Goal: Task Accomplishment & Management: Complete application form

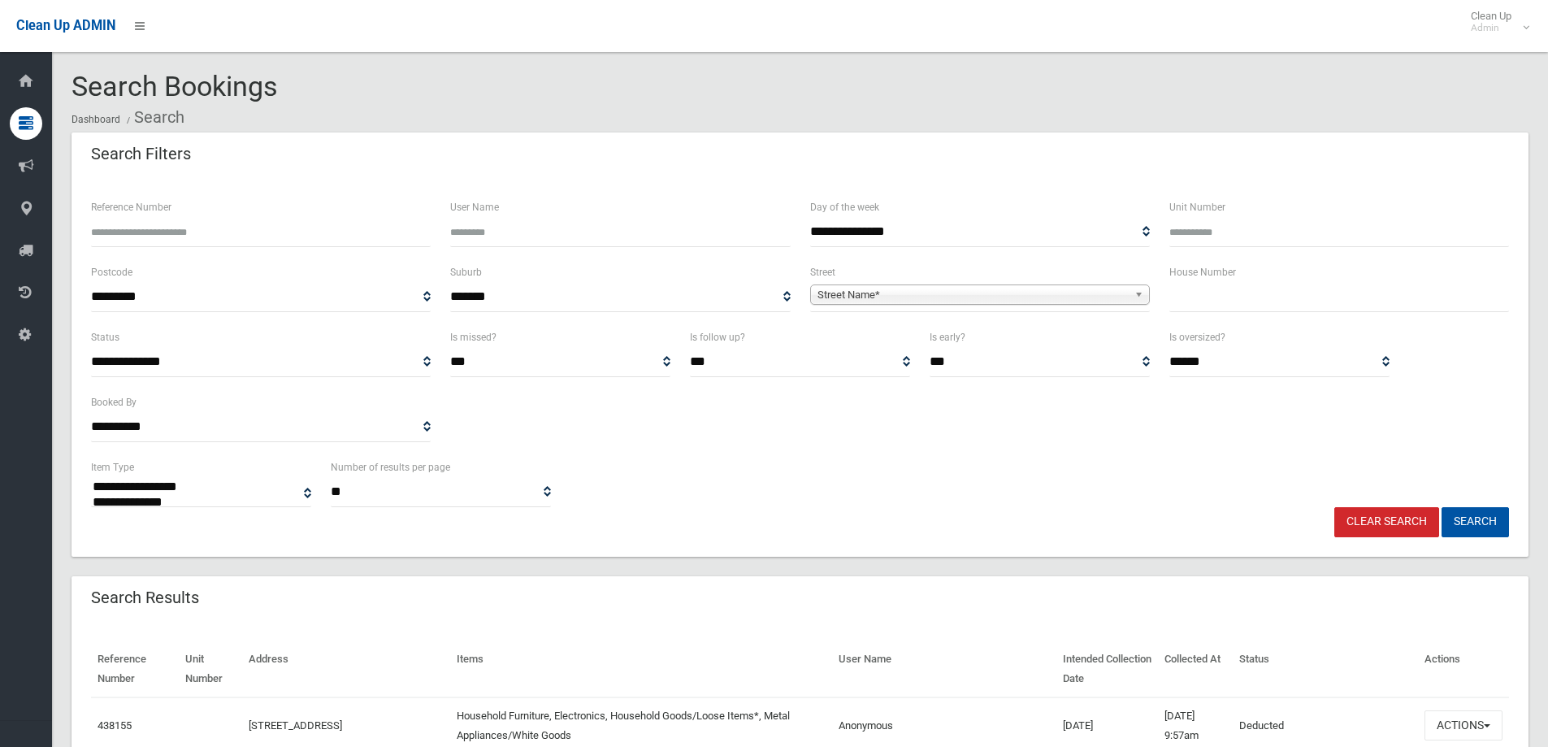
select select
click at [1199, 307] on input "text" at bounding box center [1339, 297] width 340 height 30
type input "*"
click at [845, 294] on span "Street Name*" at bounding box center [972, 294] width 310 height 19
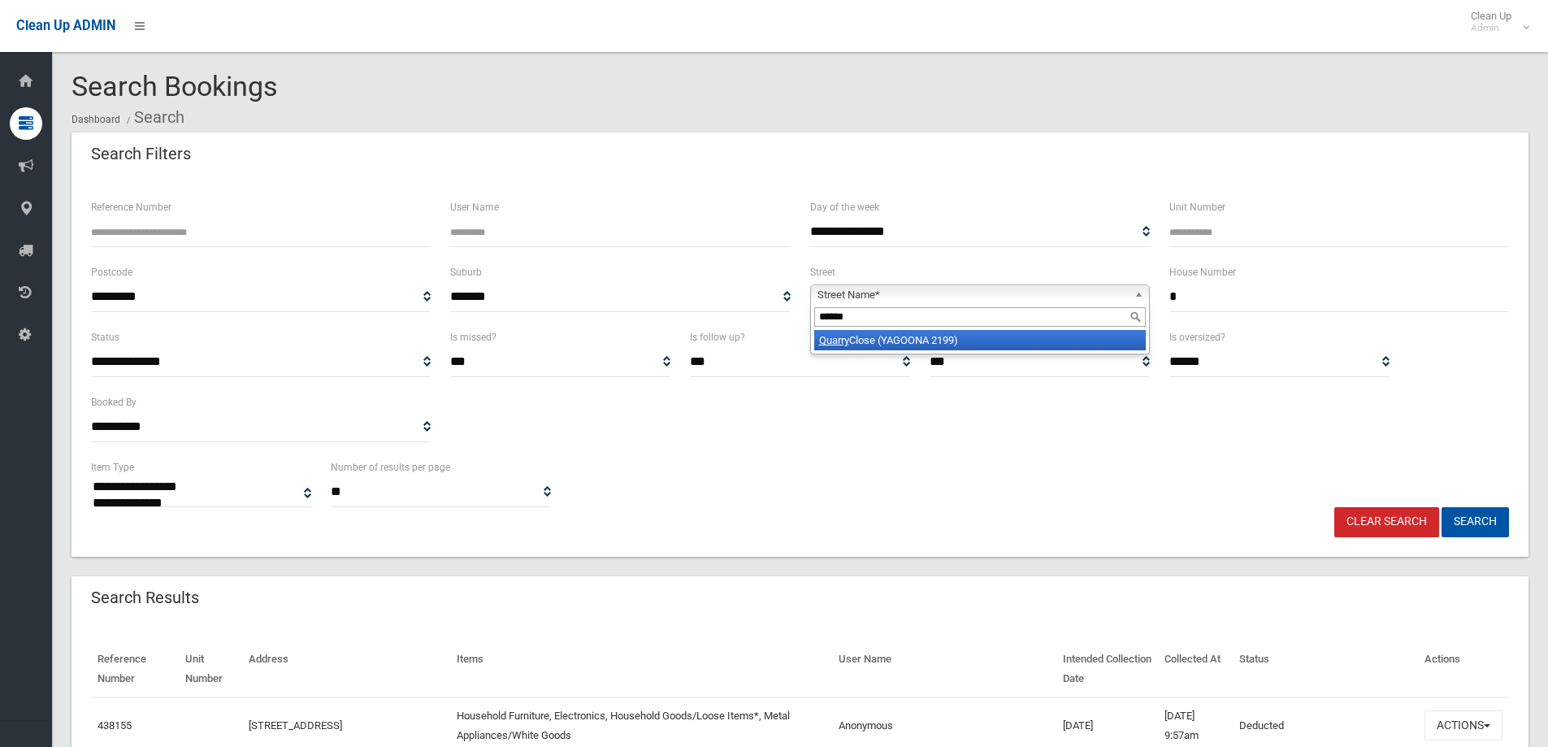
type input "******"
click at [1026, 340] on li "Quarry Close (YAGOONA 2199)" at bounding box center [979, 340] width 331 height 20
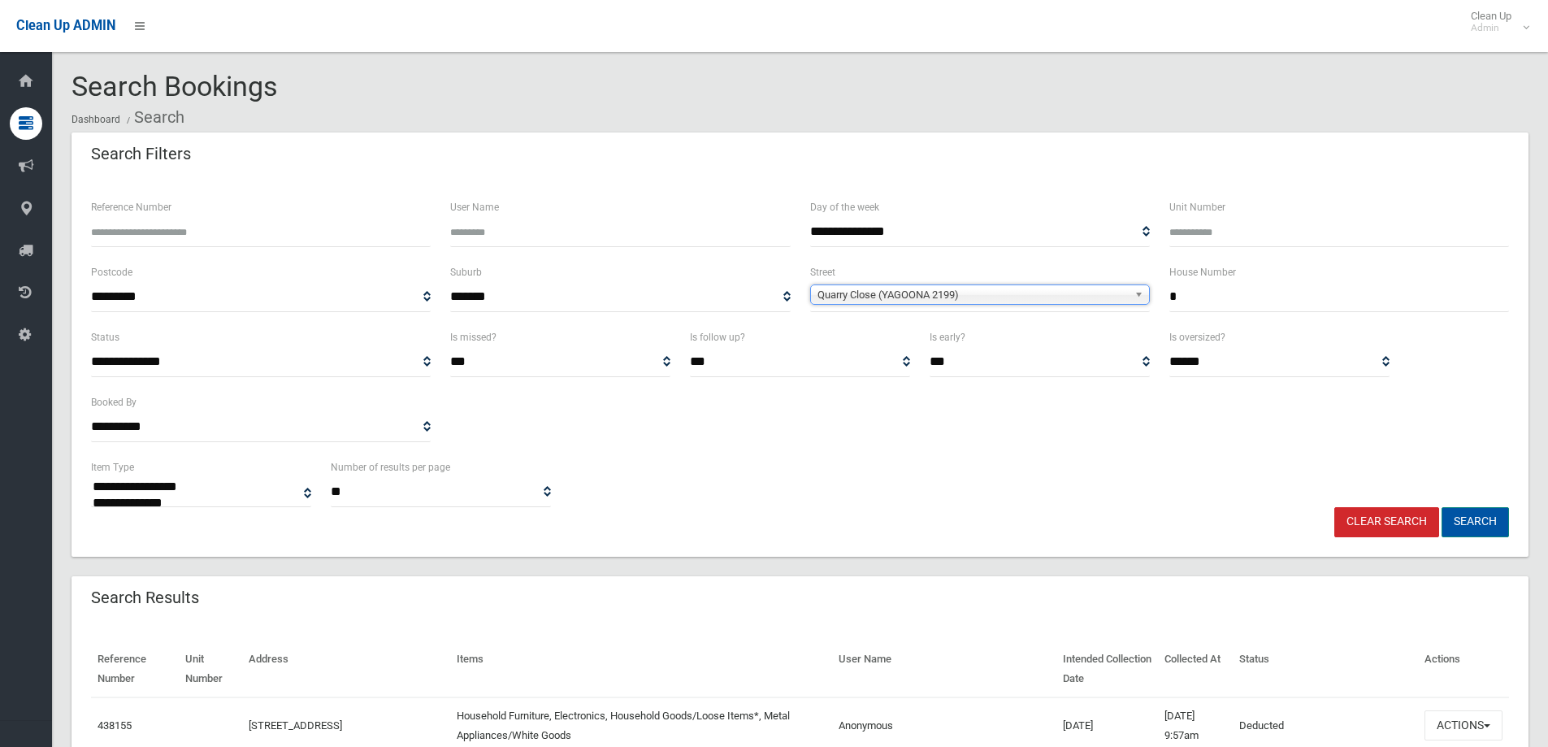
click at [1473, 518] on button "Search" at bounding box center [1474, 522] width 67 height 30
click at [1481, 522] on button "Search" at bounding box center [1474, 522] width 67 height 30
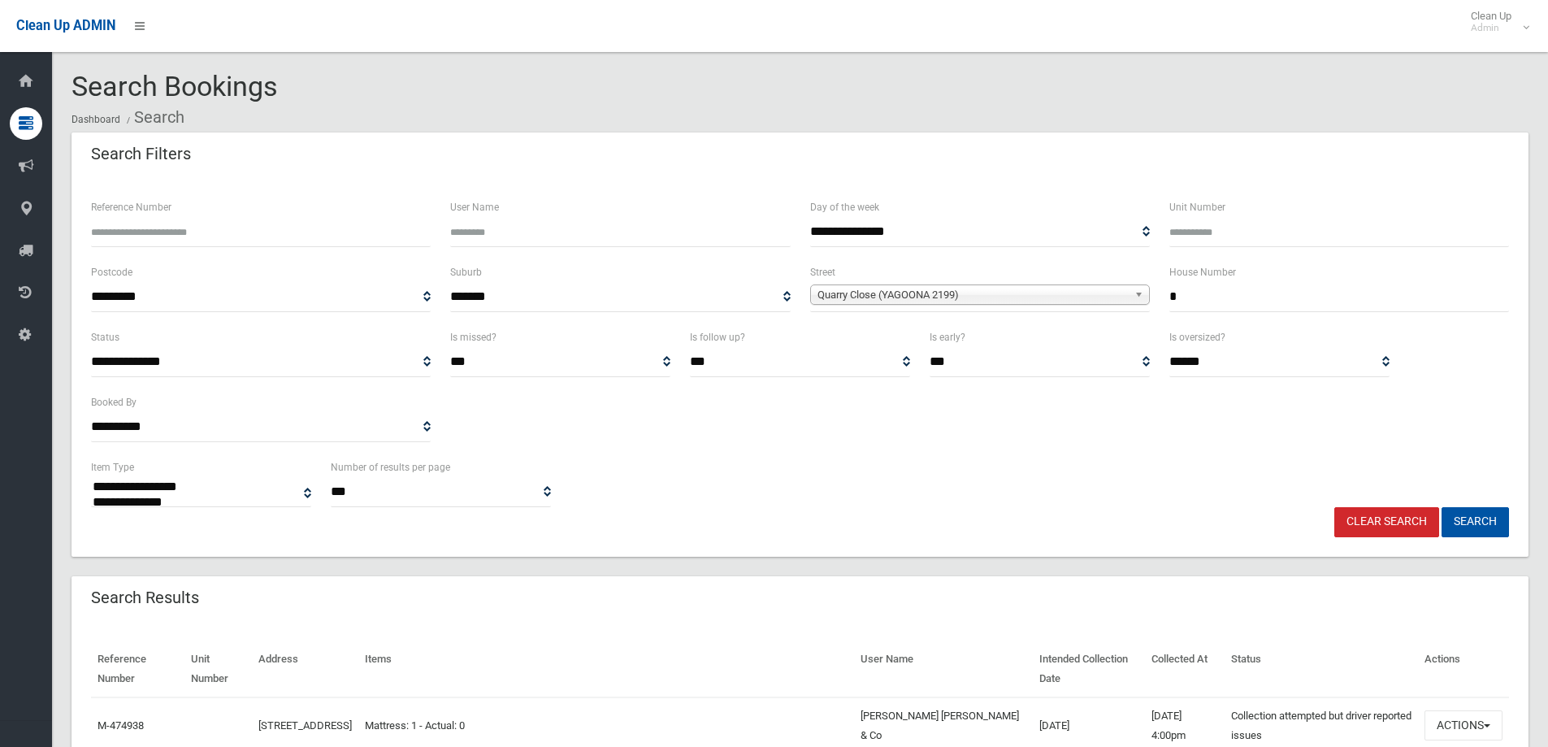
select select
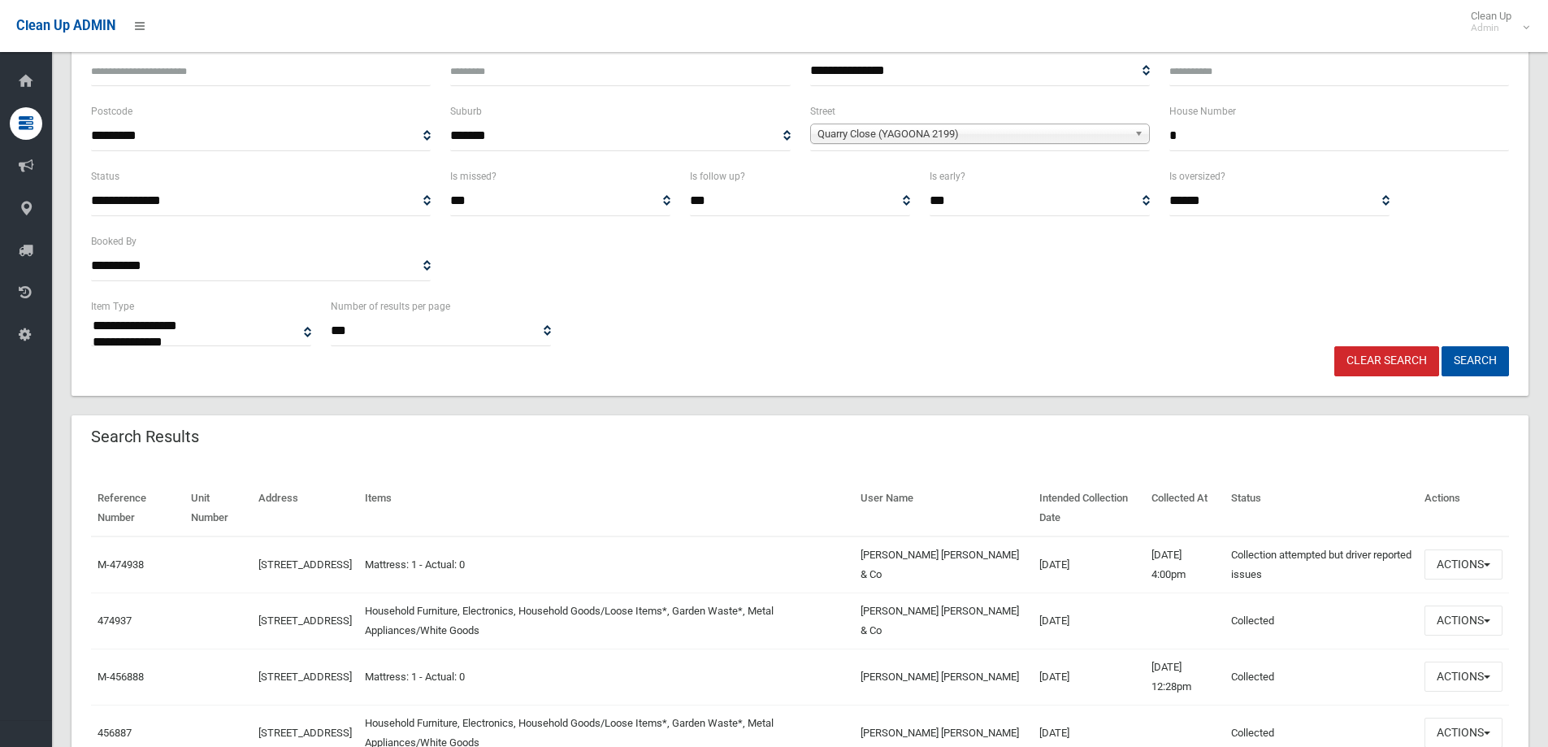
scroll to position [162, 0]
click at [1458, 622] on button "Actions" at bounding box center [1463, 619] width 78 height 30
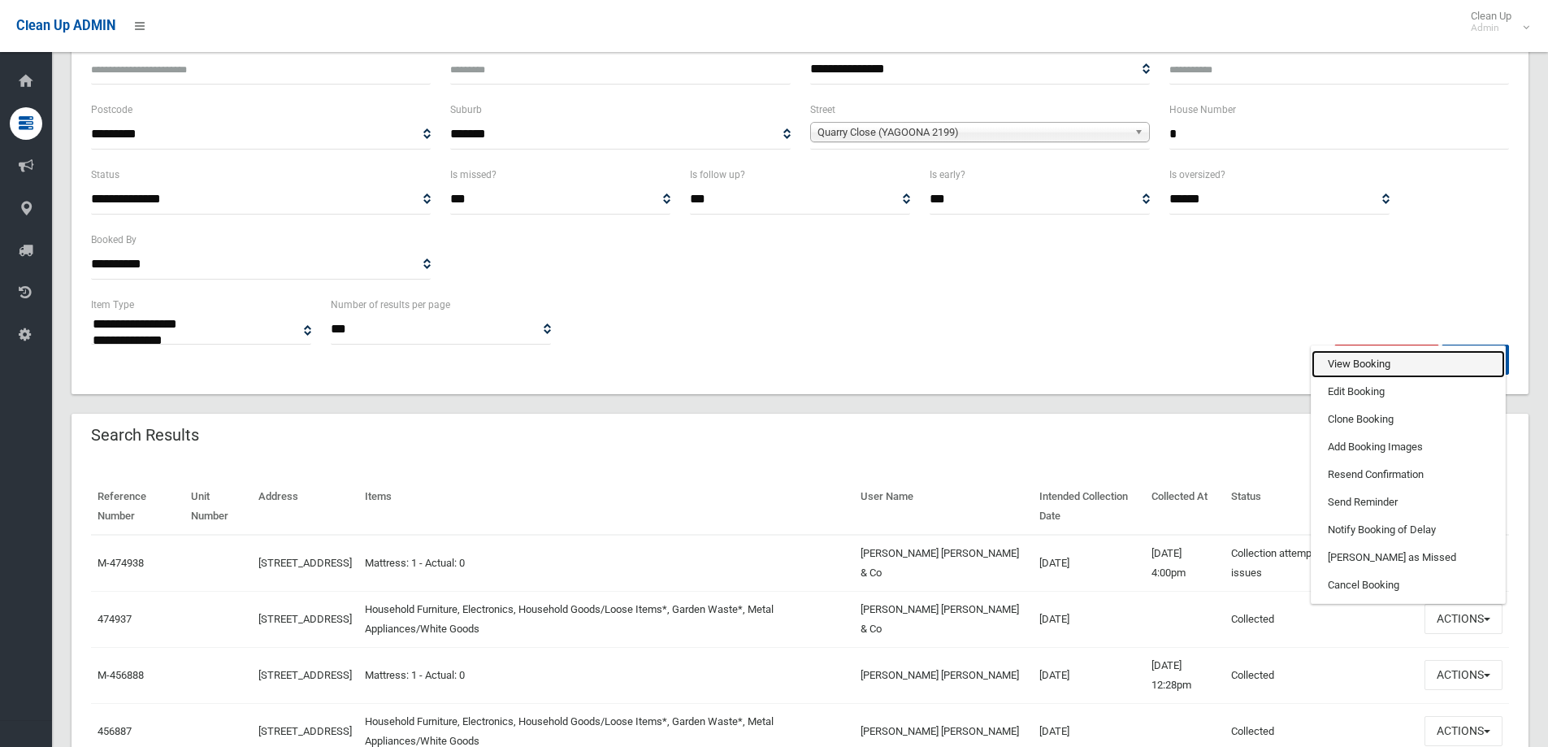
click at [1349, 360] on link "View Booking" at bounding box center [1407, 364] width 193 height 28
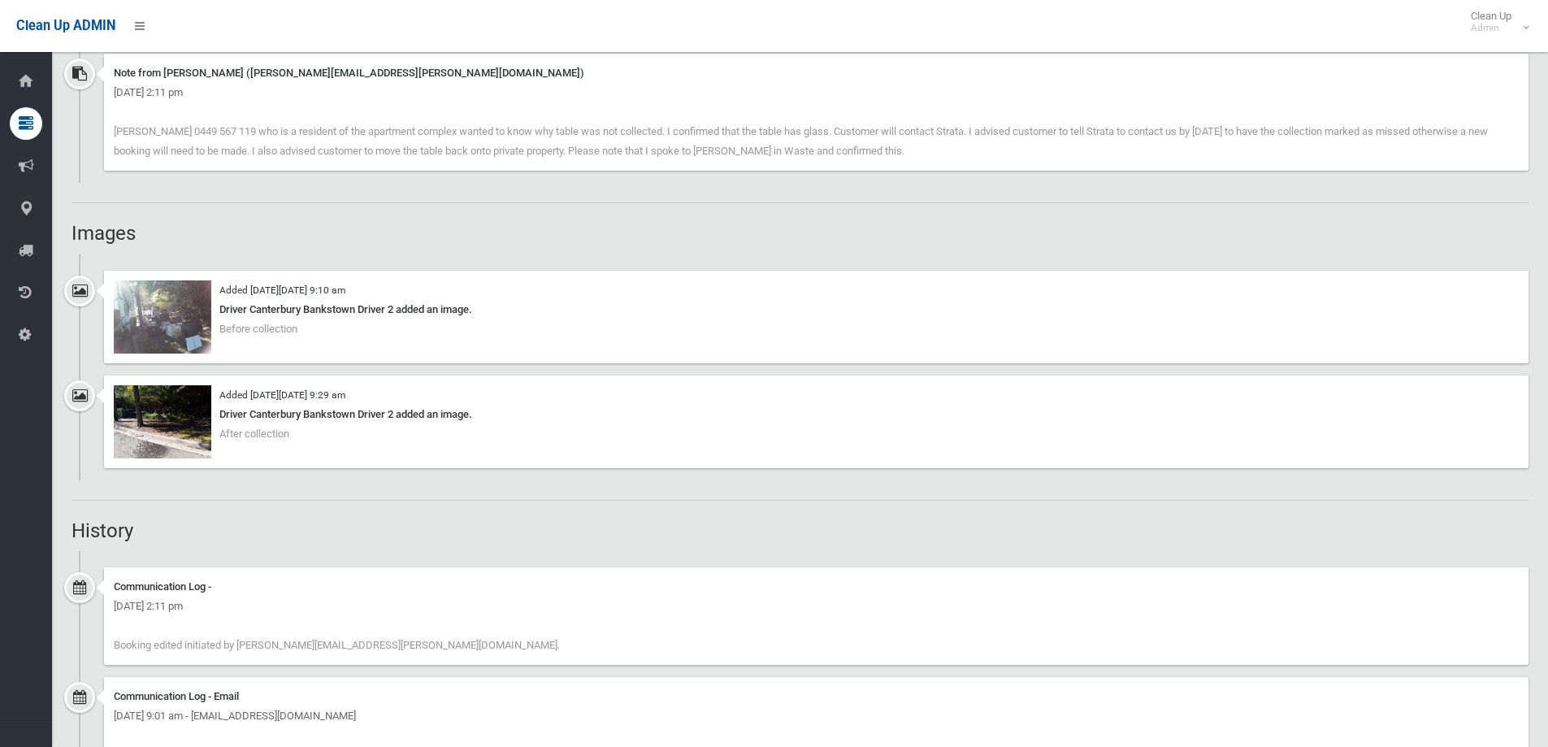
scroll to position [1219, 0]
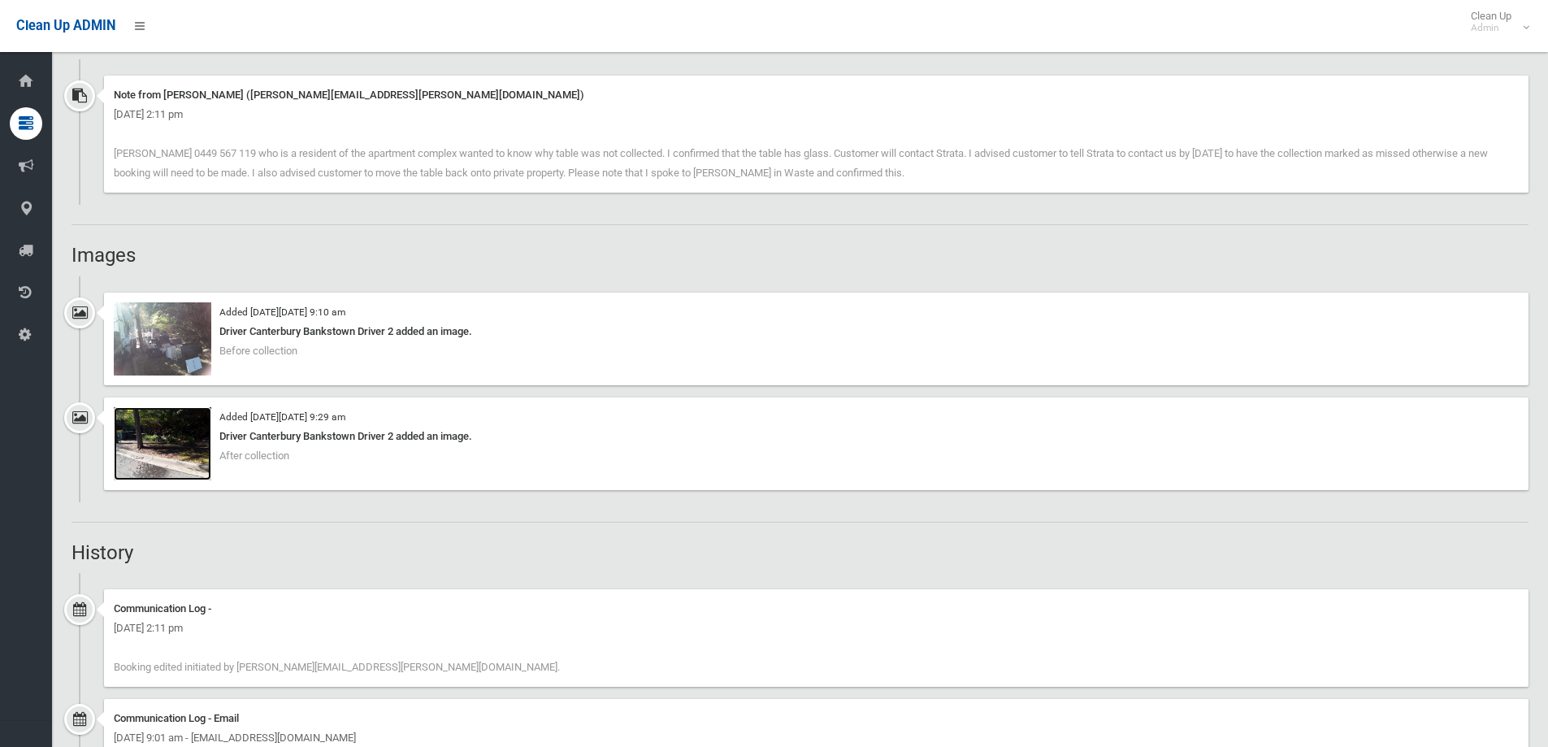
click at [172, 444] on img at bounding box center [162, 443] width 97 height 73
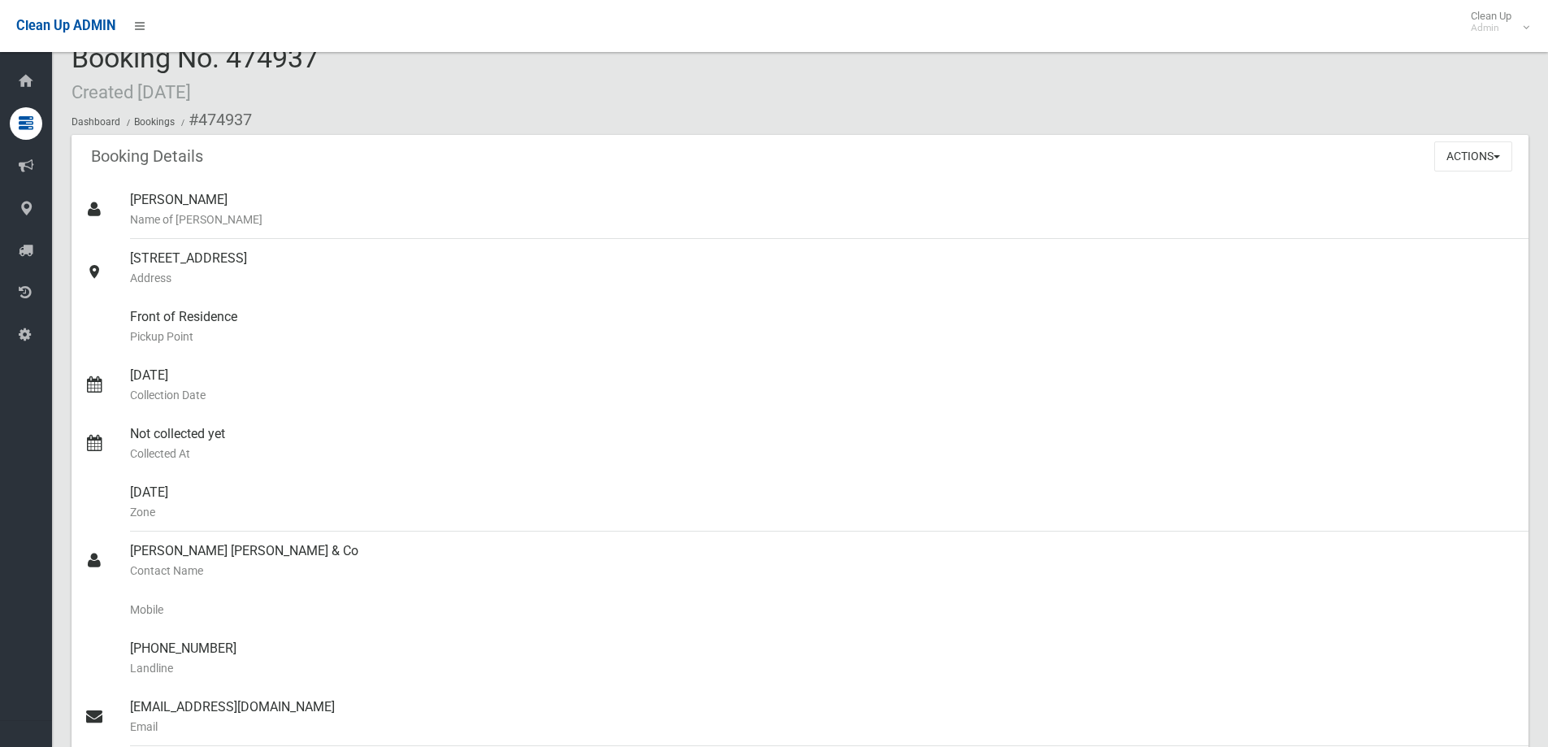
scroll to position [0, 0]
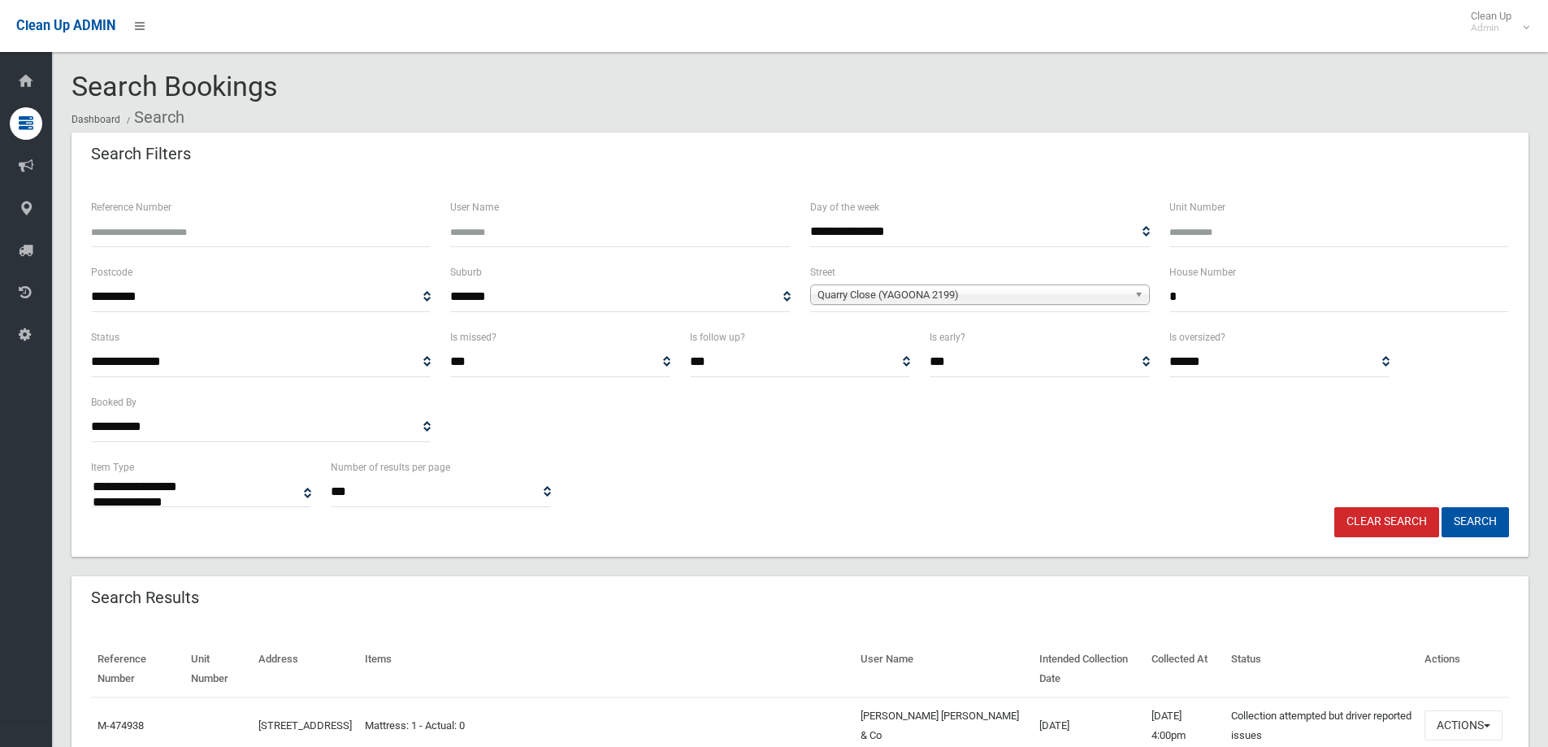
select select
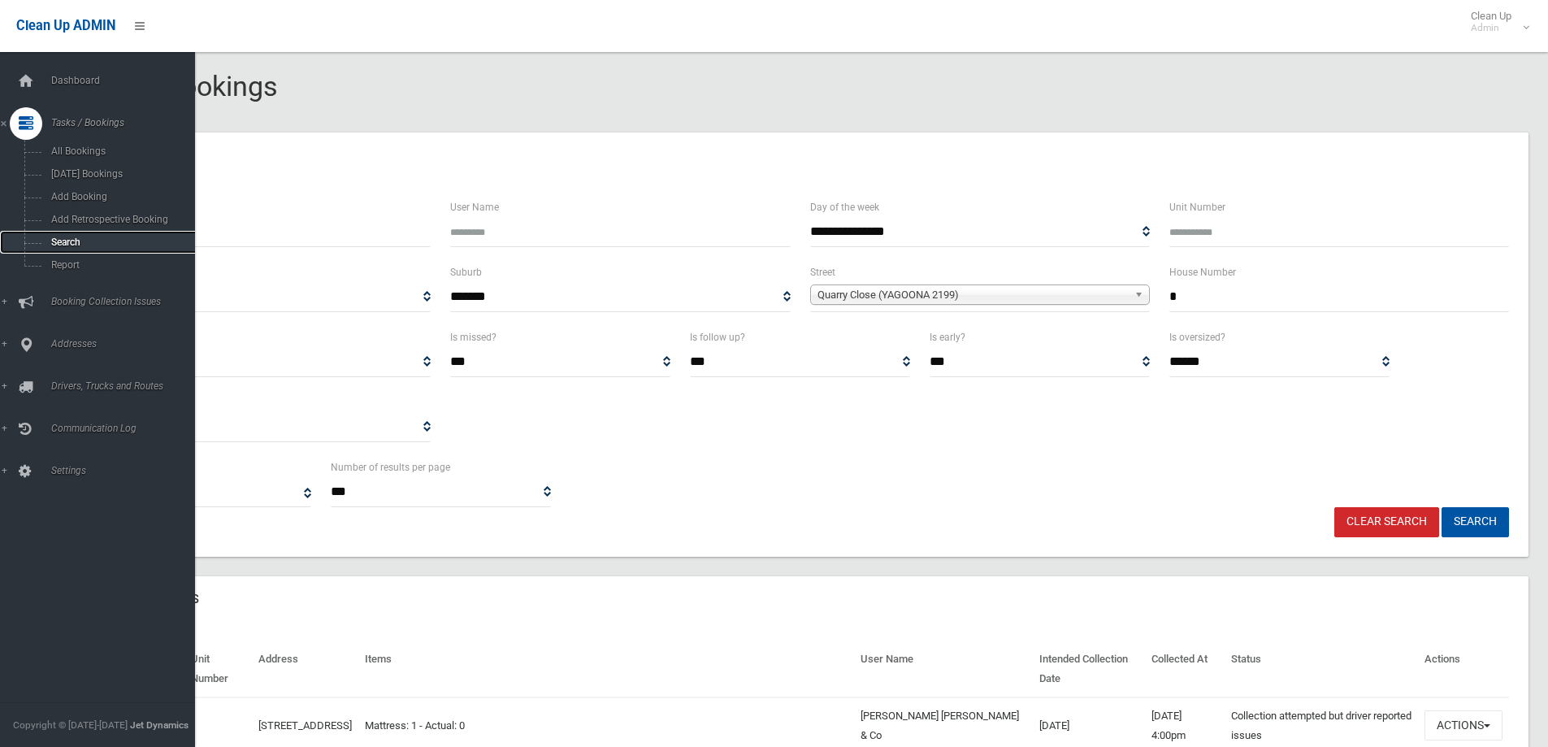
click at [63, 239] on span "Search" at bounding box center [119, 241] width 147 height 11
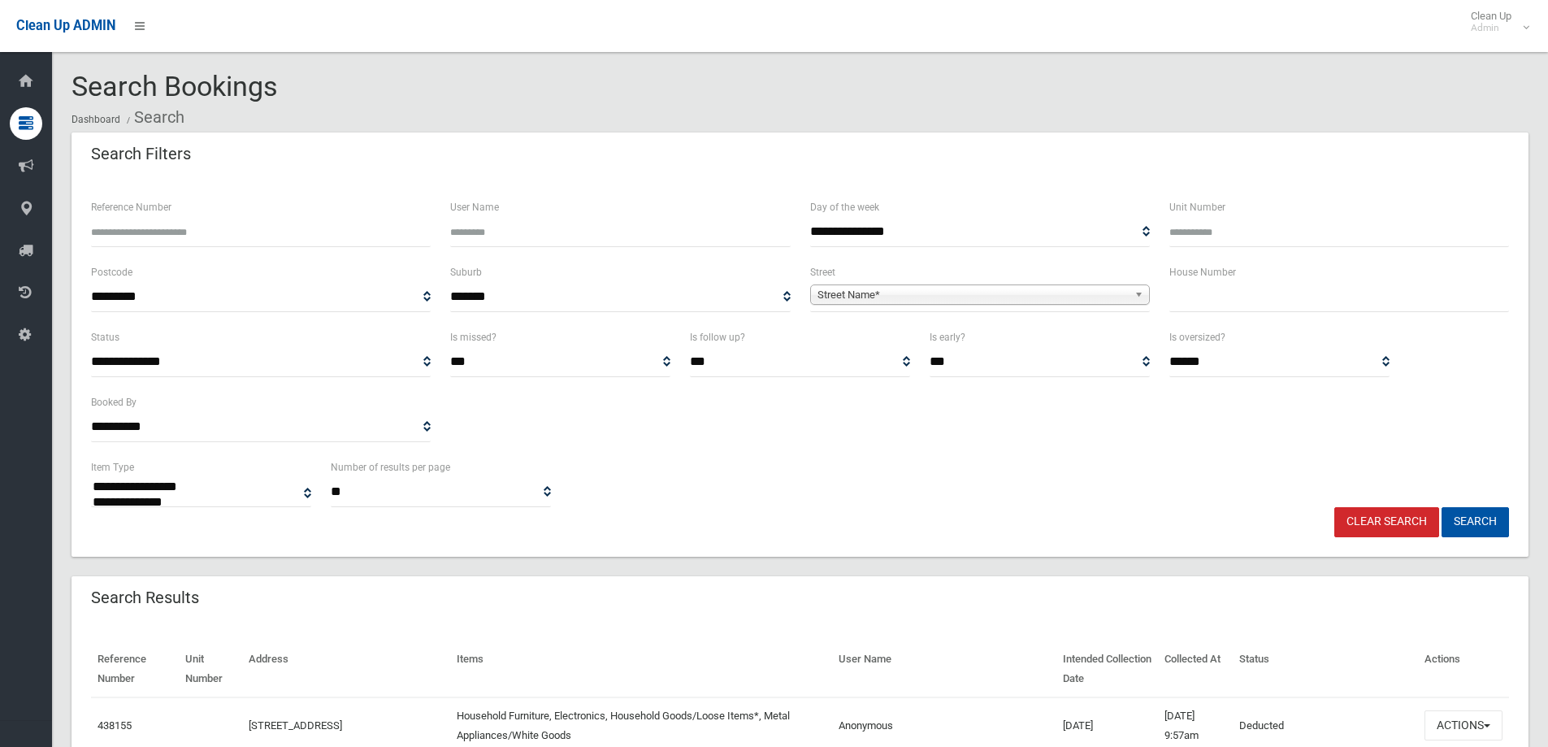
select select
click at [1211, 297] on input "text" at bounding box center [1339, 297] width 340 height 30
type input "**"
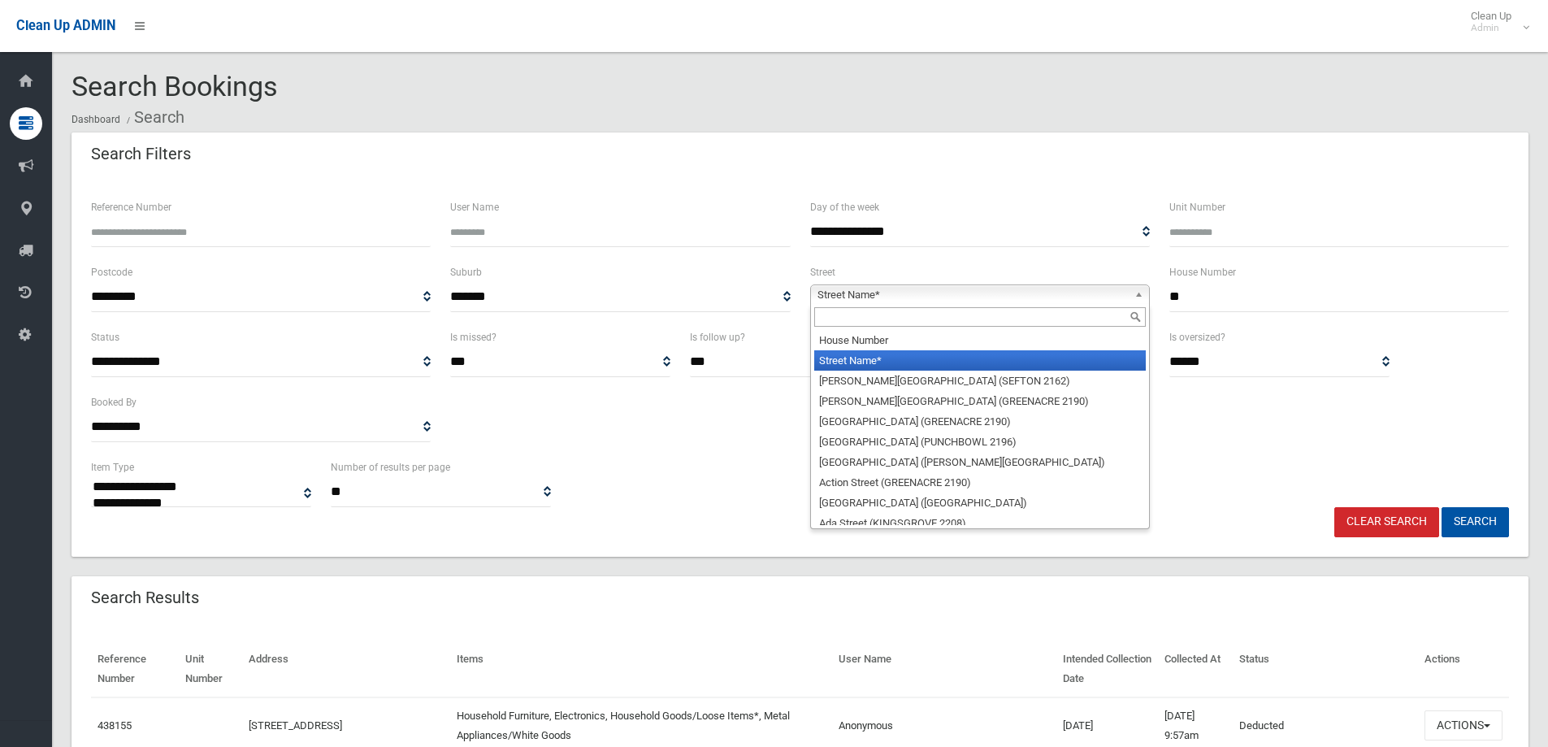
drag, startPoint x: 845, startPoint y: 293, endPoint x: 843, endPoint y: 305, distance: 12.4
click at [845, 294] on span "Street Name*" at bounding box center [972, 294] width 310 height 19
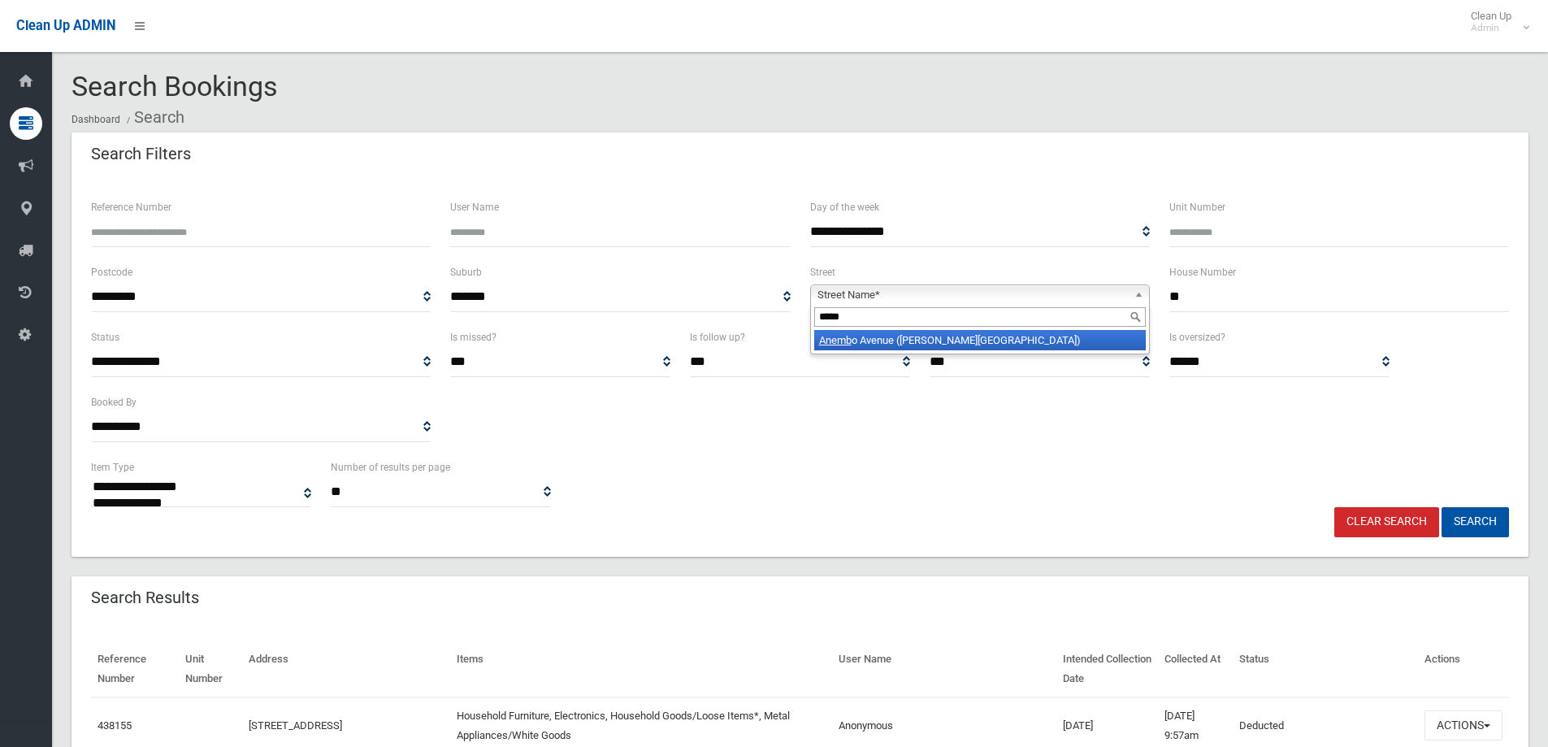
type input "*****"
click at [849, 340] on em "Anemb" at bounding box center [835, 340] width 32 height 12
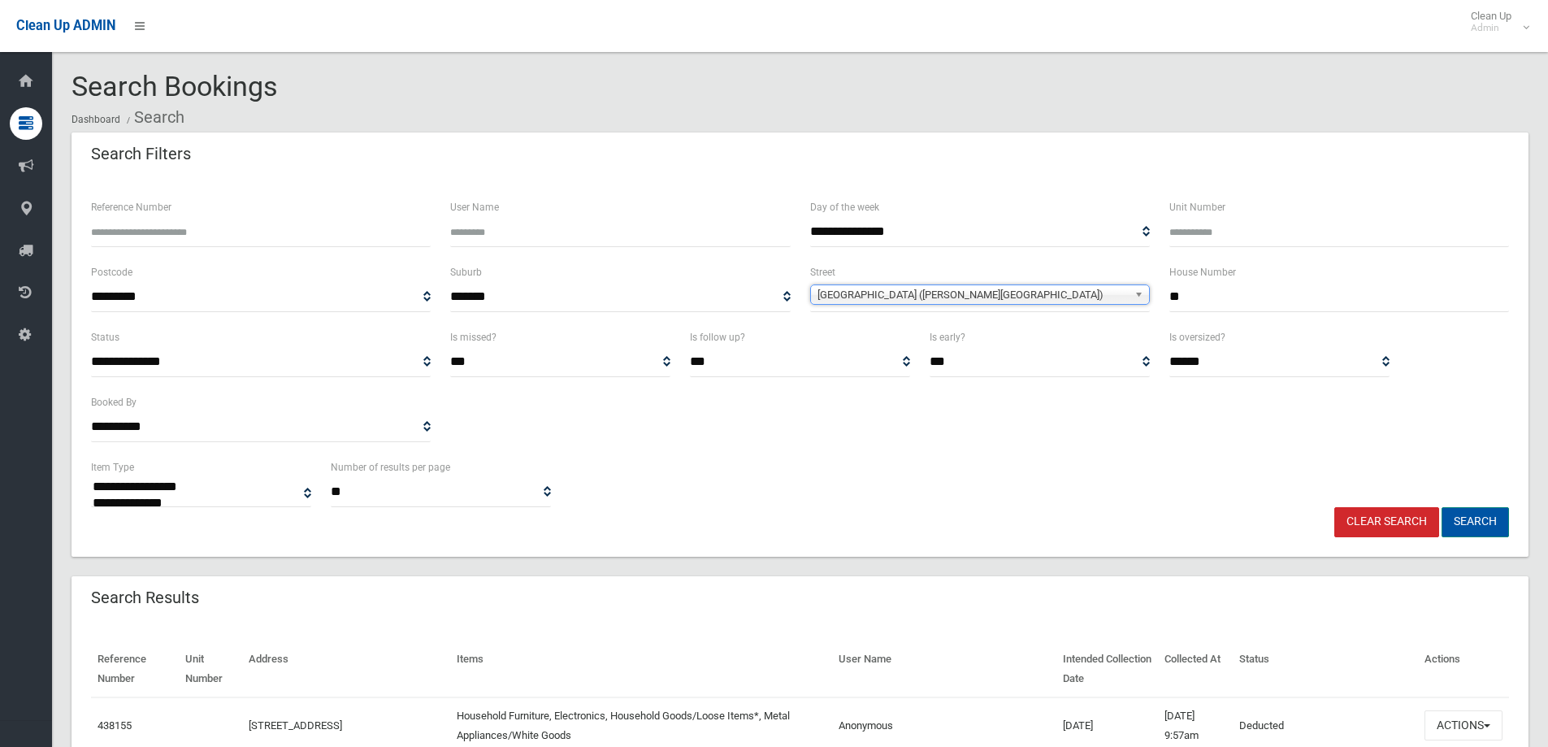
click at [1470, 524] on button "Search" at bounding box center [1474, 522] width 67 height 30
click at [1477, 520] on button "Search" at bounding box center [1474, 522] width 67 height 30
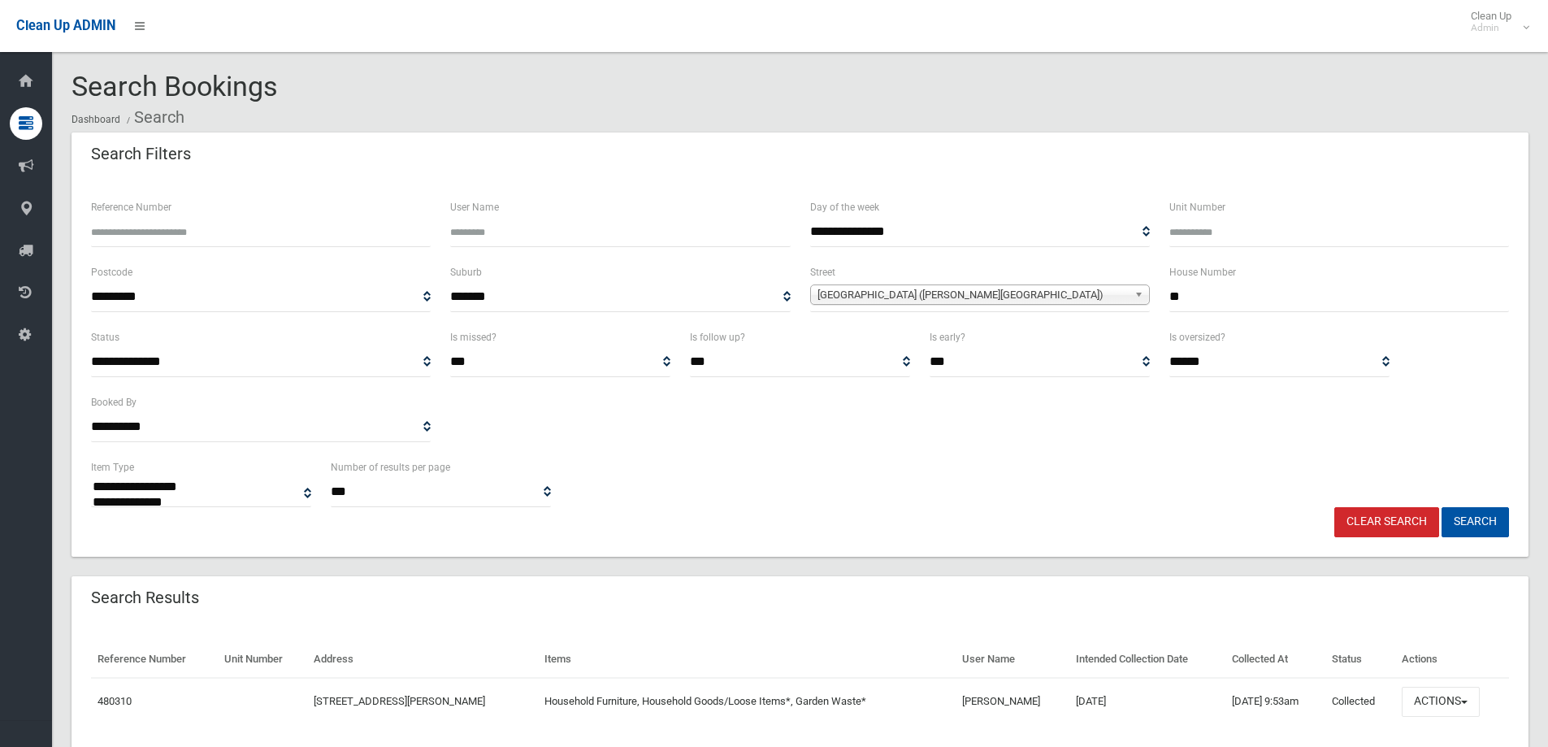
select select
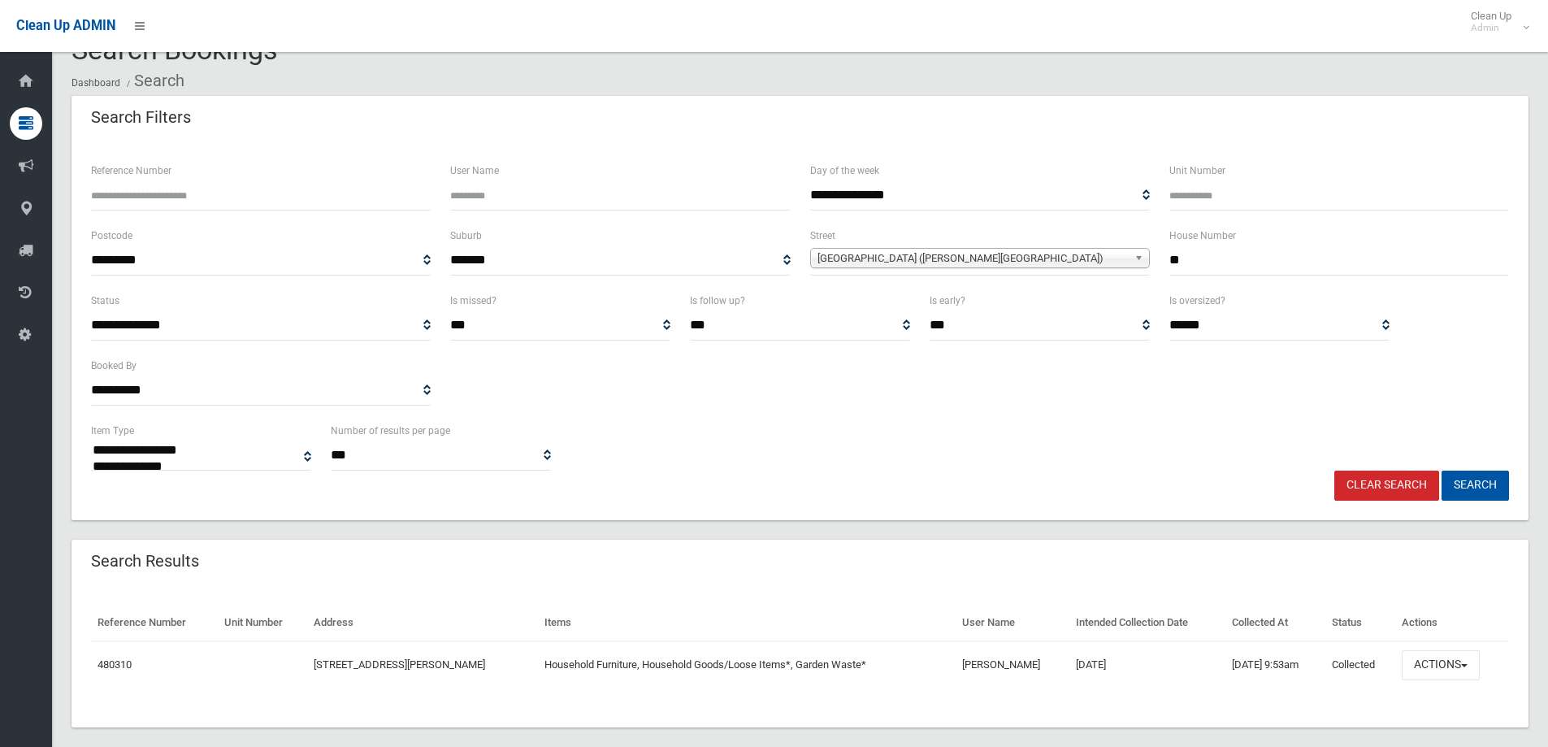
scroll to position [56, 0]
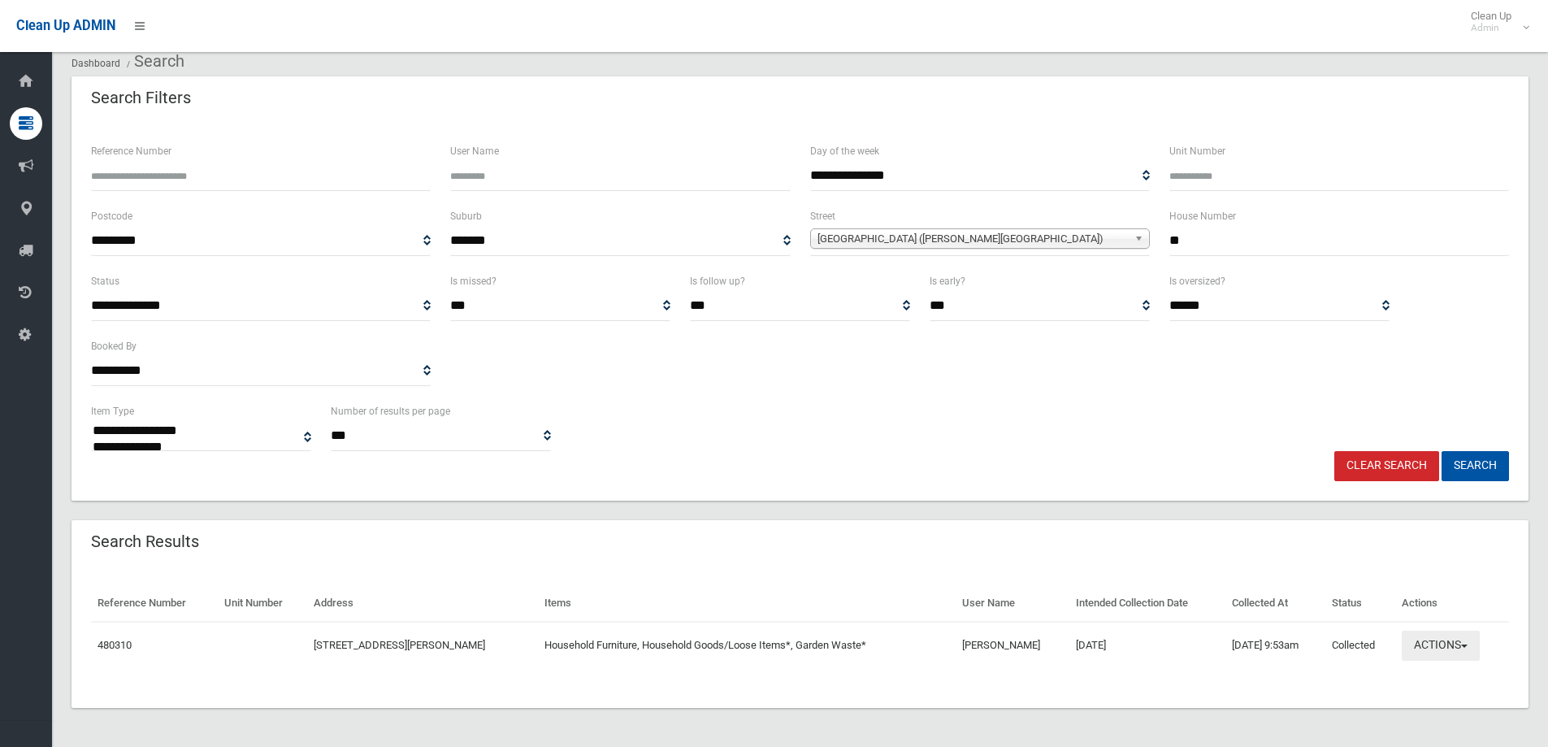
click at [1428, 643] on button "Actions" at bounding box center [1441, 645] width 78 height 30
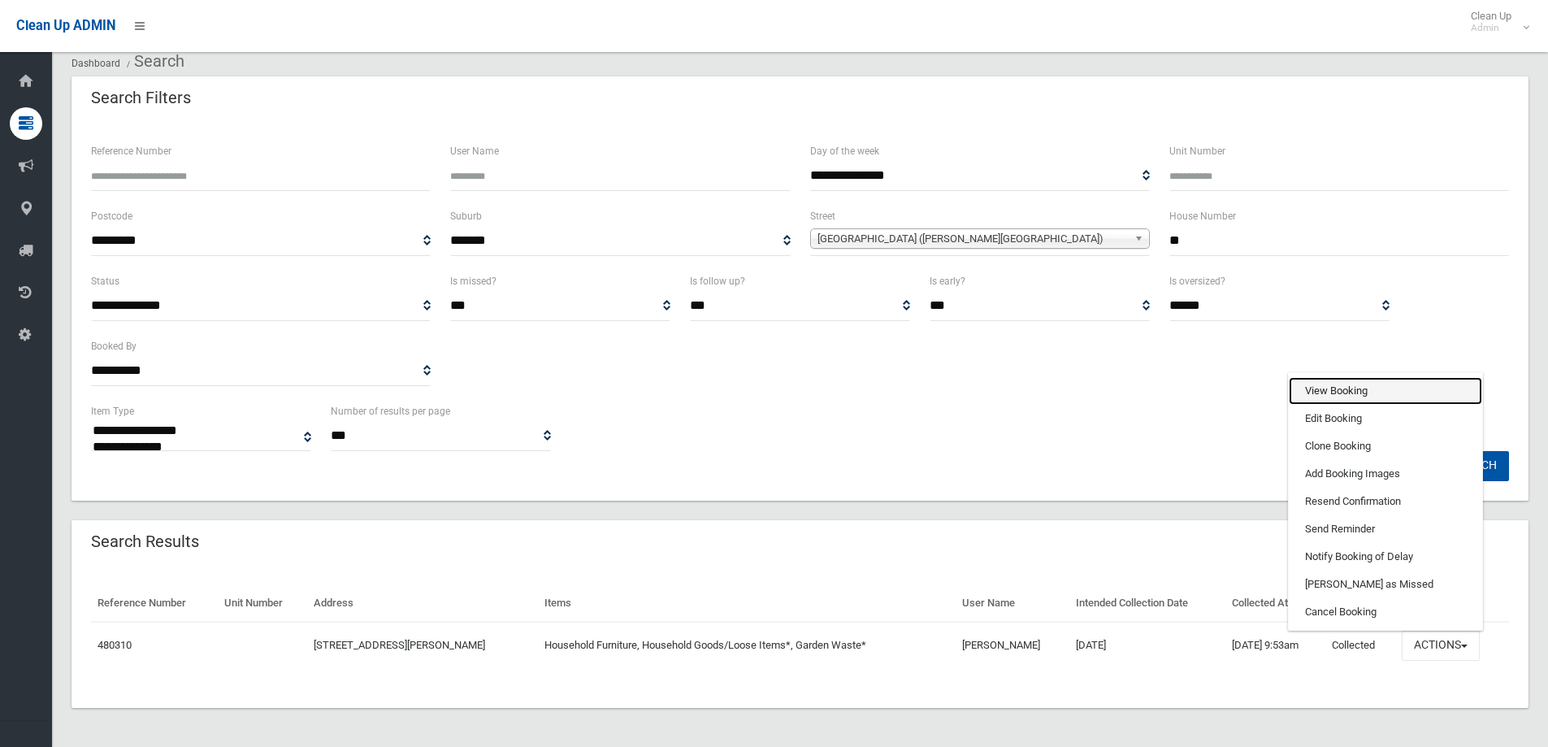
click at [1316, 391] on link "View Booking" at bounding box center [1385, 391] width 193 height 28
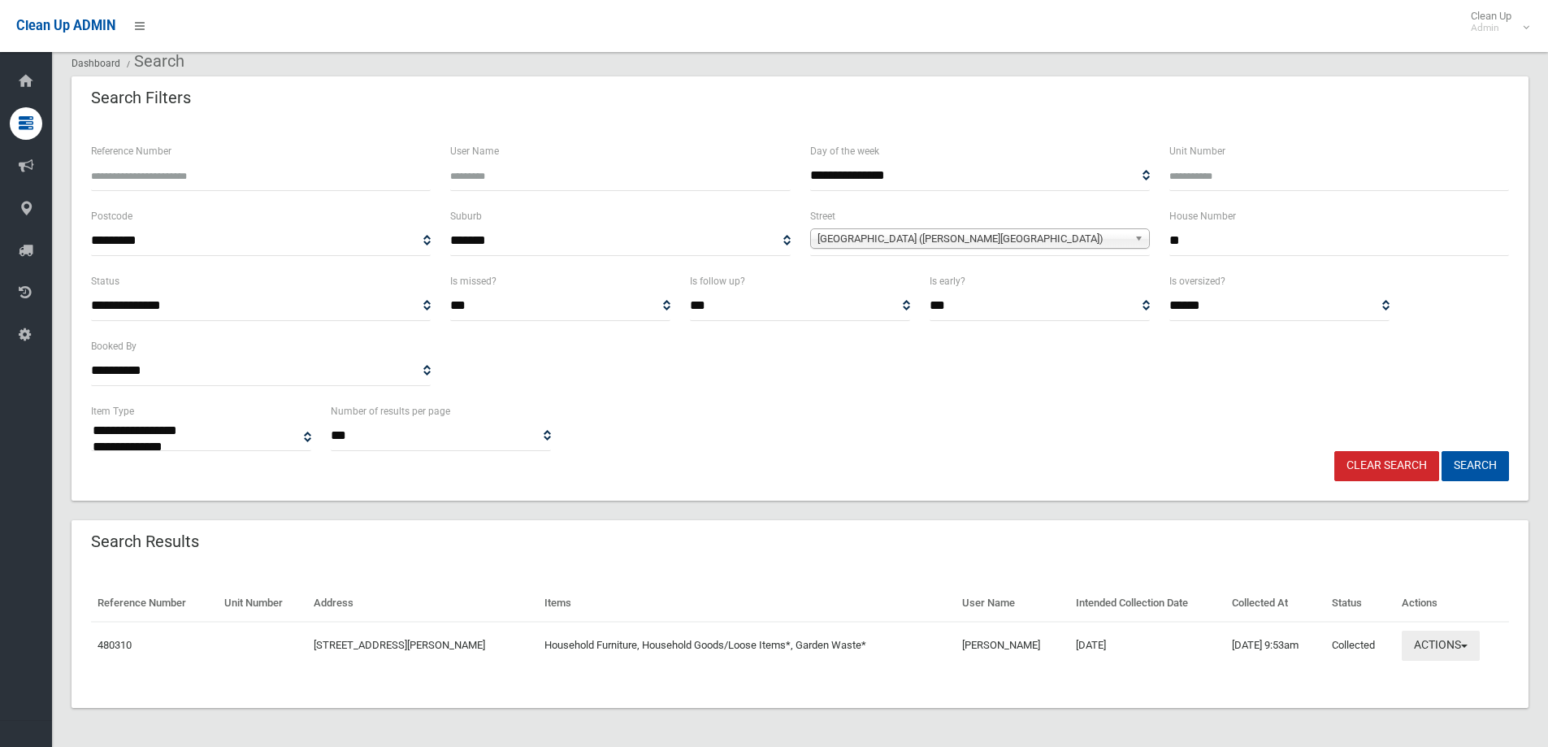
click at [1456, 651] on button "Actions" at bounding box center [1441, 645] width 78 height 30
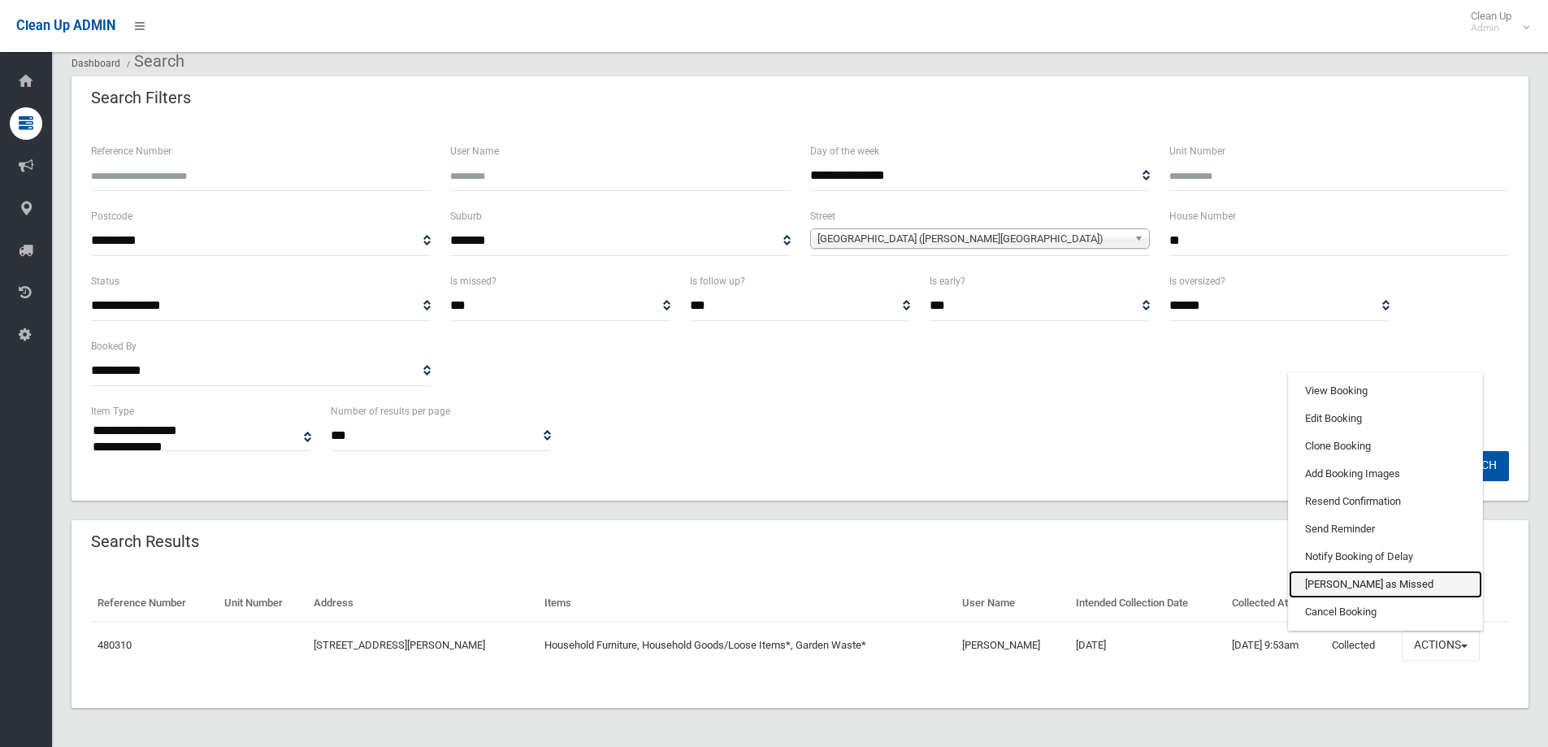
click at [1340, 587] on link "[PERSON_NAME] as Missed" at bounding box center [1385, 584] width 193 height 28
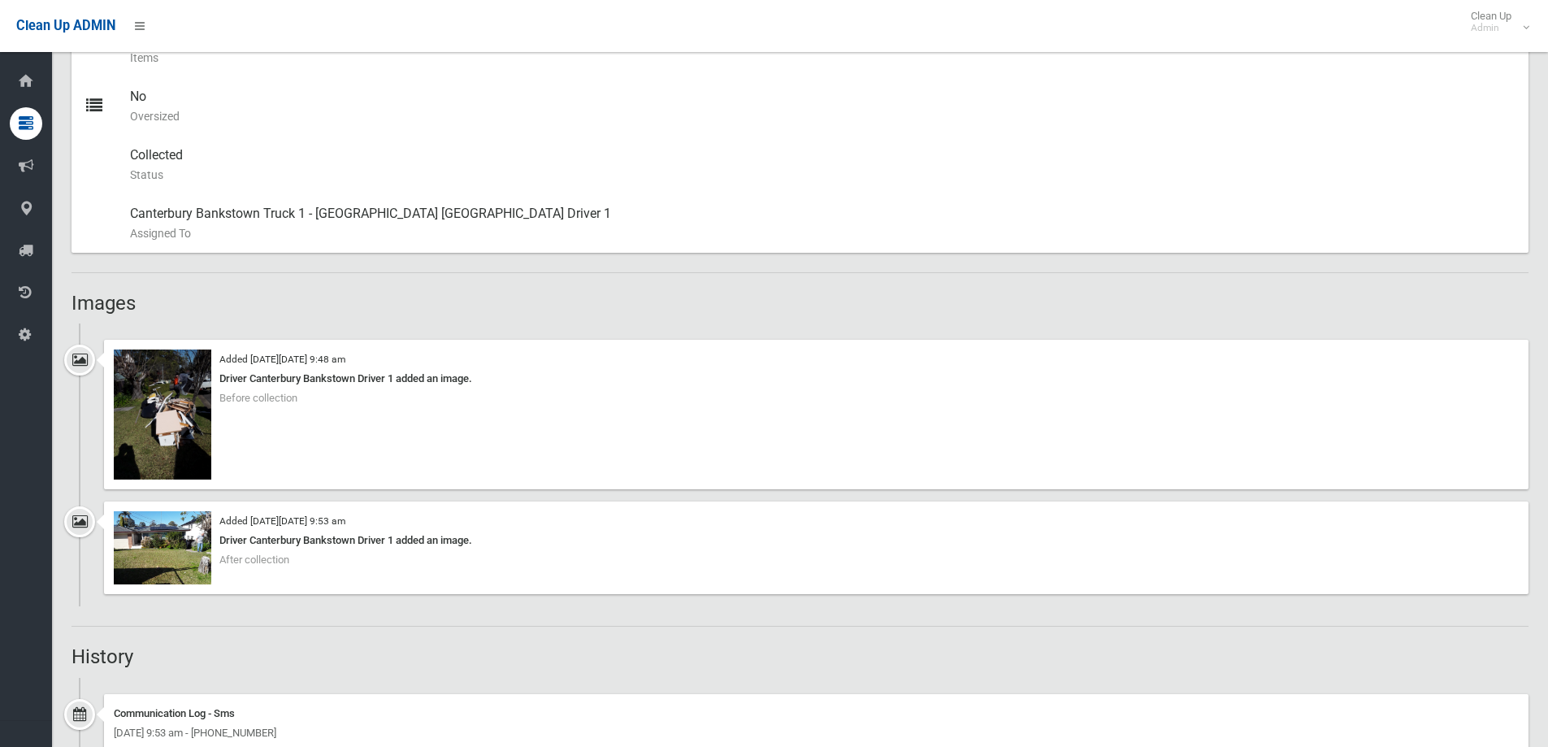
scroll to position [894, 0]
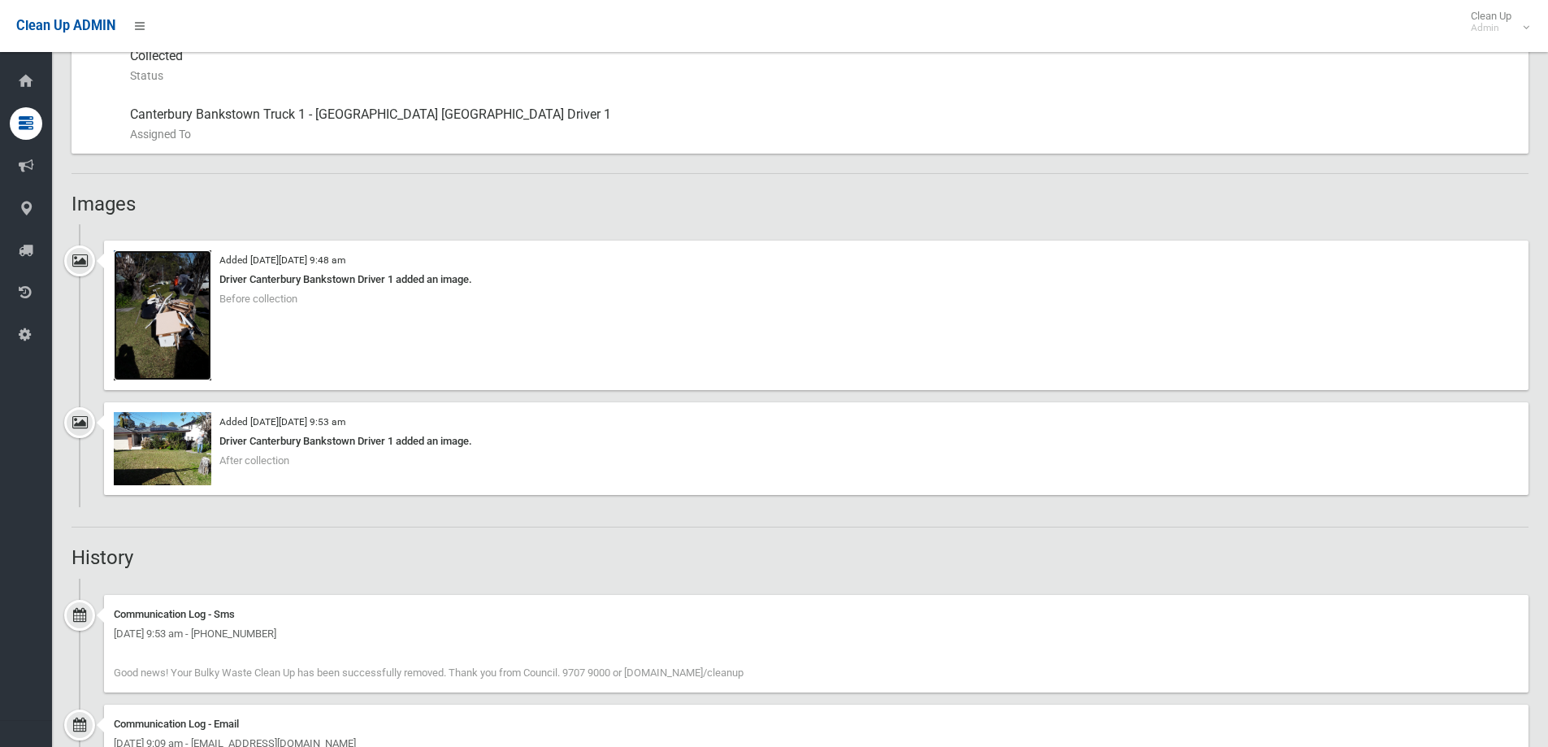
click at [171, 319] on img at bounding box center [162, 315] width 97 height 130
click at [177, 448] on img at bounding box center [162, 448] width 97 height 73
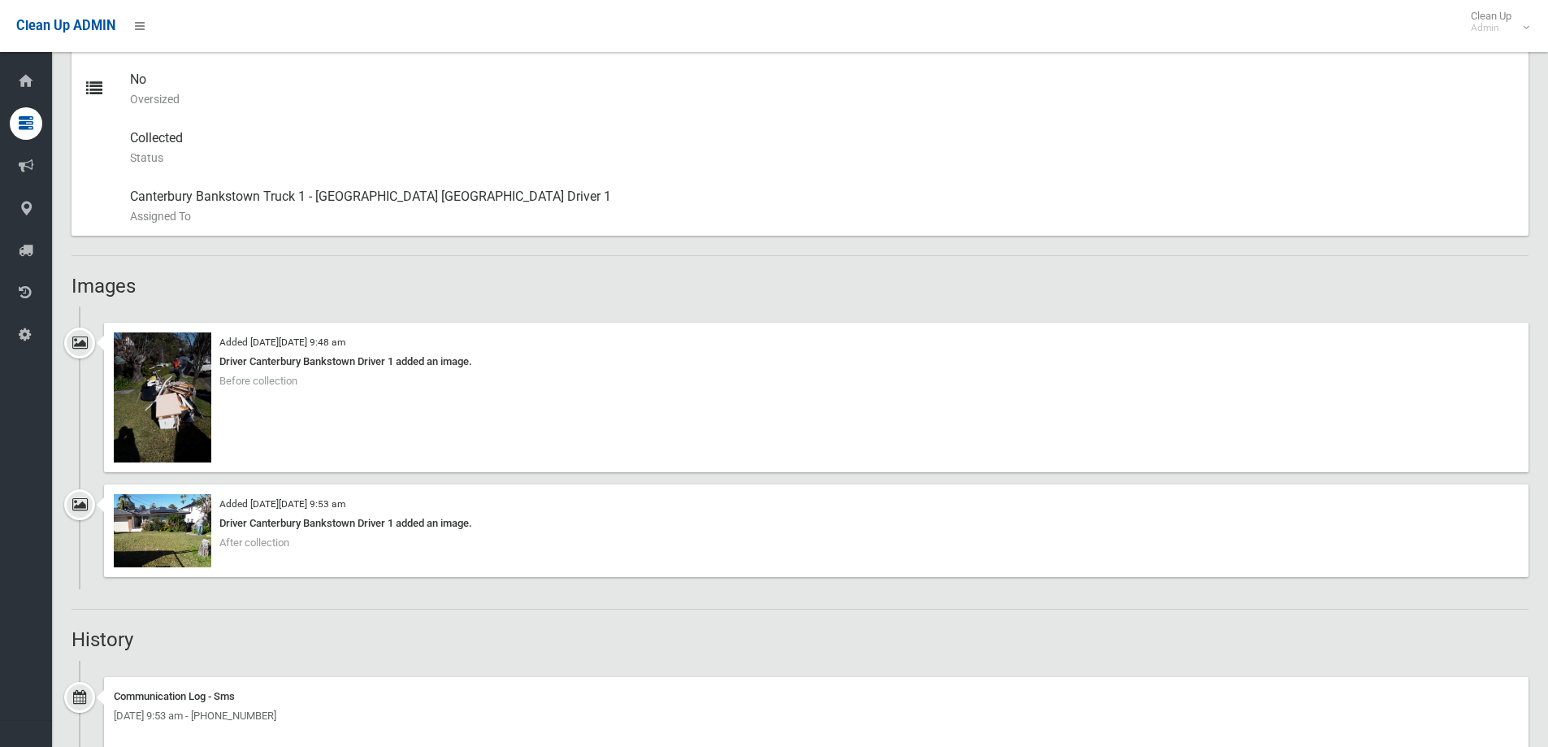
scroll to position [812, 0]
click at [184, 368] on img at bounding box center [162, 396] width 97 height 130
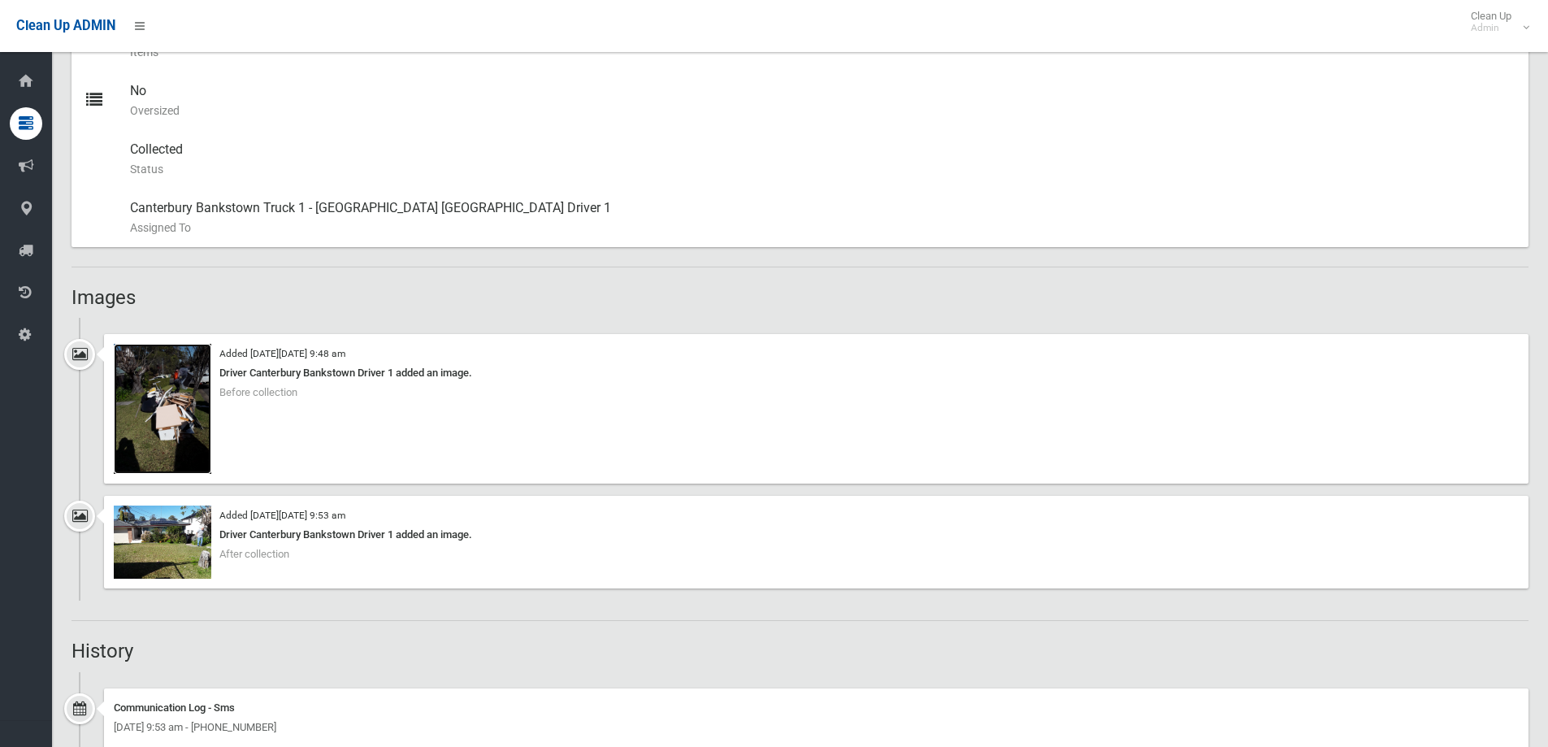
scroll to position [975, 0]
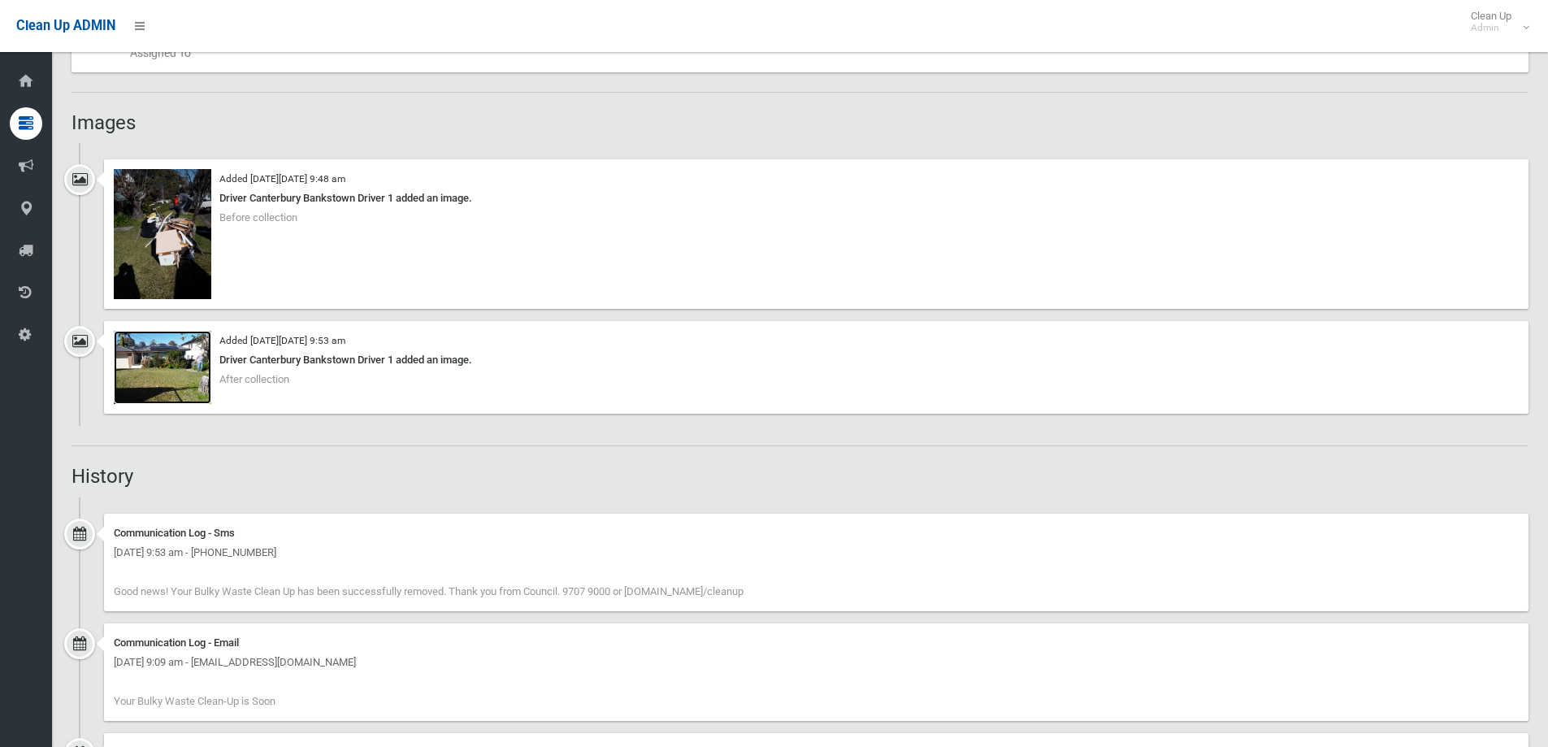
click at [170, 376] on img at bounding box center [162, 367] width 97 height 73
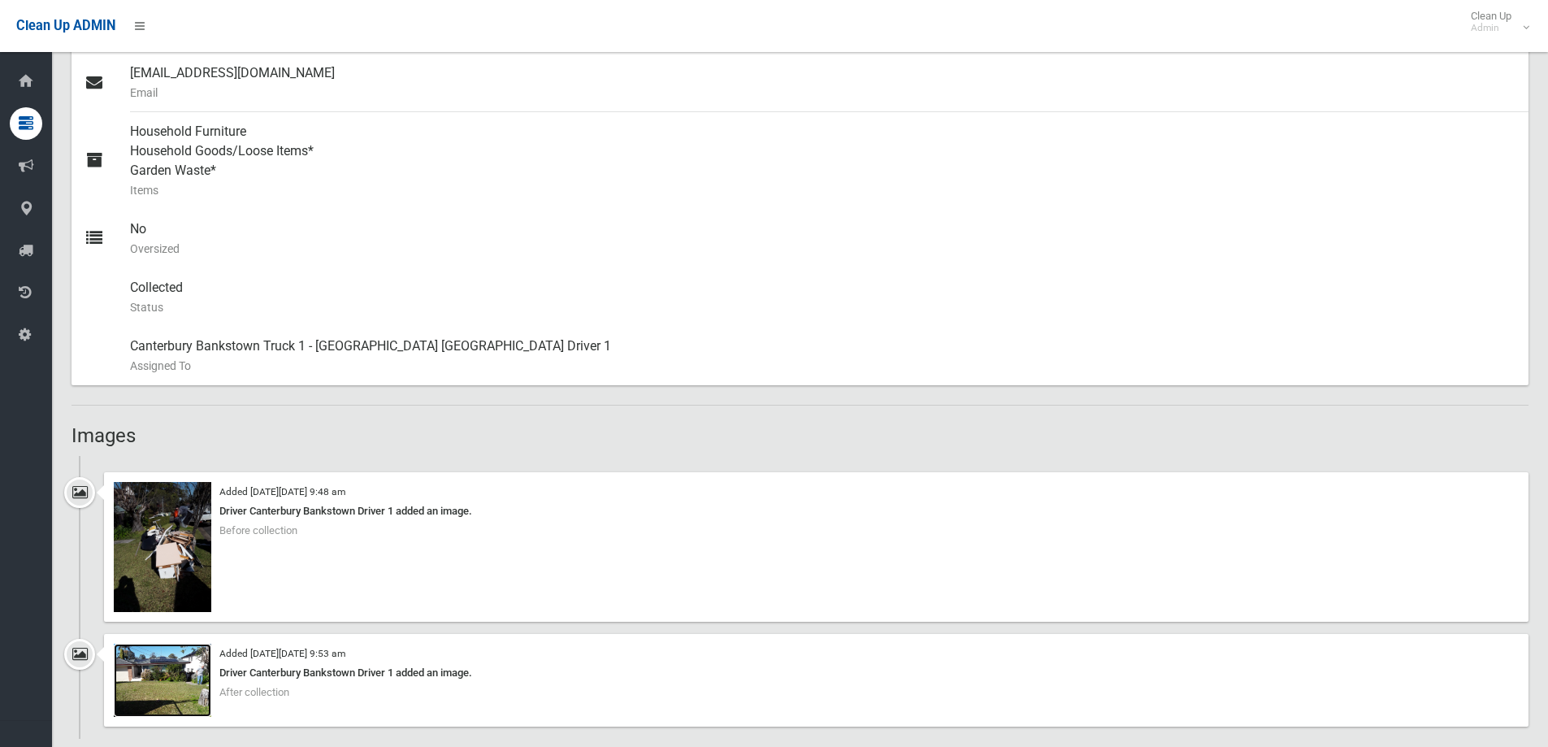
scroll to position [162, 0]
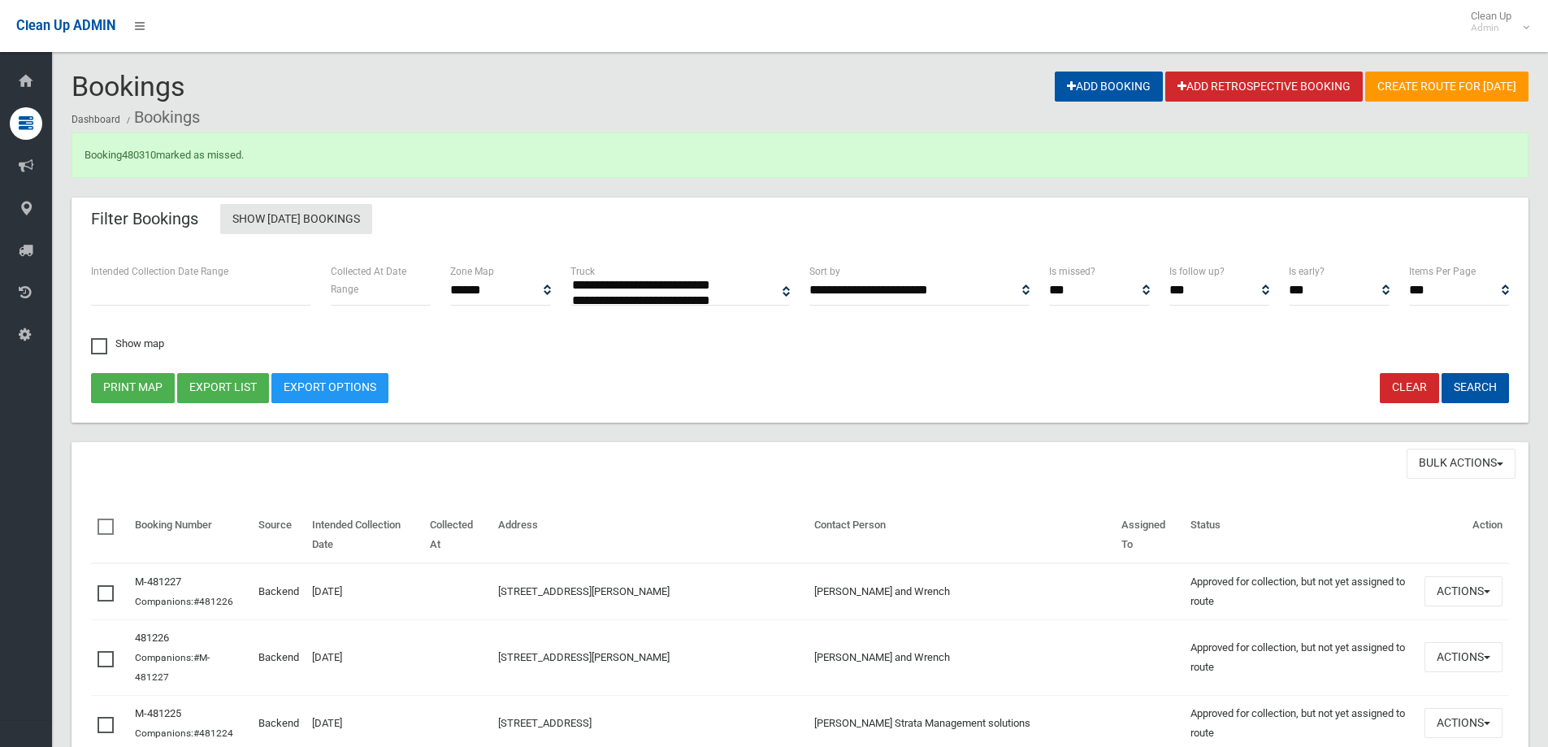
select select
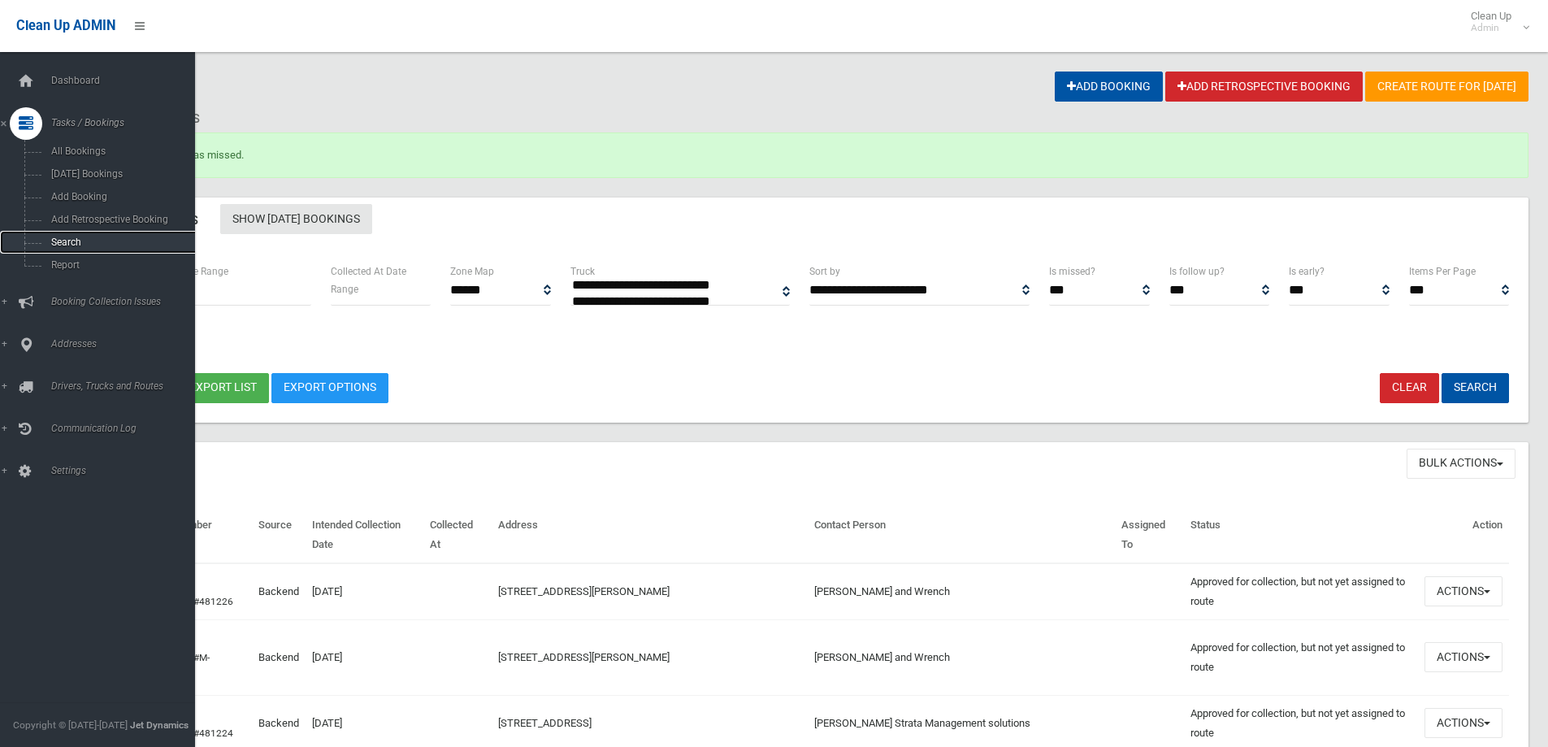
click at [66, 245] on span "Search" at bounding box center [119, 241] width 147 height 11
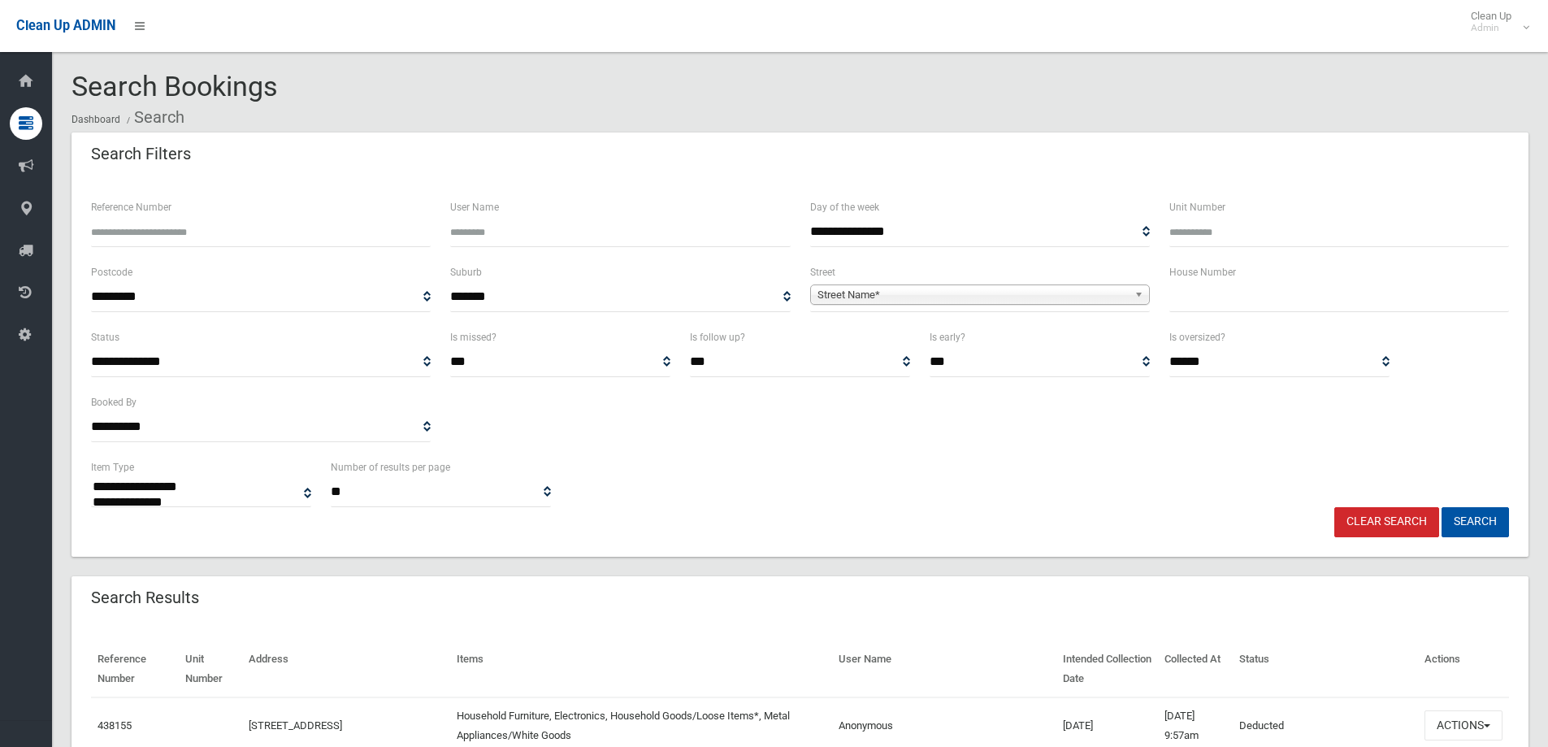
select select
click at [1234, 299] on input "text" at bounding box center [1339, 297] width 340 height 30
type input "*"
click at [851, 296] on span "Street Name*" at bounding box center [972, 294] width 310 height 19
type input "******"
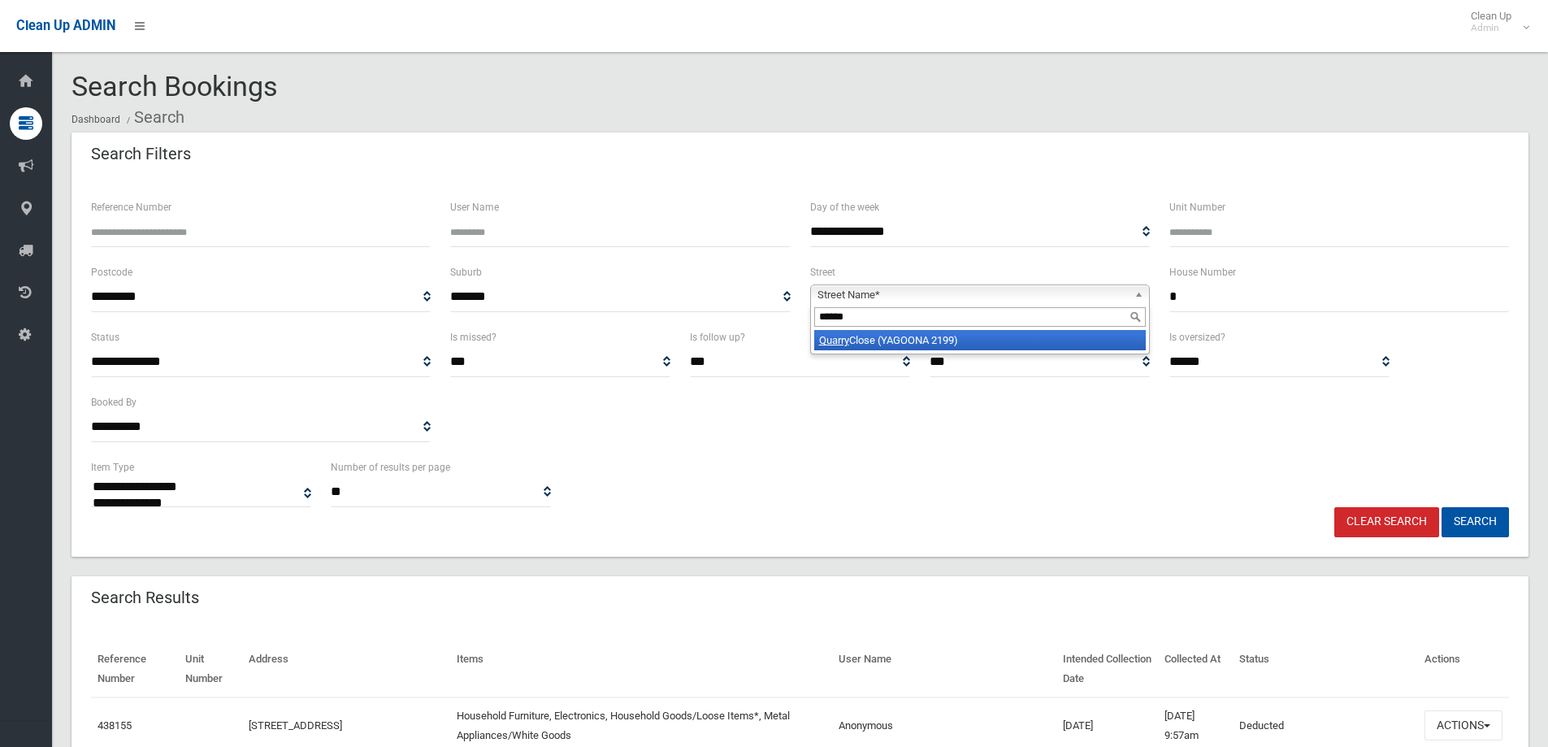
click at [855, 340] on li "Quarry Close (YAGOONA 2199)" at bounding box center [979, 340] width 331 height 20
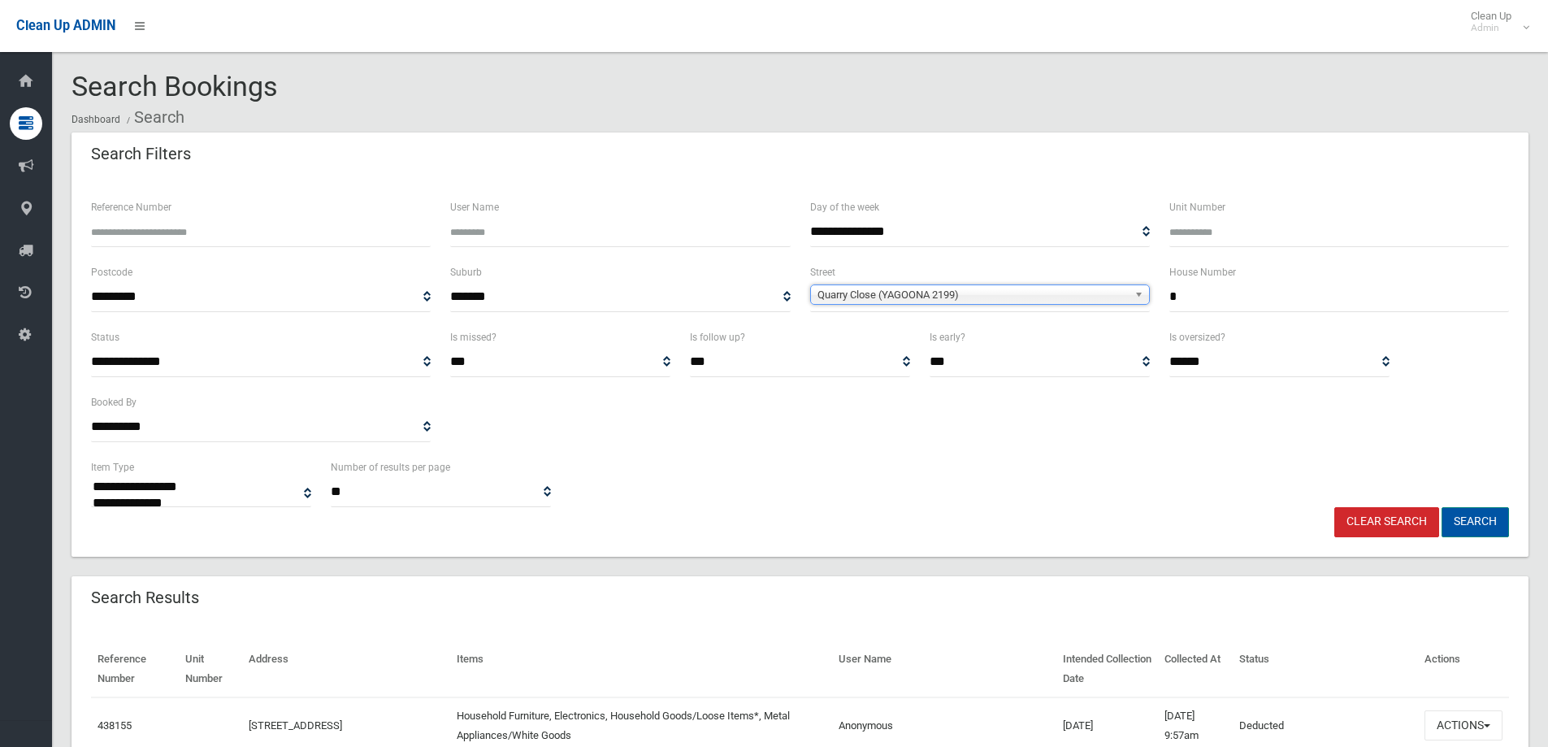
click at [1474, 522] on button "Search" at bounding box center [1474, 522] width 67 height 30
click at [1466, 518] on button "Search" at bounding box center [1474, 522] width 67 height 30
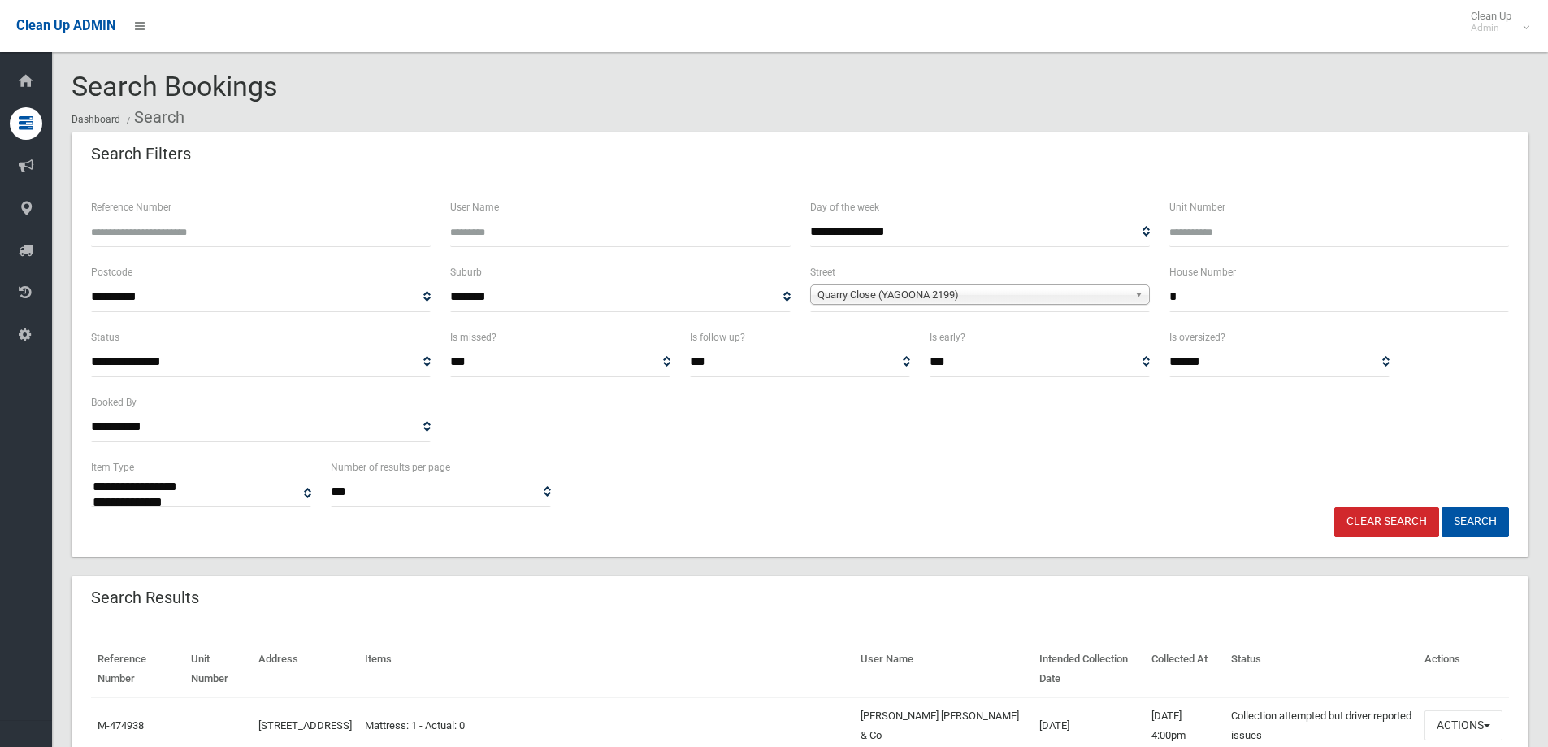
select select
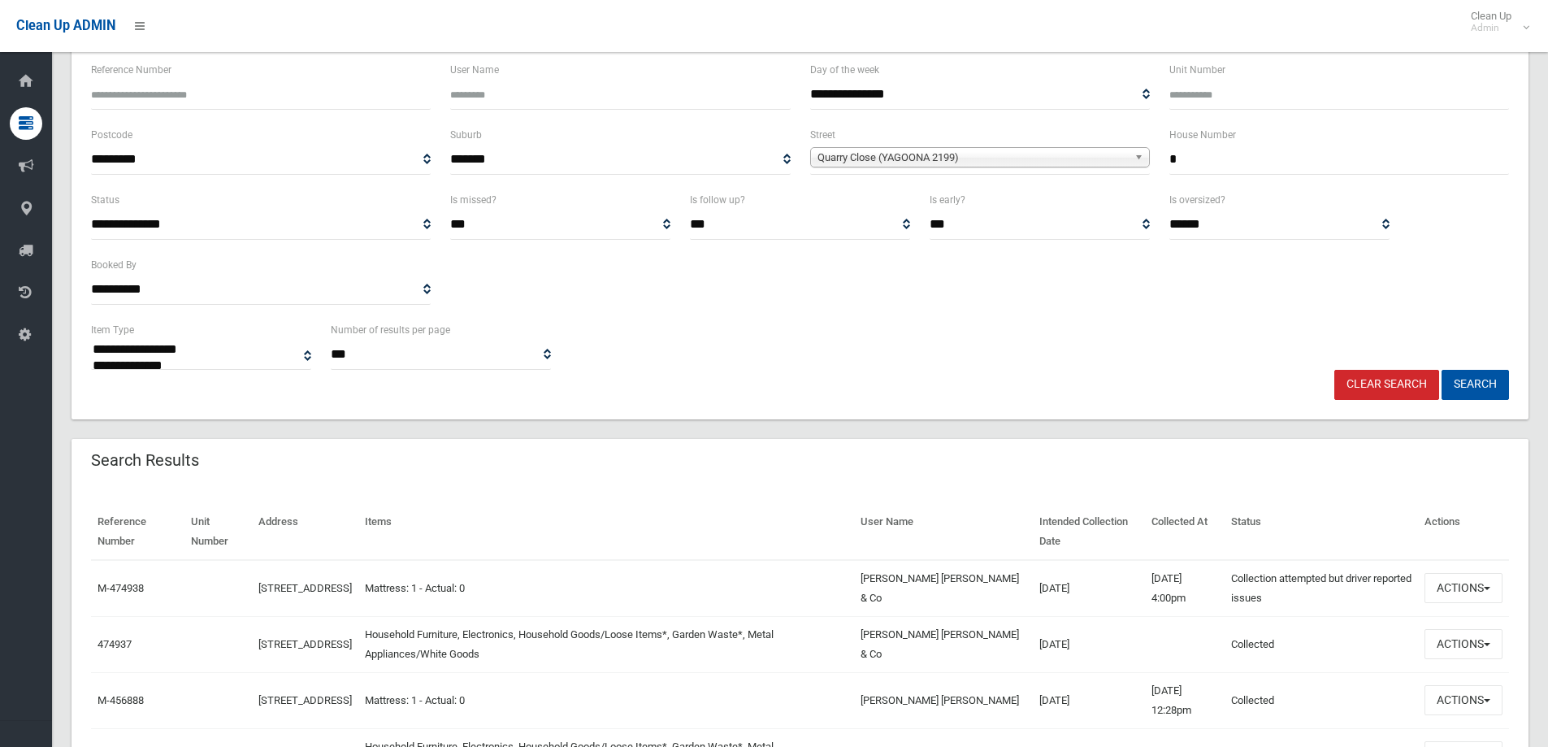
scroll to position [162, 0]
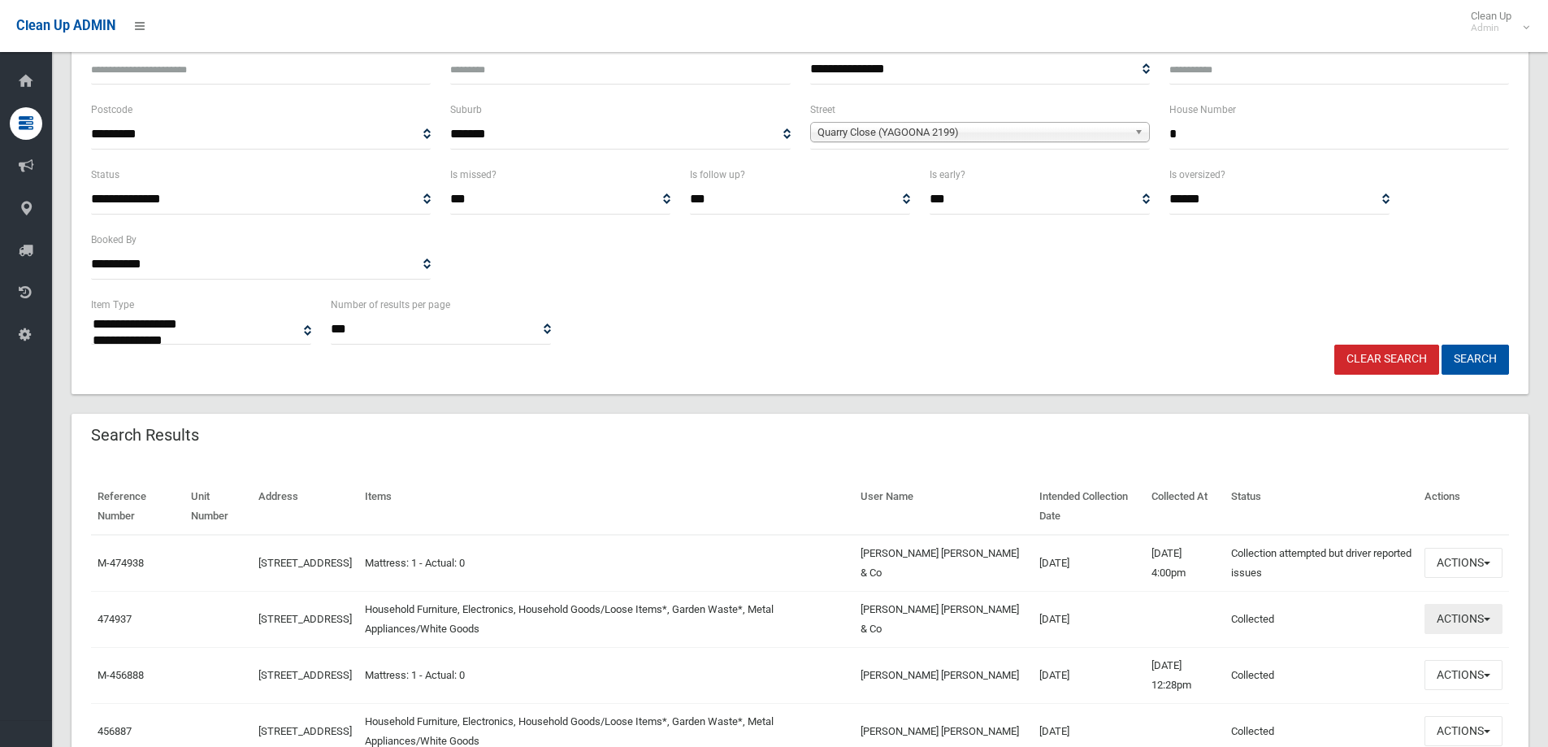
click at [1460, 622] on button "Actions" at bounding box center [1463, 619] width 78 height 30
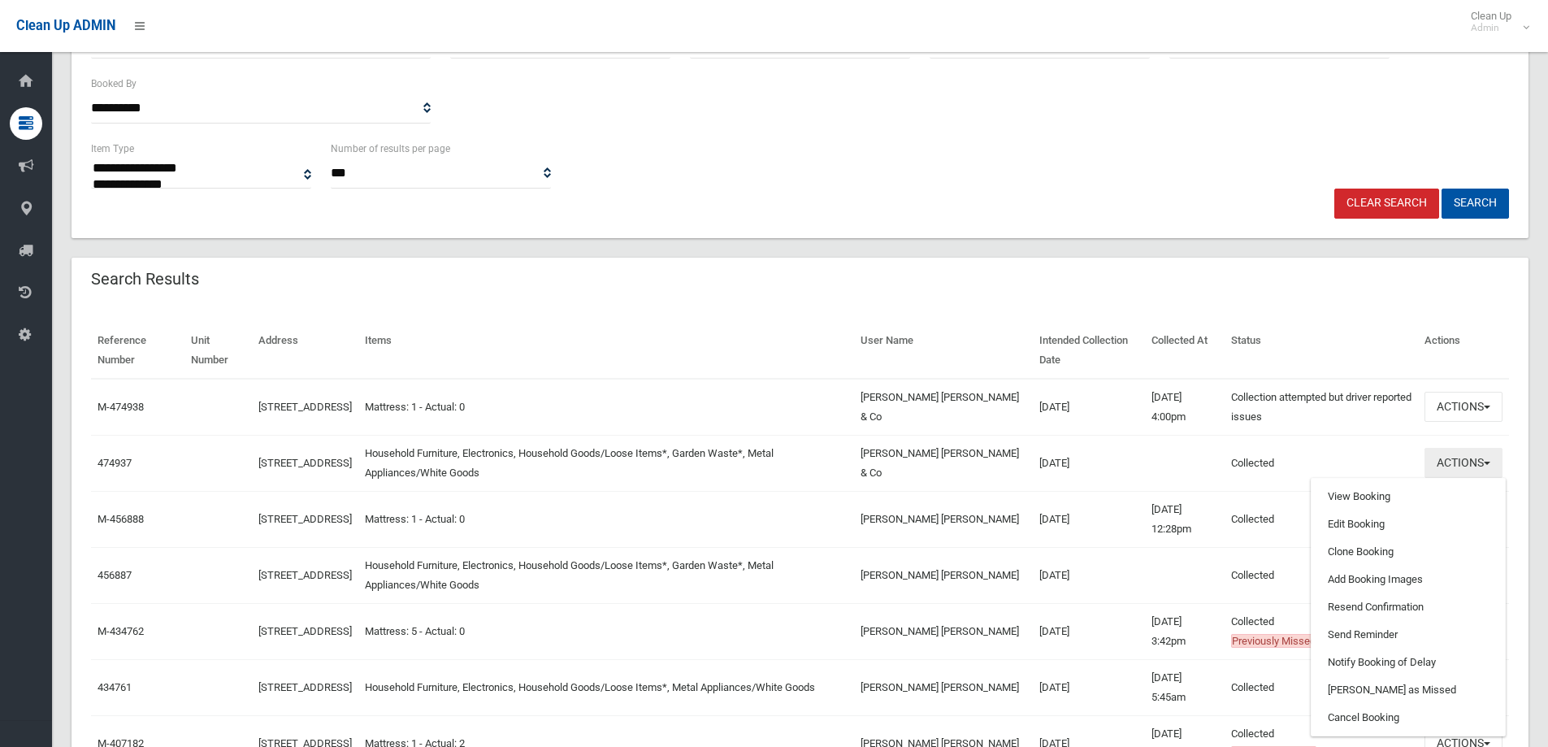
scroll to position [325, 0]
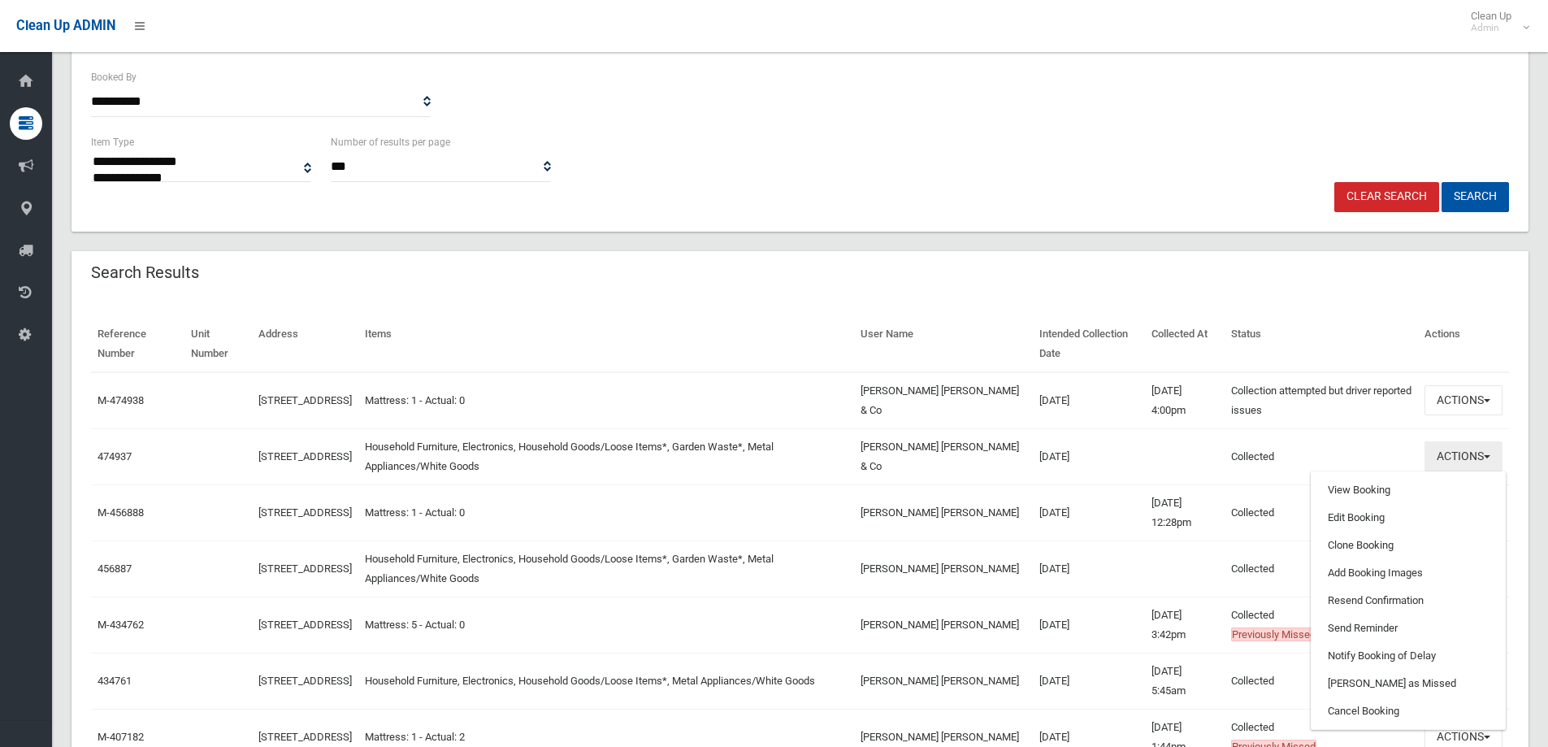
click at [1453, 453] on button "Actions" at bounding box center [1463, 456] width 78 height 30
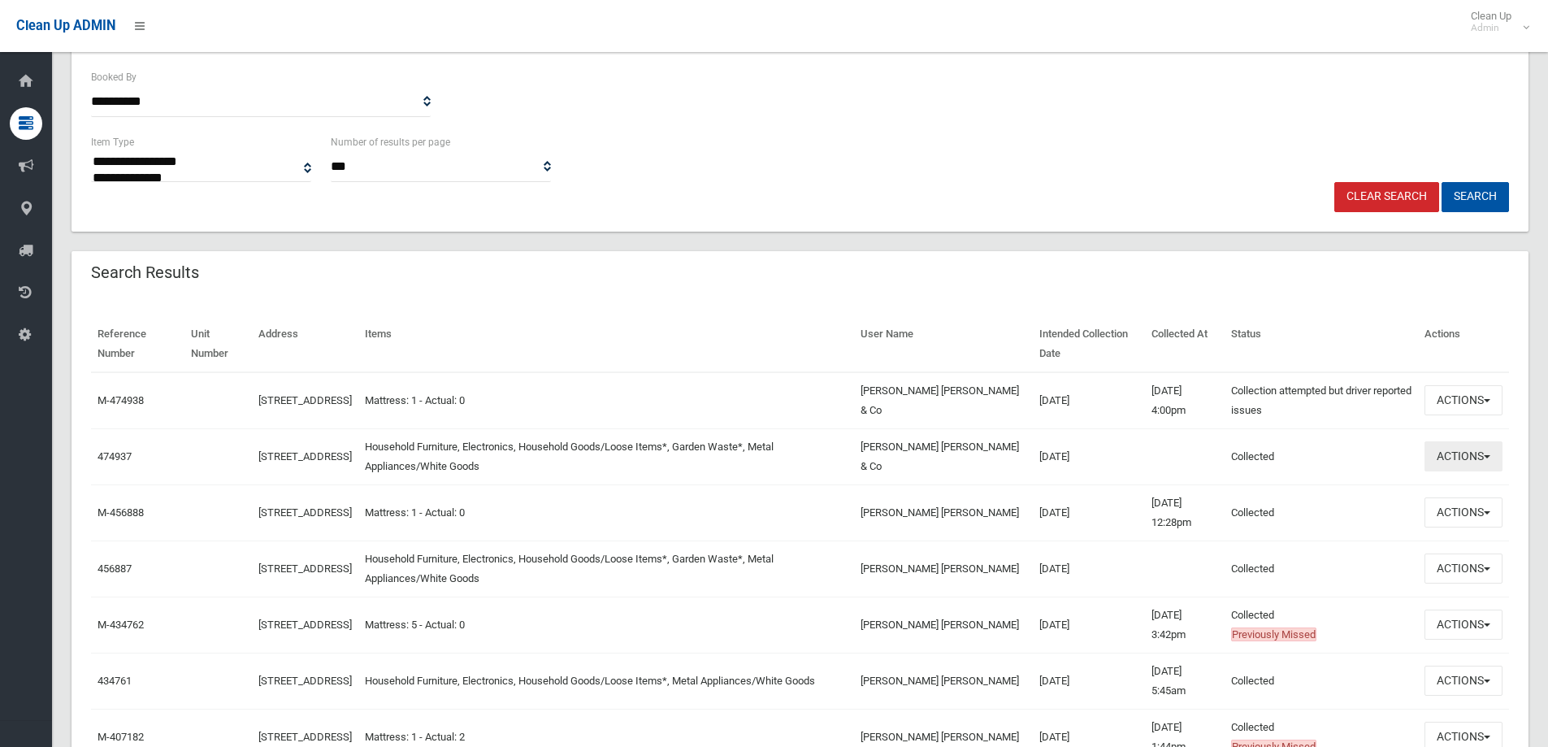
click at [1453, 453] on button "Actions" at bounding box center [1463, 456] width 78 height 30
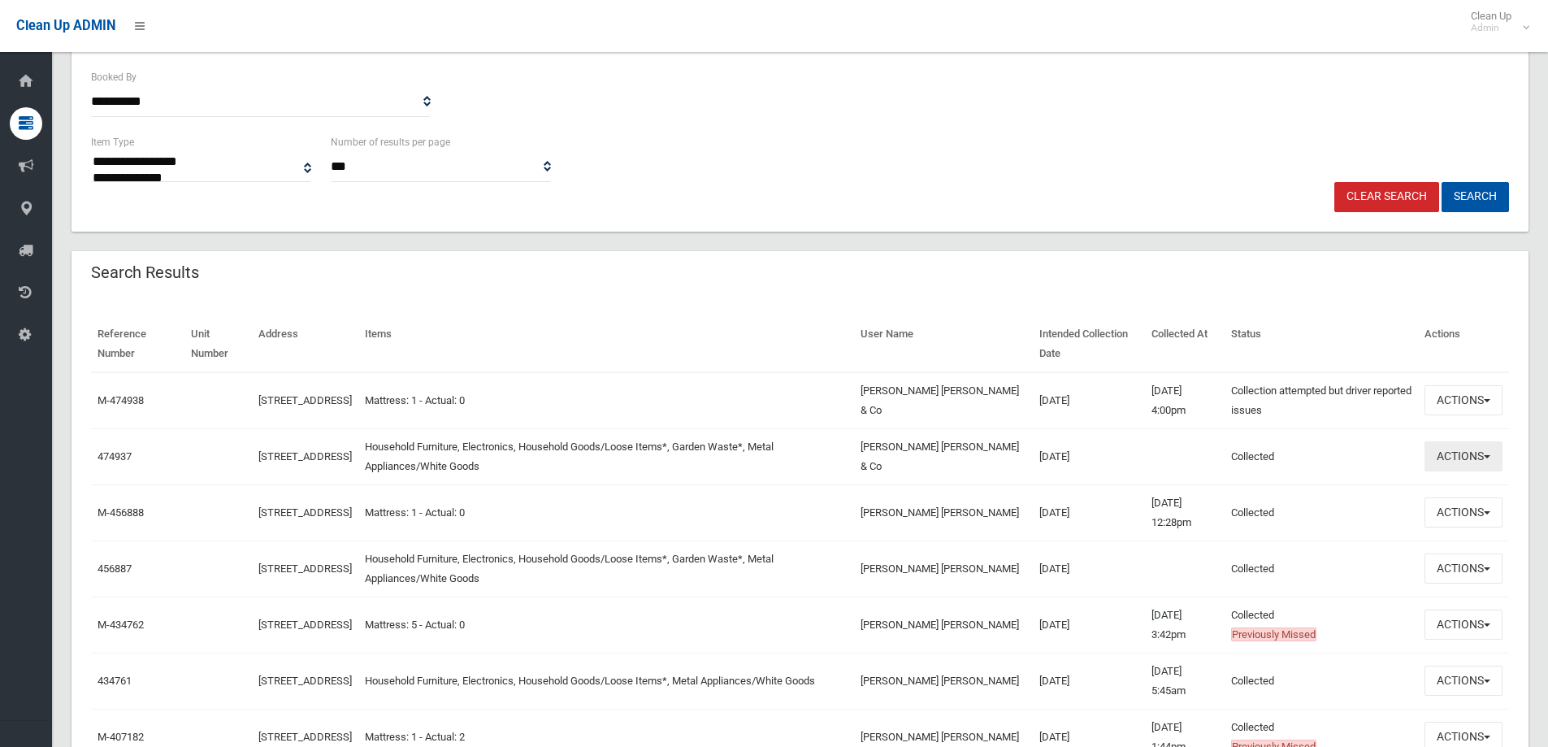
click at [1454, 457] on button "Actions" at bounding box center [1463, 456] width 78 height 30
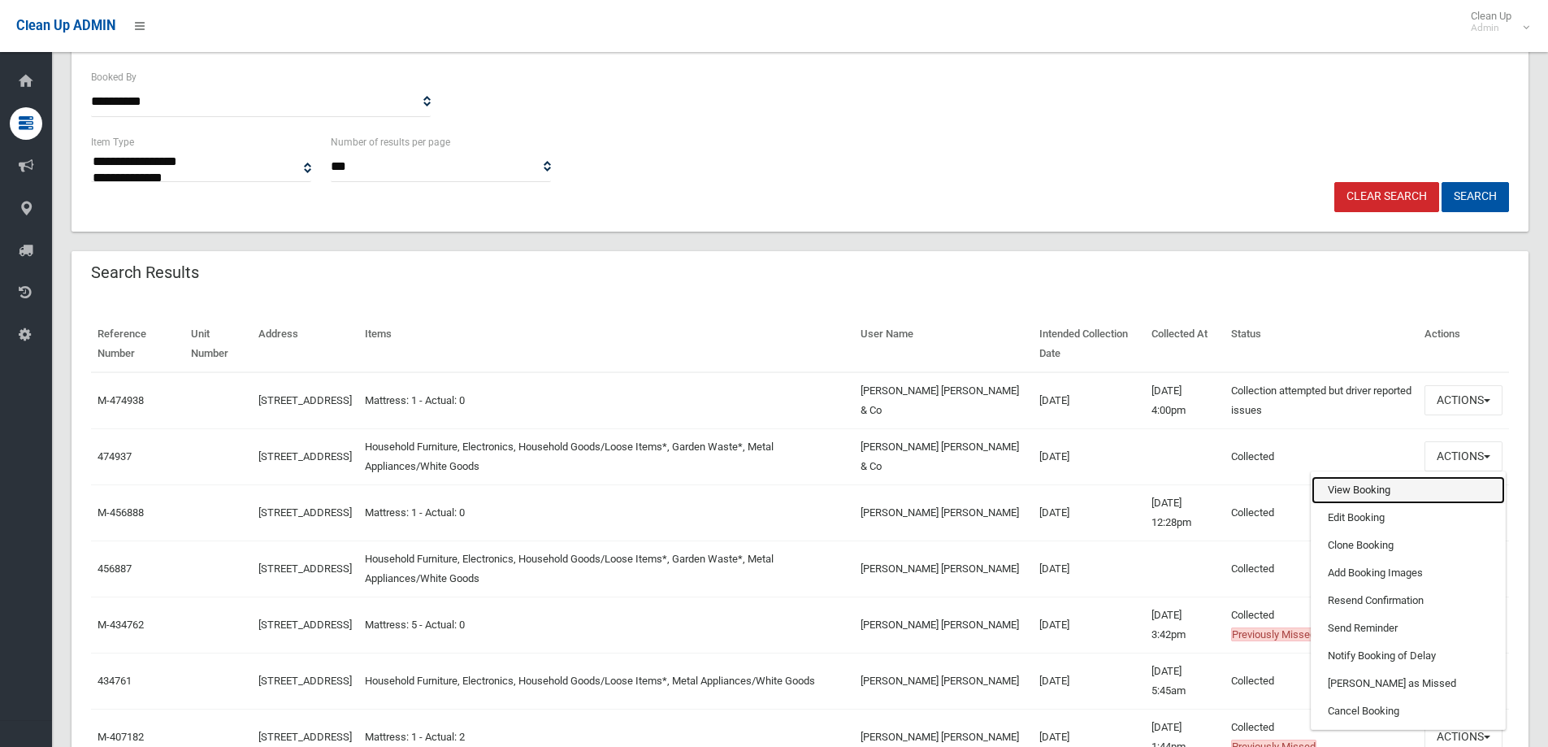
click at [1342, 491] on link "View Booking" at bounding box center [1407, 490] width 193 height 28
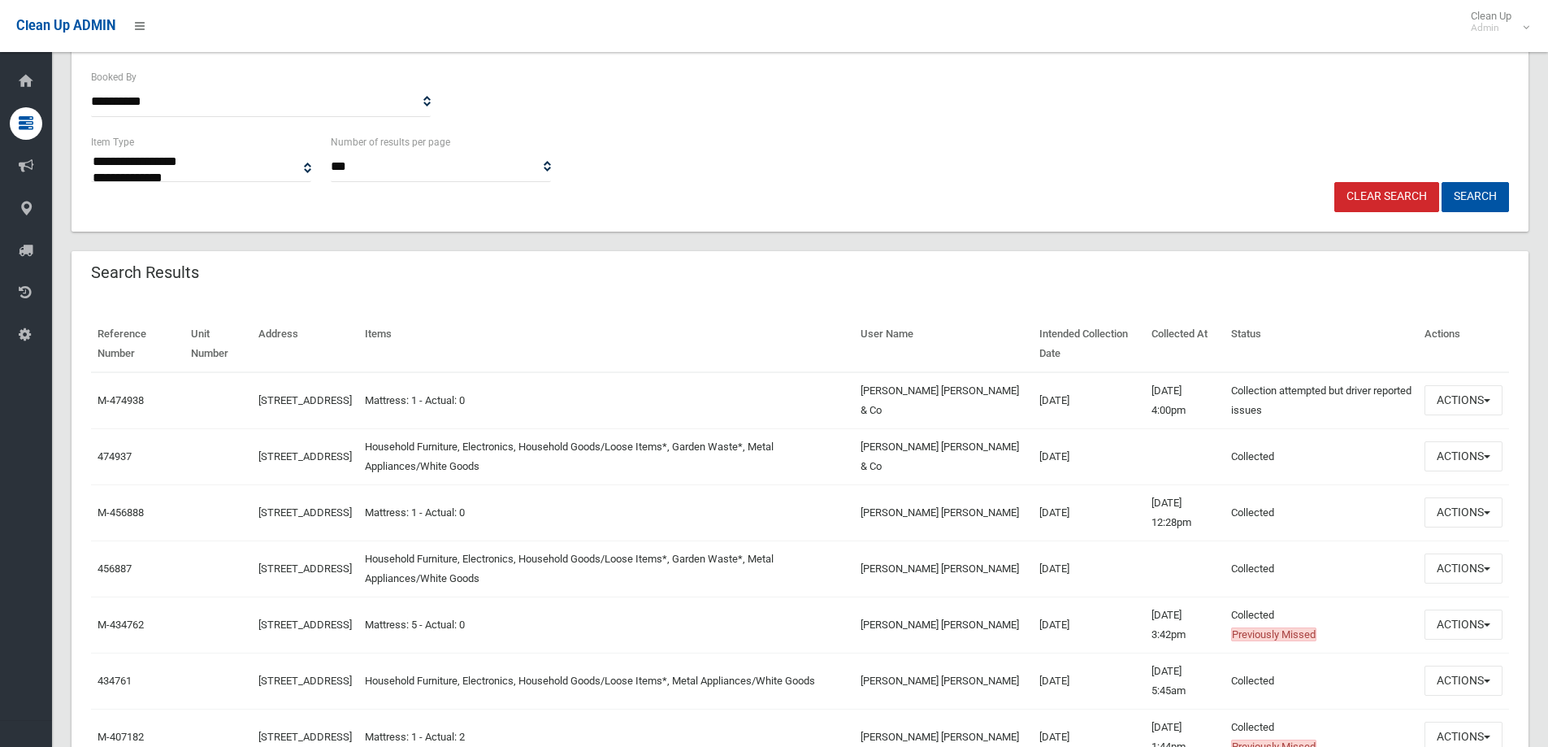
scroll to position [0, 0]
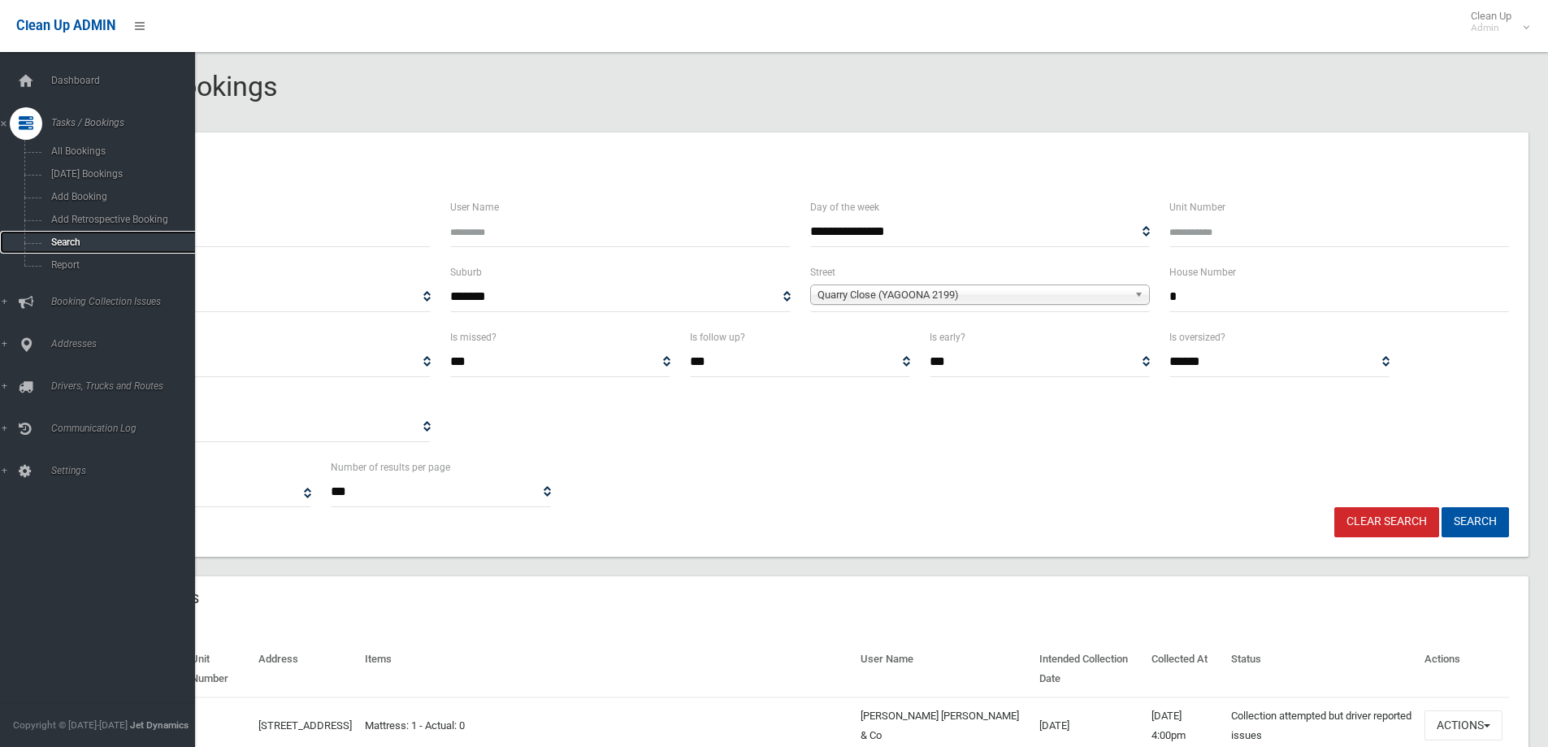
click at [60, 239] on span "Search" at bounding box center [119, 241] width 147 height 11
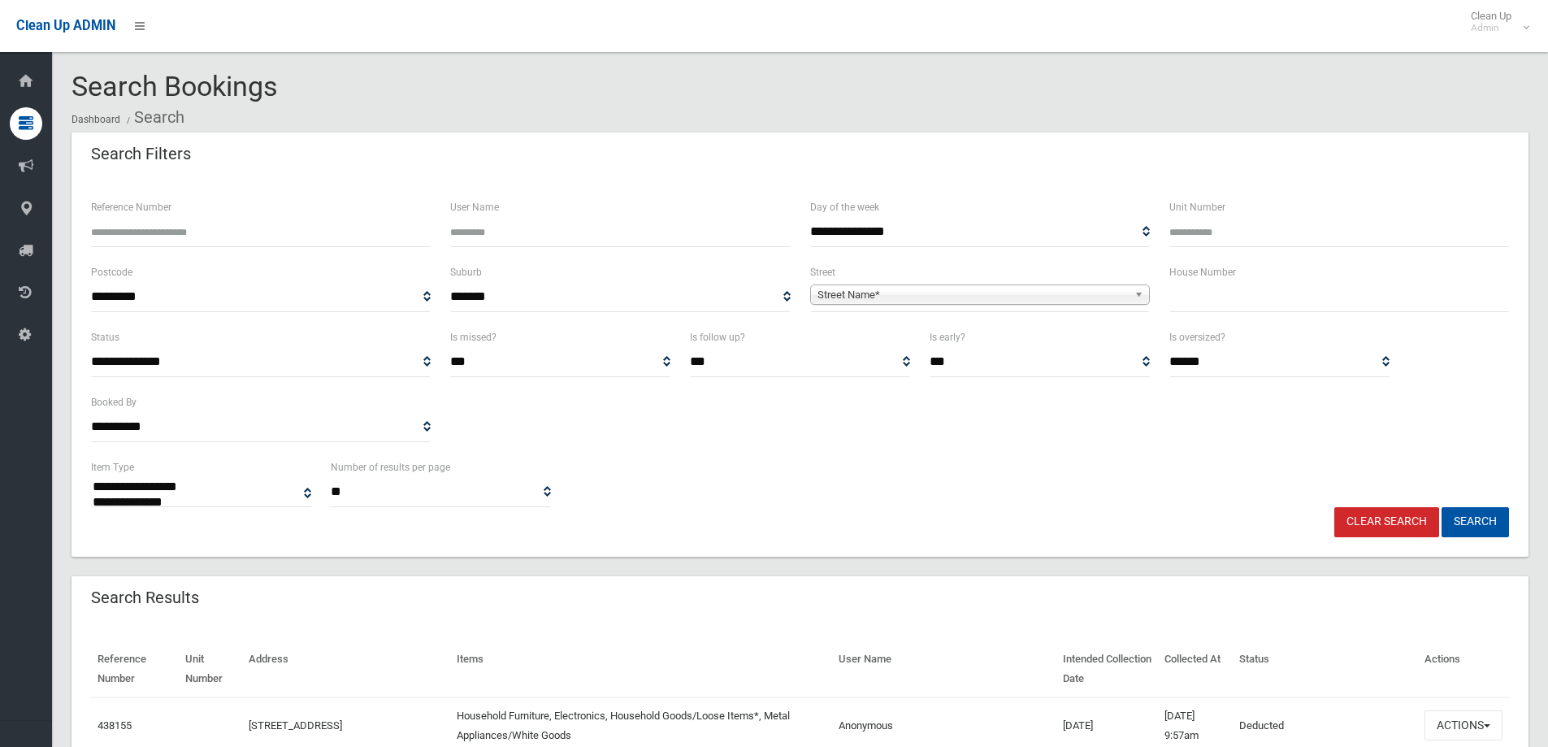
select select
type input "*"
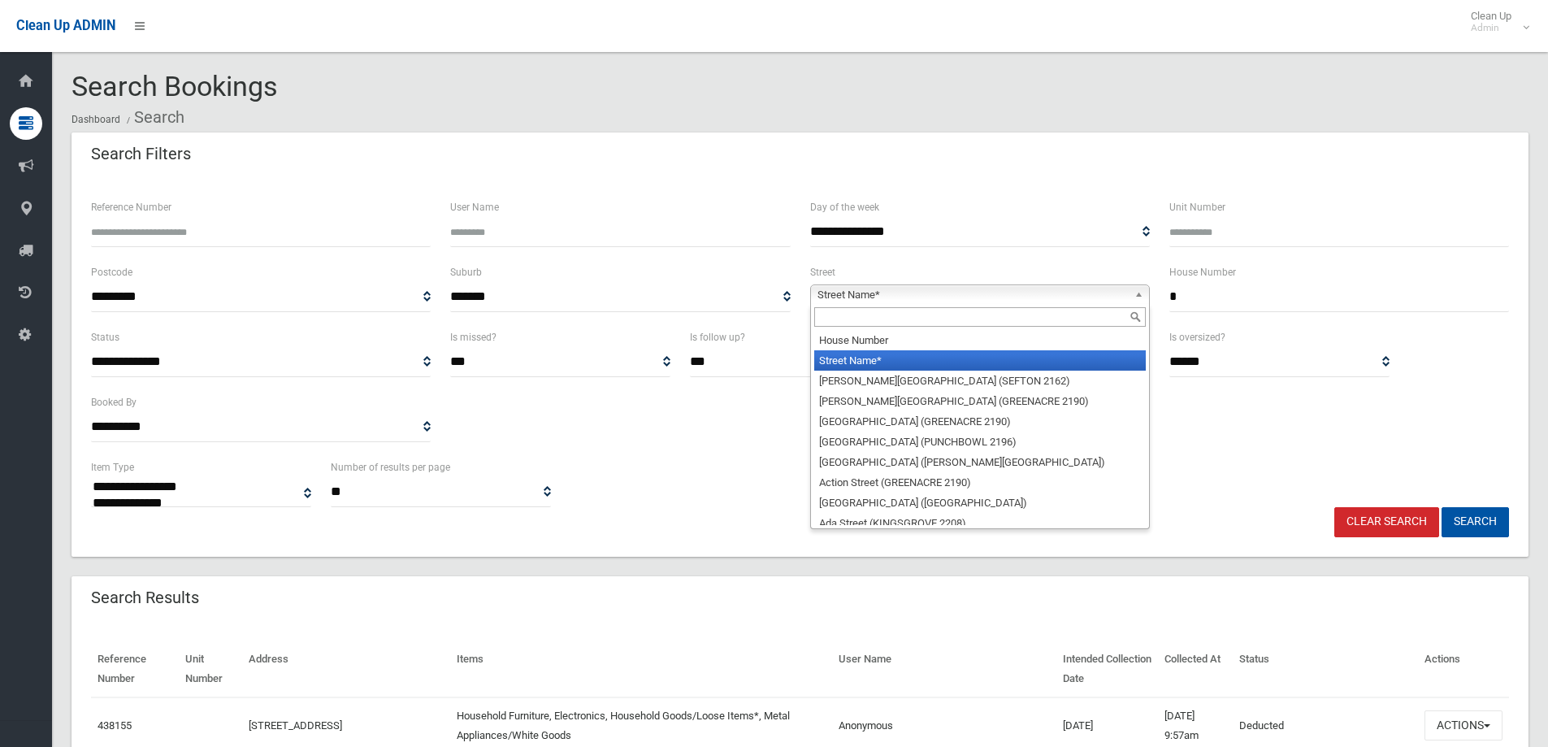
click at [843, 292] on span "Street Name*" at bounding box center [972, 294] width 310 height 19
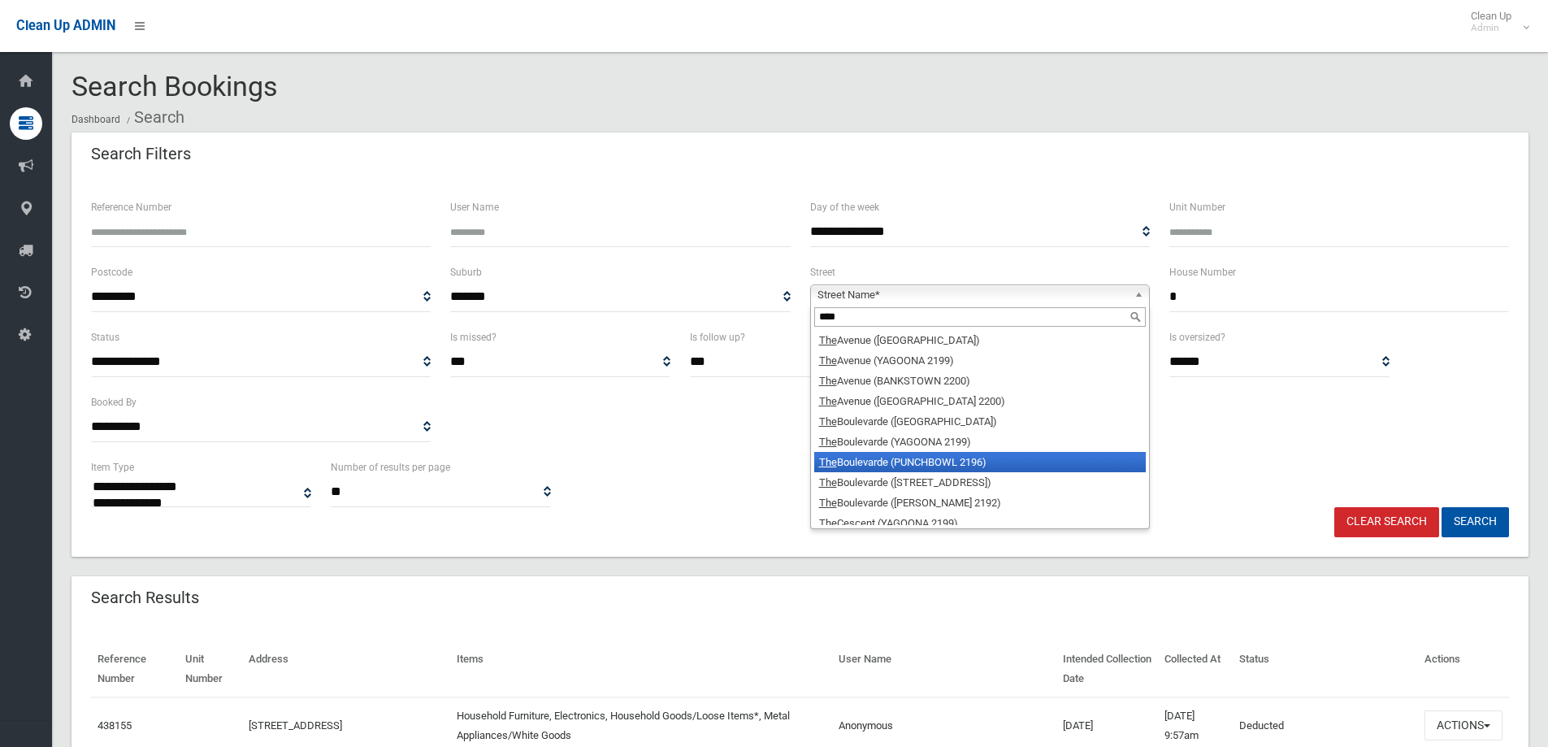
scroll to position [8, 0]
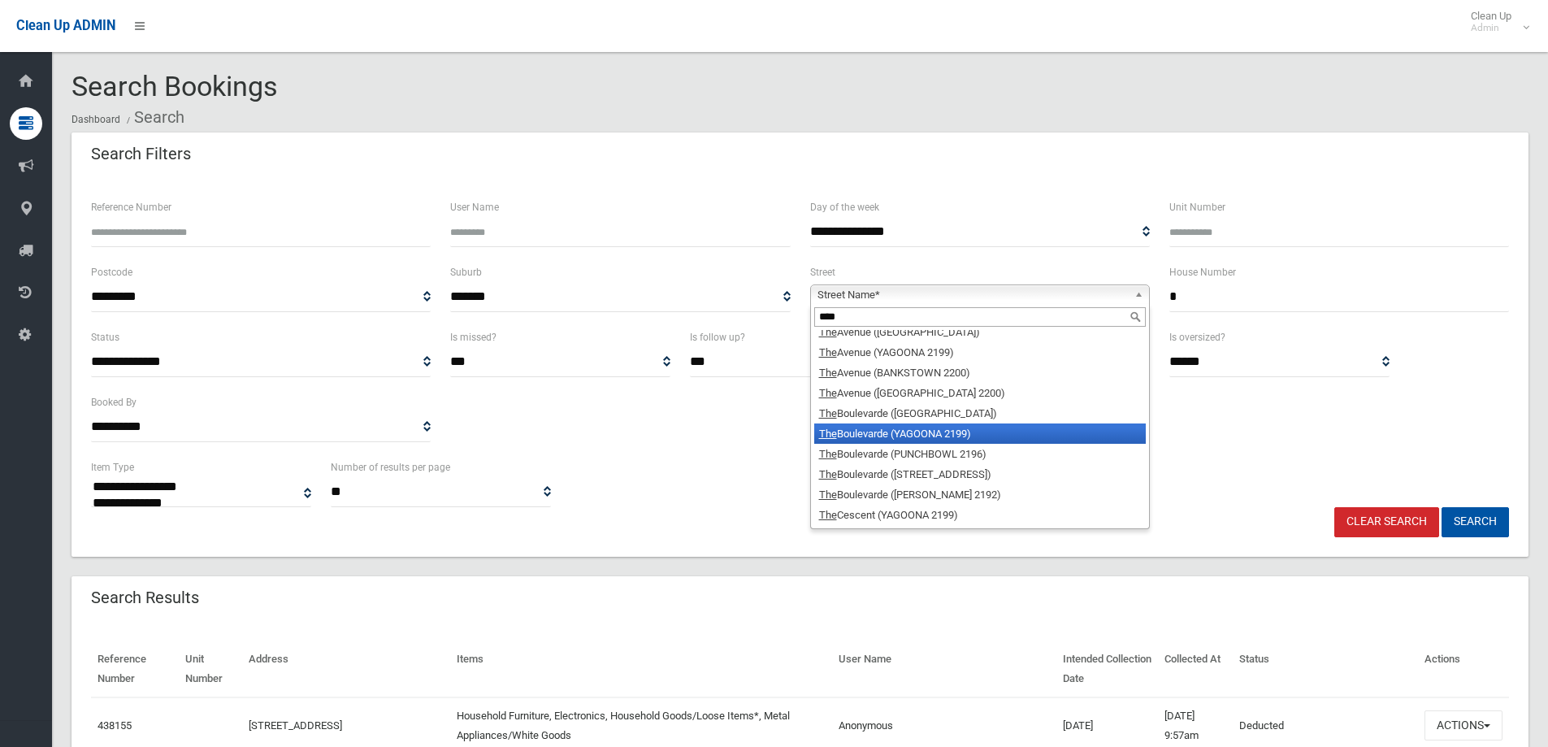
type input "***"
click at [908, 431] on li "The Boulevarde (YAGOONA 2199)" at bounding box center [979, 433] width 331 height 20
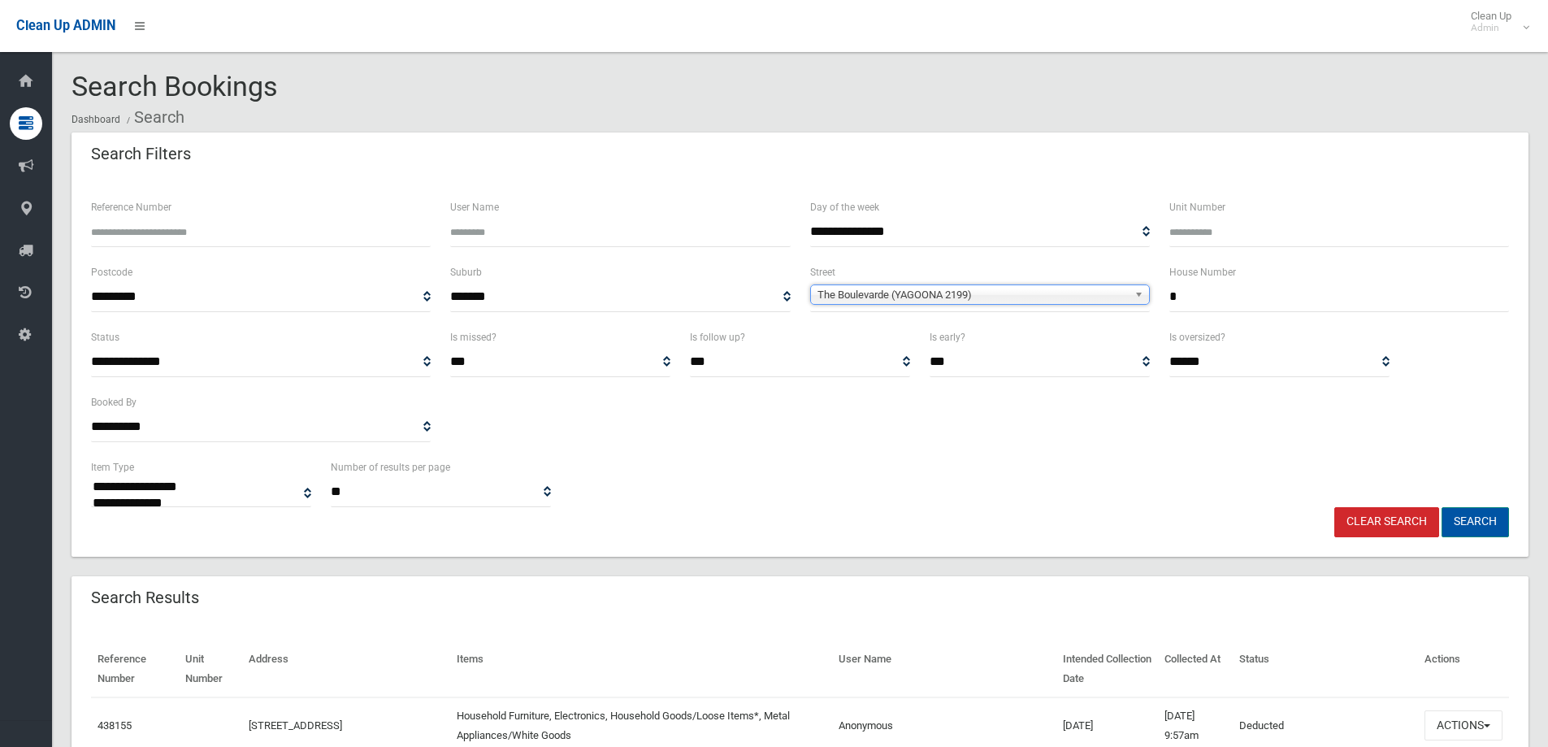
click at [1468, 522] on button "Search" at bounding box center [1474, 522] width 67 height 30
click at [1470, 515] on button "Search" at bounding box center [1474, 522] width 67 height 30
click at [1467, 521] on button "Search" at bounding box center [1474, 522] width 67 height 30
click at [1468, 521] on button "Search" at bounding box center [1474, 522] width 67 height 30
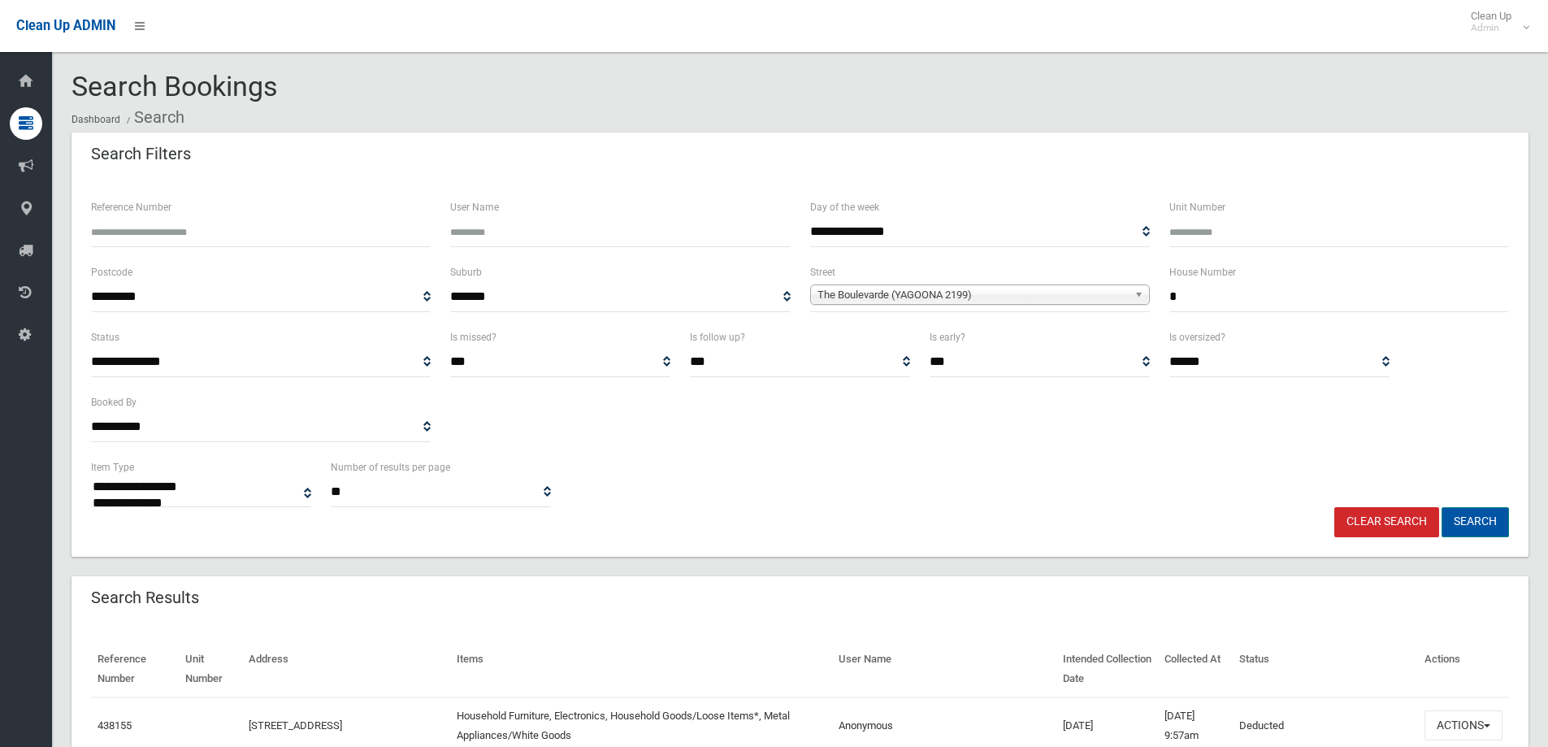
click at [1456, 518] on button "Search" at bounding box center [1474, 522] width 67 height 30
click at [1472, 519] on button "Search" at bounding box center [1474, 522] width 67 height 30
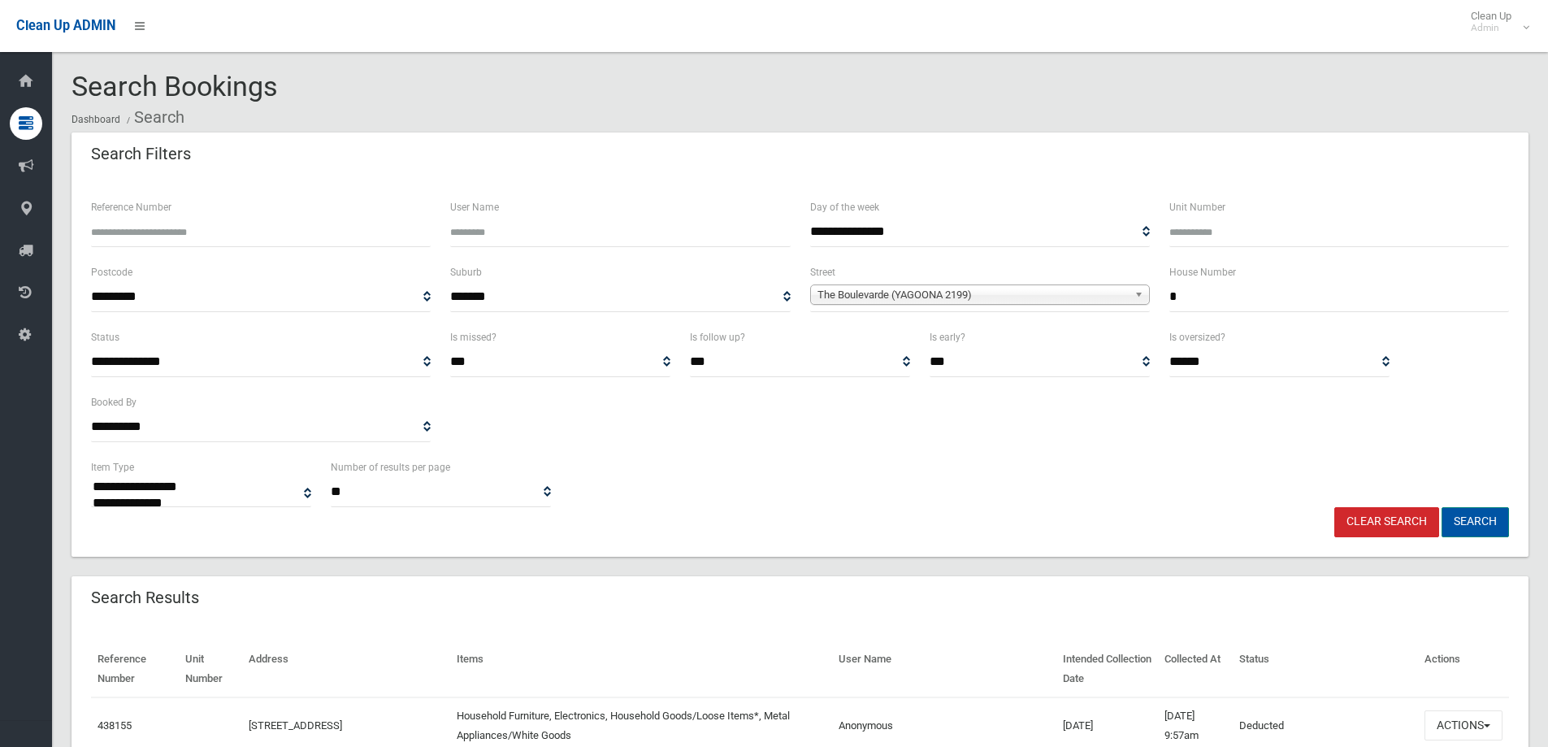
click at [1472, 519] on button "Search" at bounding box center [1474, 522] width 67 height 30
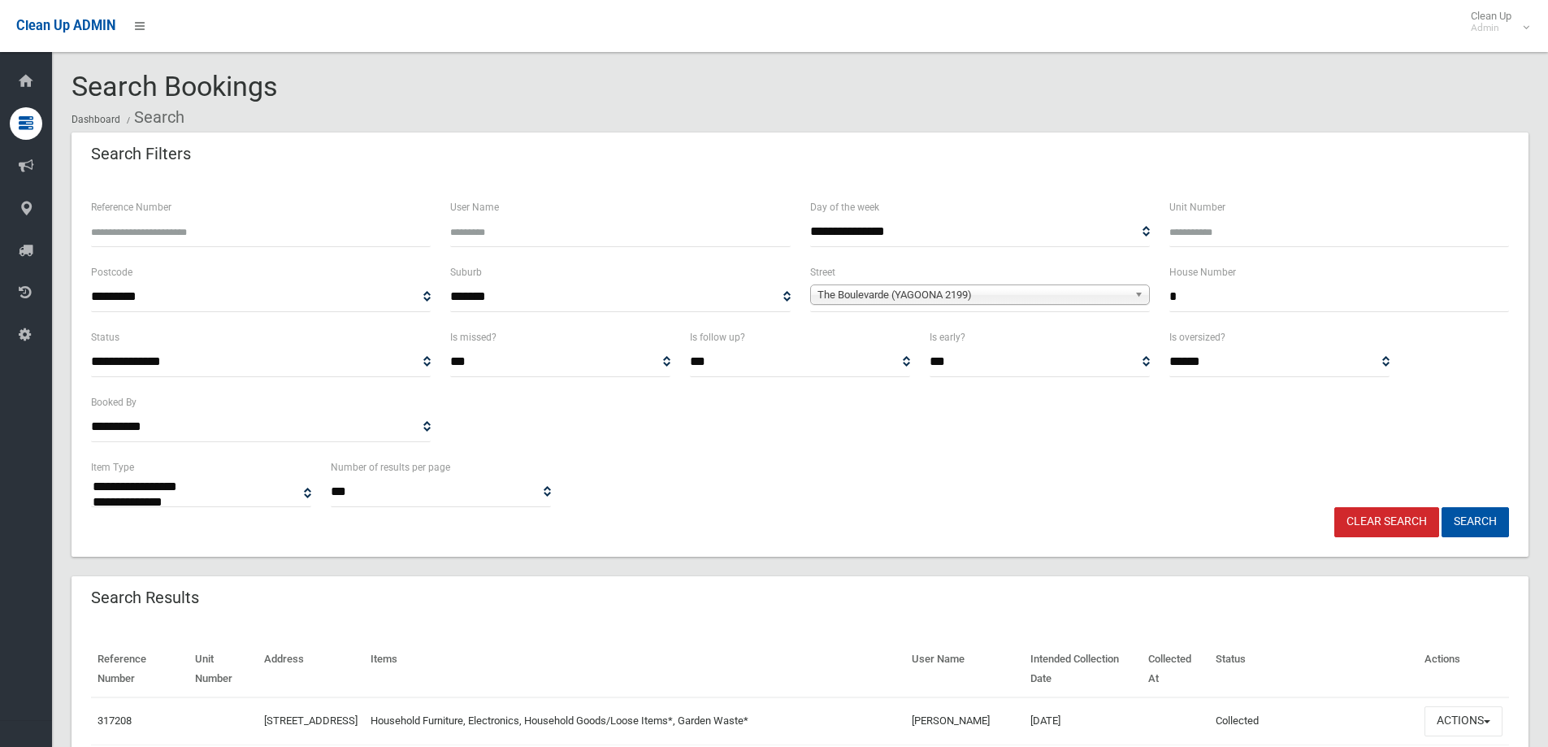
select select
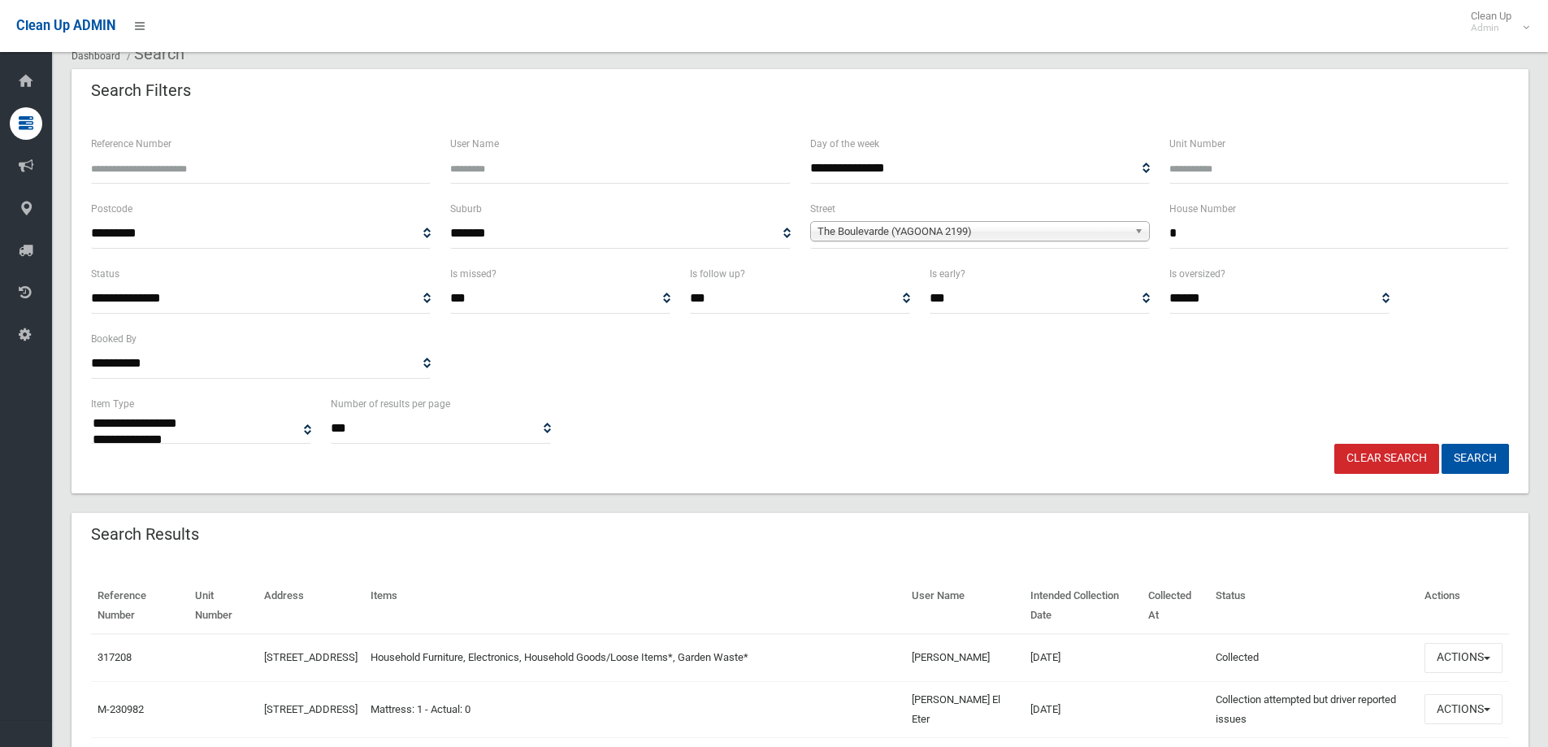
scroll to position [162, 0]
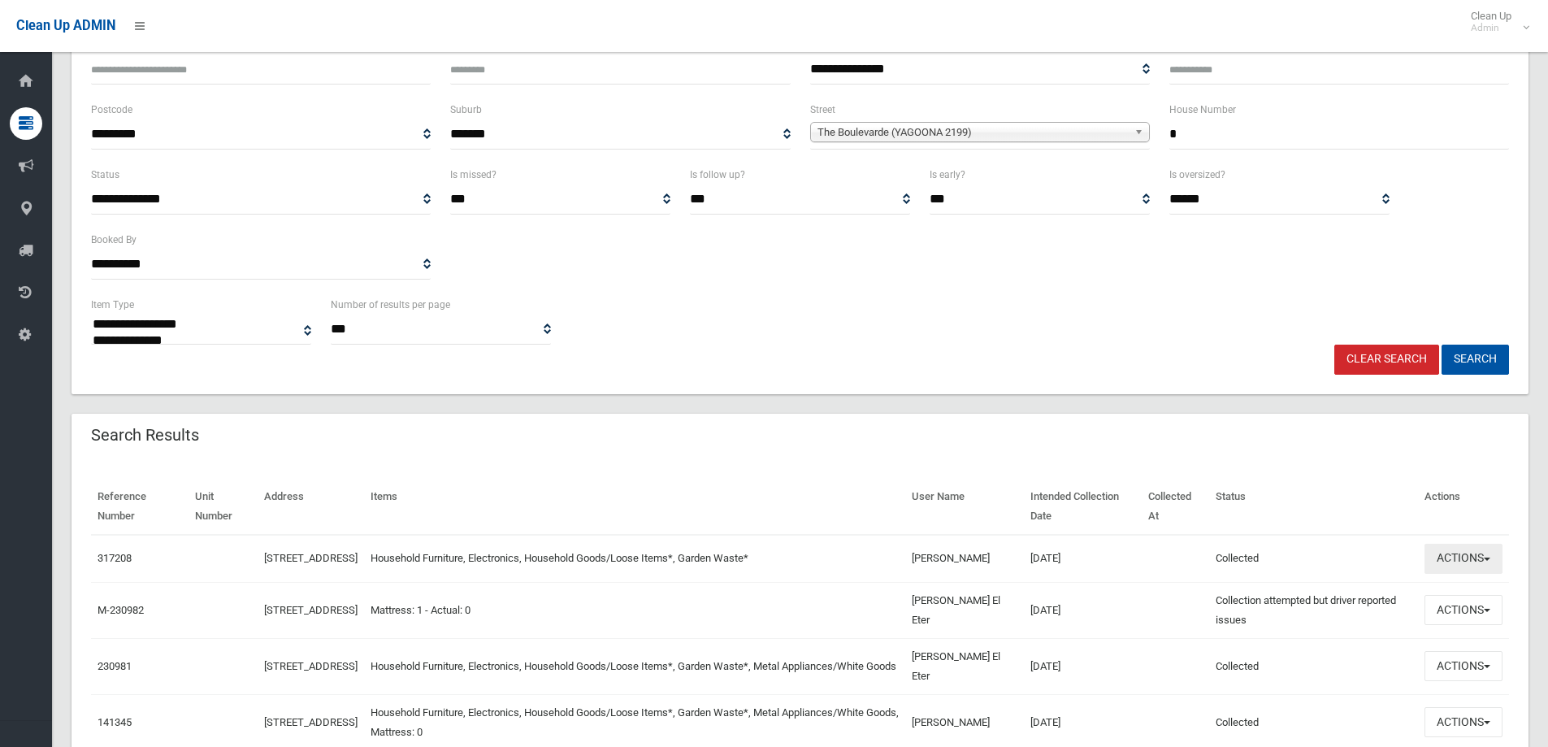
click at [1458, 565] on button "Actions" at bounding box center [1463, 559] width 78 height 30
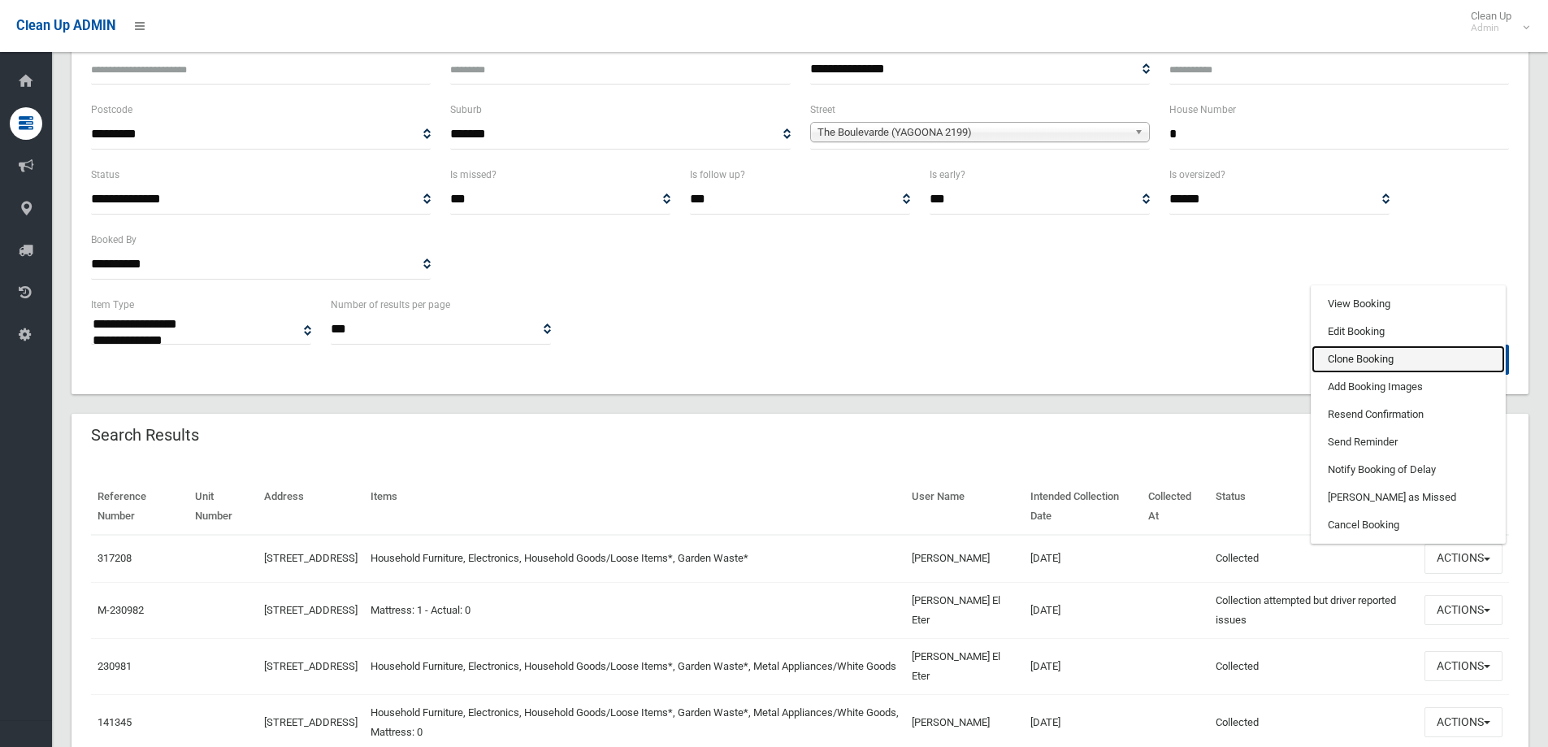
click at [1346, 368] on link "Clone Booking" at bounding box center [1407, 359] width 193 height 28
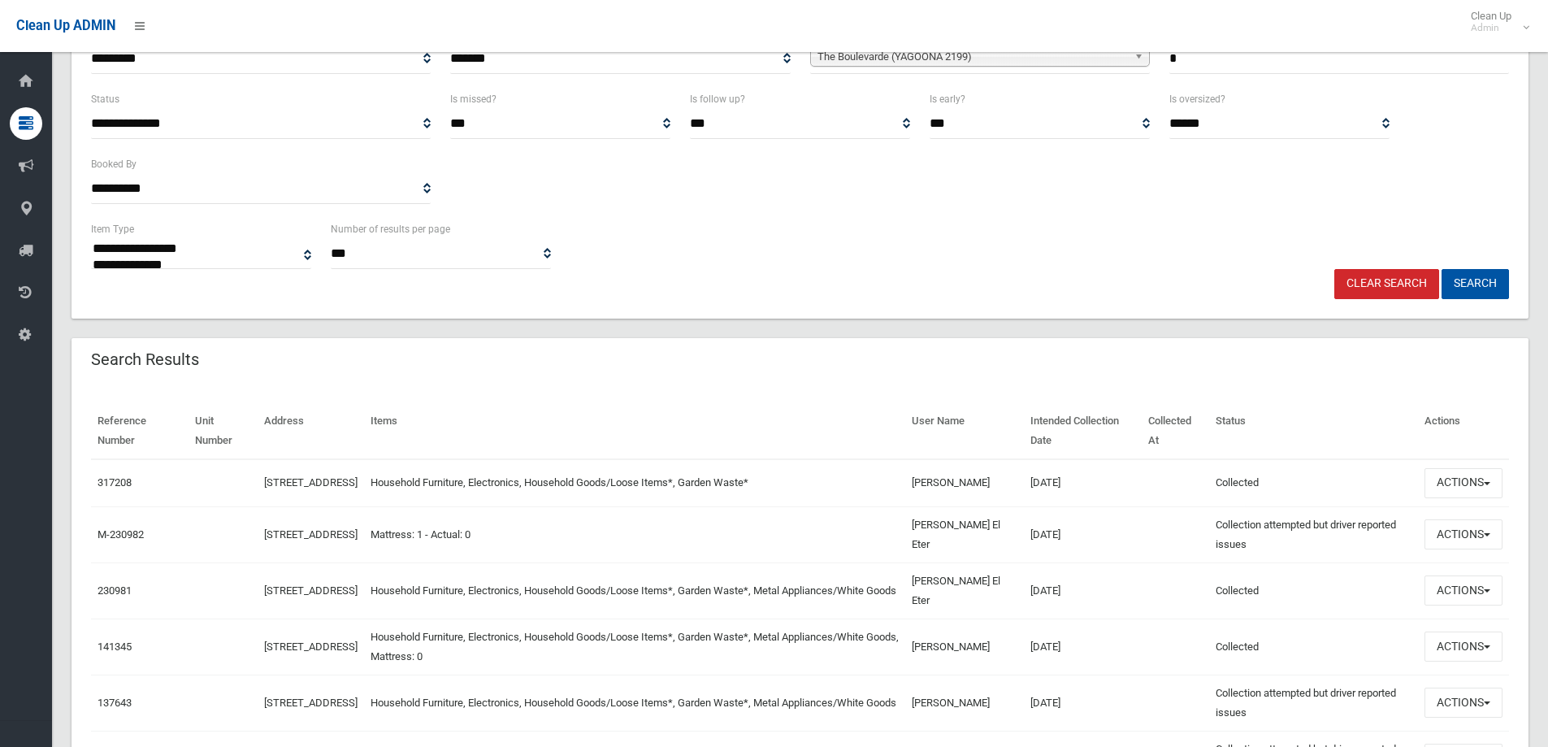
scroll to position [244, 0]
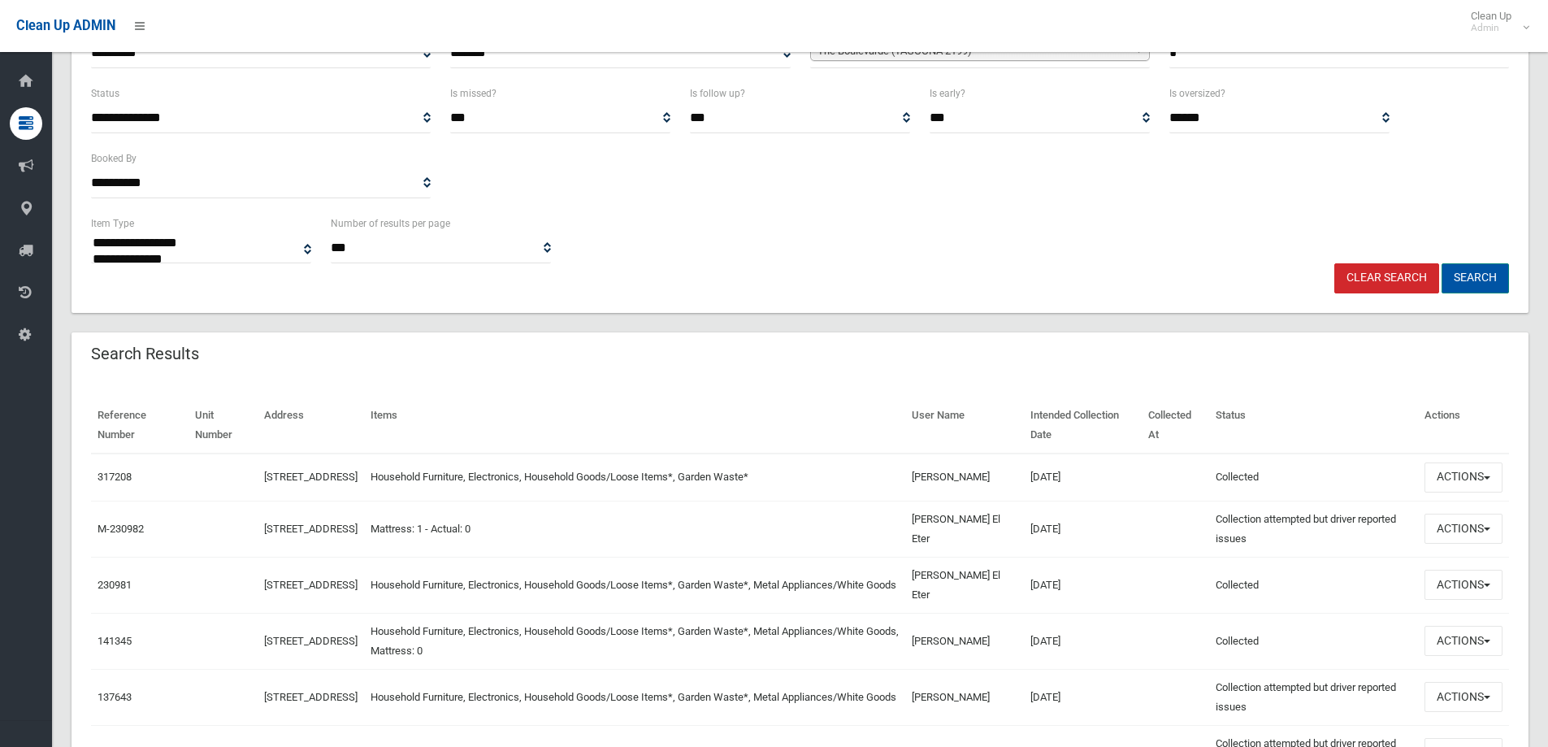
drag, startPoint x: 1478, startPoint y: 278, endPoint x: 1489, endPoint y: 285, distance: 13.5
click at [1478, 278] on button "Search" at bounding box center [1474, 278] width 67 height 30
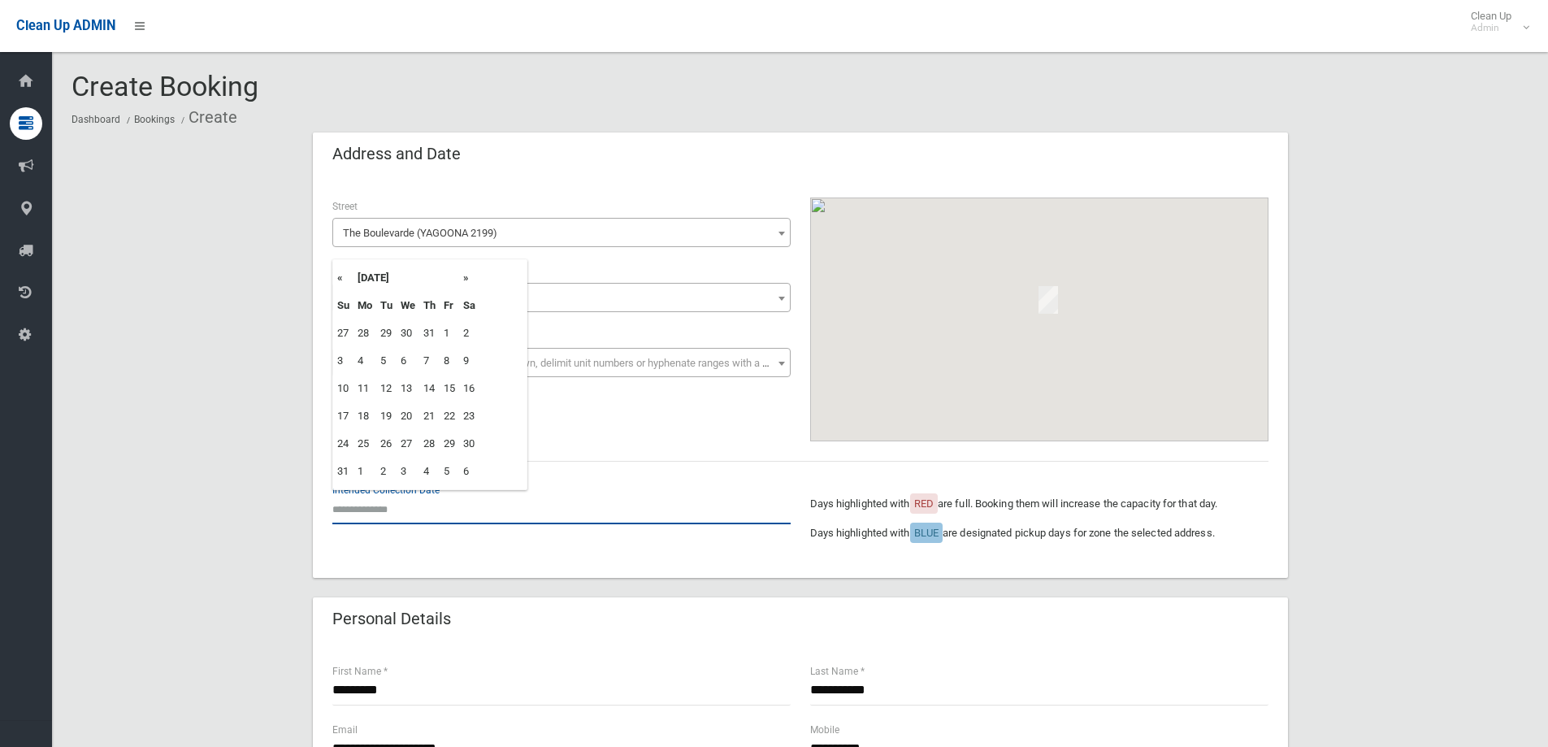
click at [375, 505] on input "text" at bounding box center [561, 509] width 458 height 30
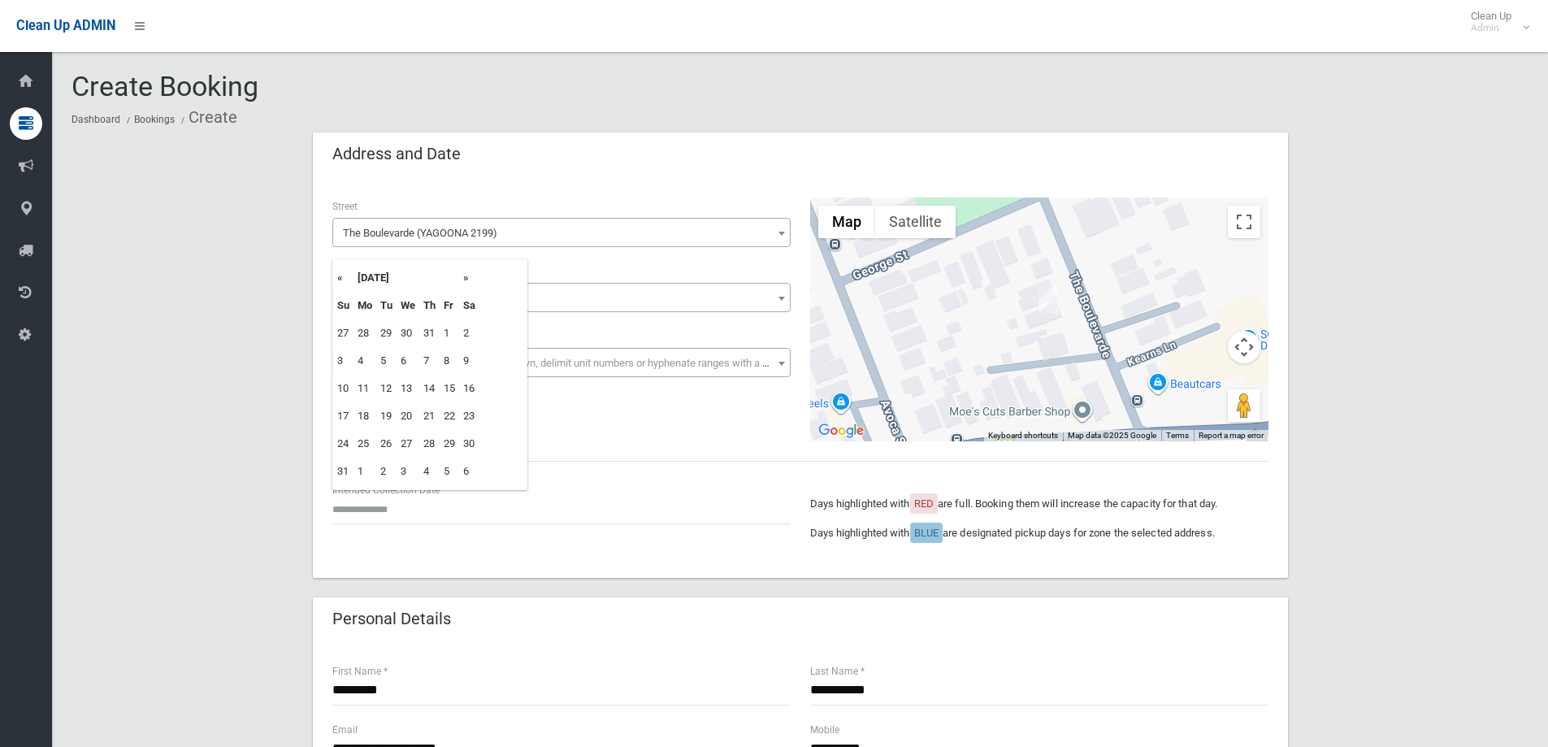
click at [467, 279] on th "»" at bounding box center [469, 278] width 20 height 28
click at [367, 354] on td "8" at bounding box center [364, 361] width 23 height 28
type input "**********"
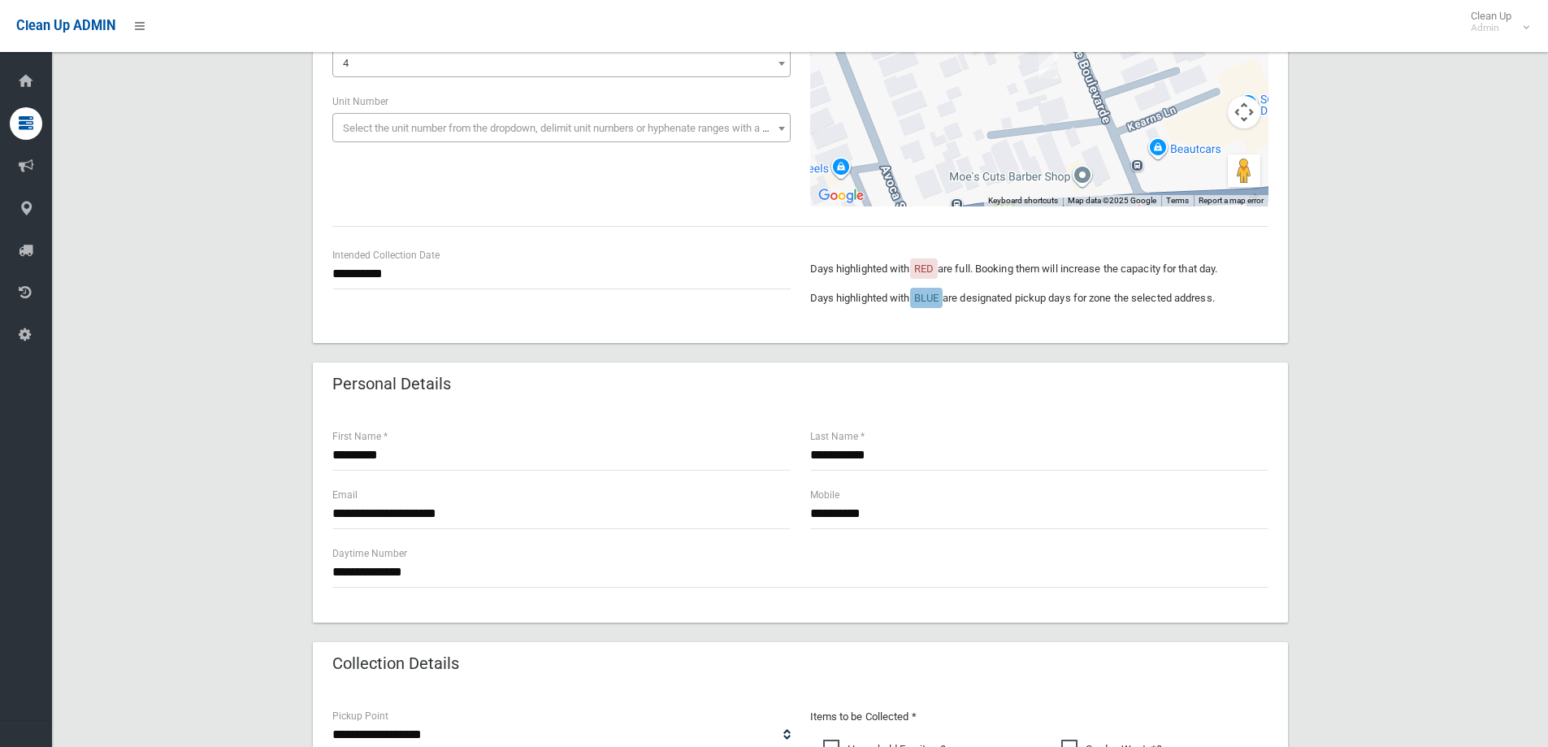
scroll to position [244, 0]
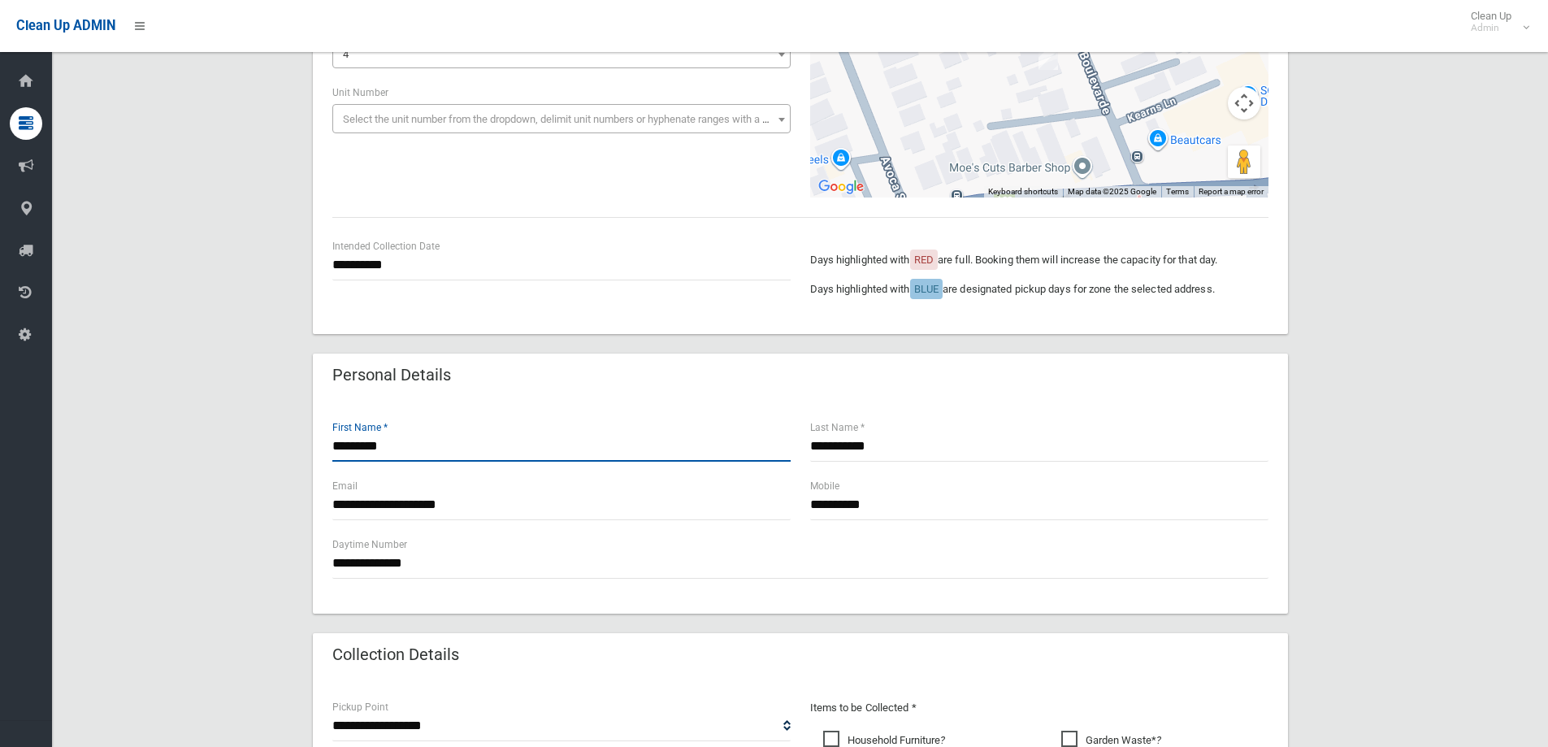
click at [405, 445] on input "********" at bounding box center [561, 446] width 458 height 30
type input "*"
type input "******"
click at [887, 446] on input "**********" at bounding box center [1039, 446] width 458 height 30
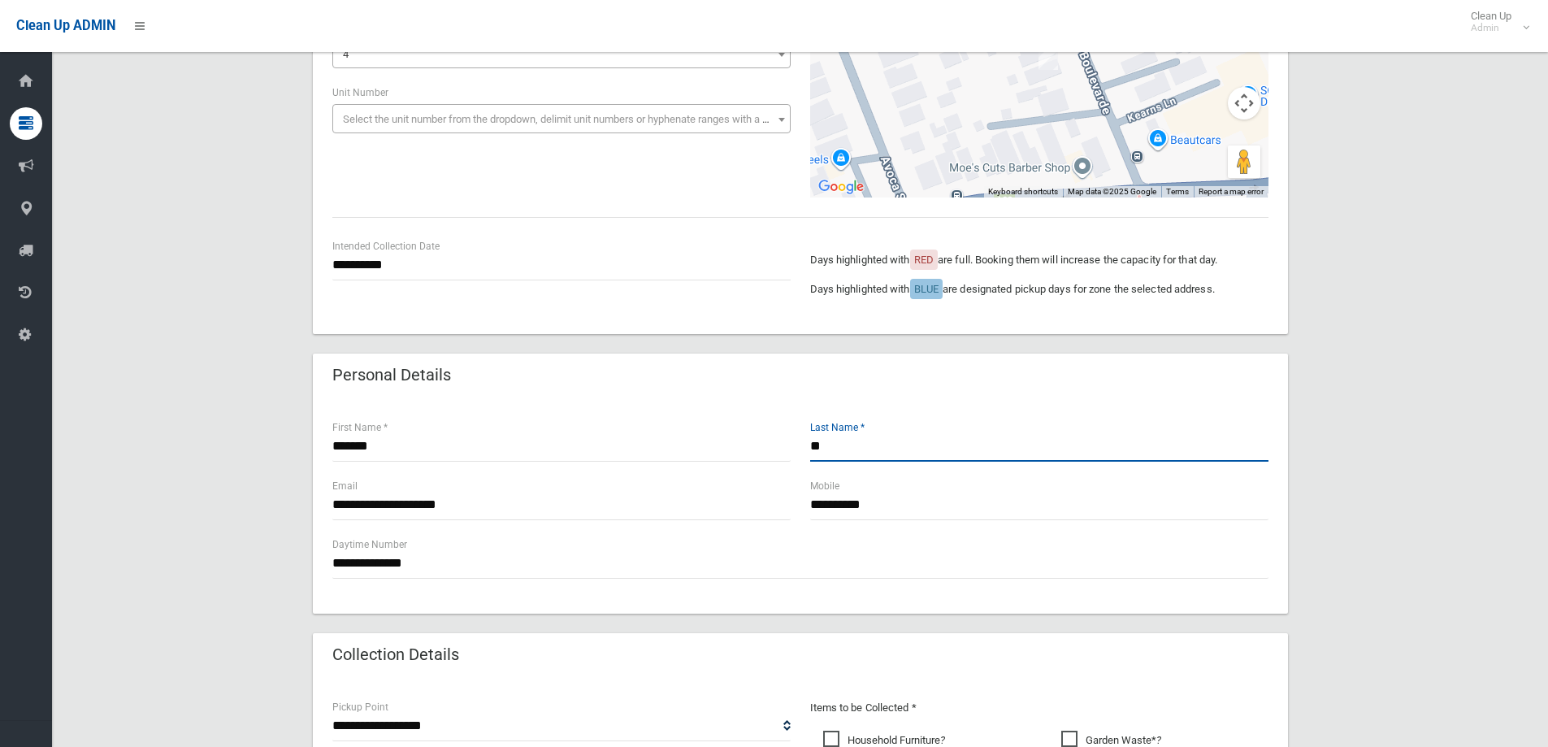
type input "*"
type input "*******"
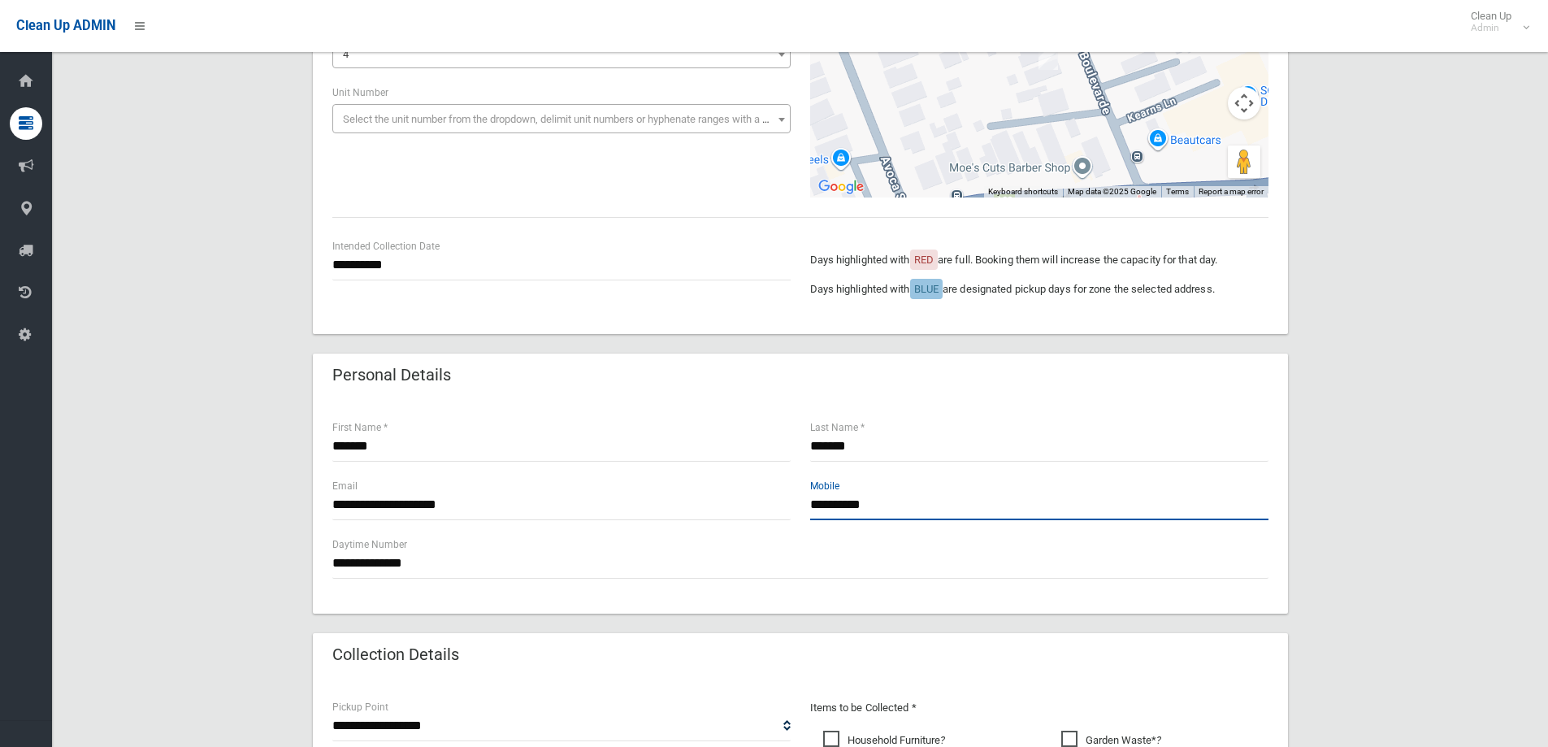
click at [886, 510] on input "**********" at bounding box center [1039, 505] width 458 height 30
type input "**********"
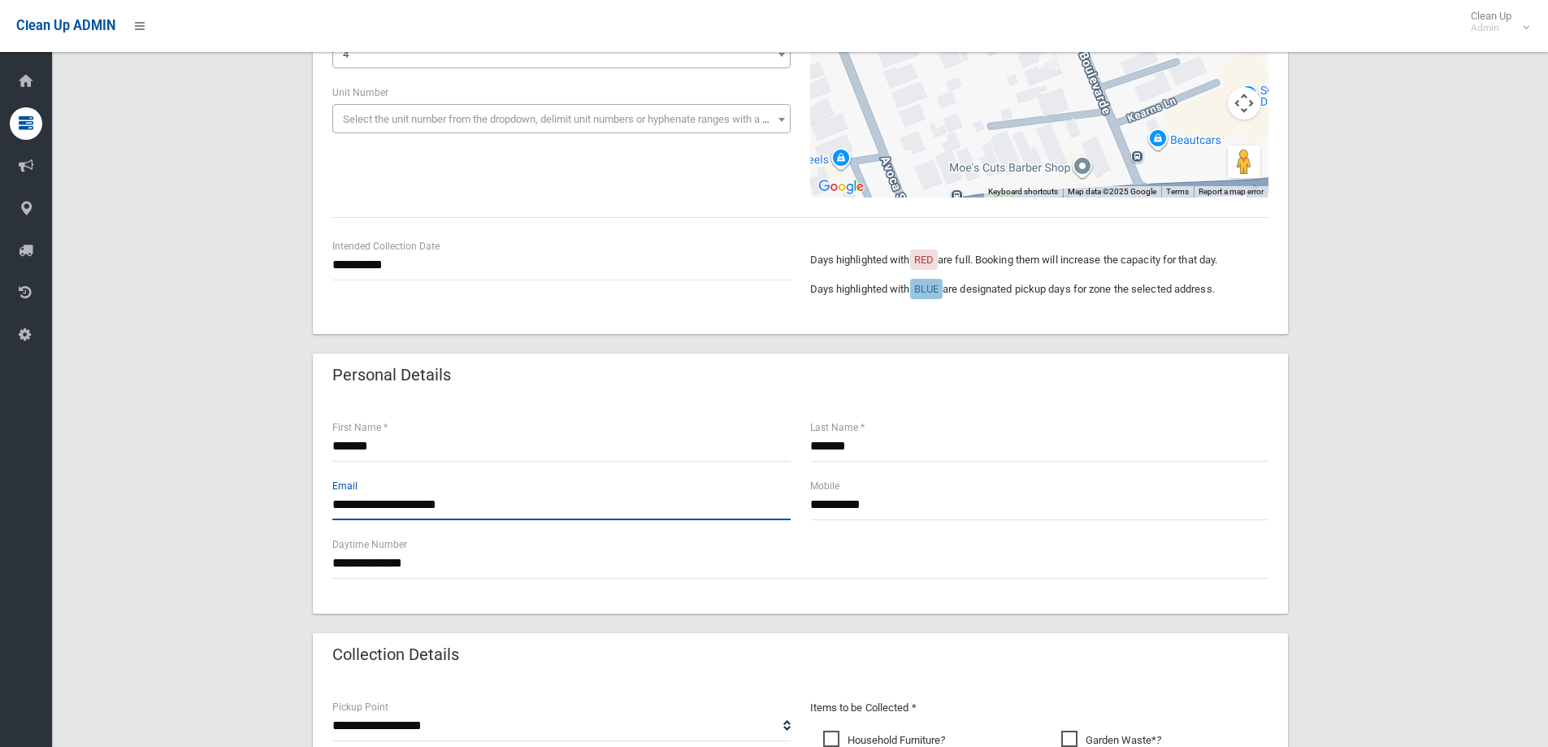
drag, startPoint x: 491, startPoint y: 504, endPoint x: 518, endPoint y: 487, distance: 32.5
click at [503, 494] on input "**********" at bounding box center [561, 505] width 458 height 30
type input "*"
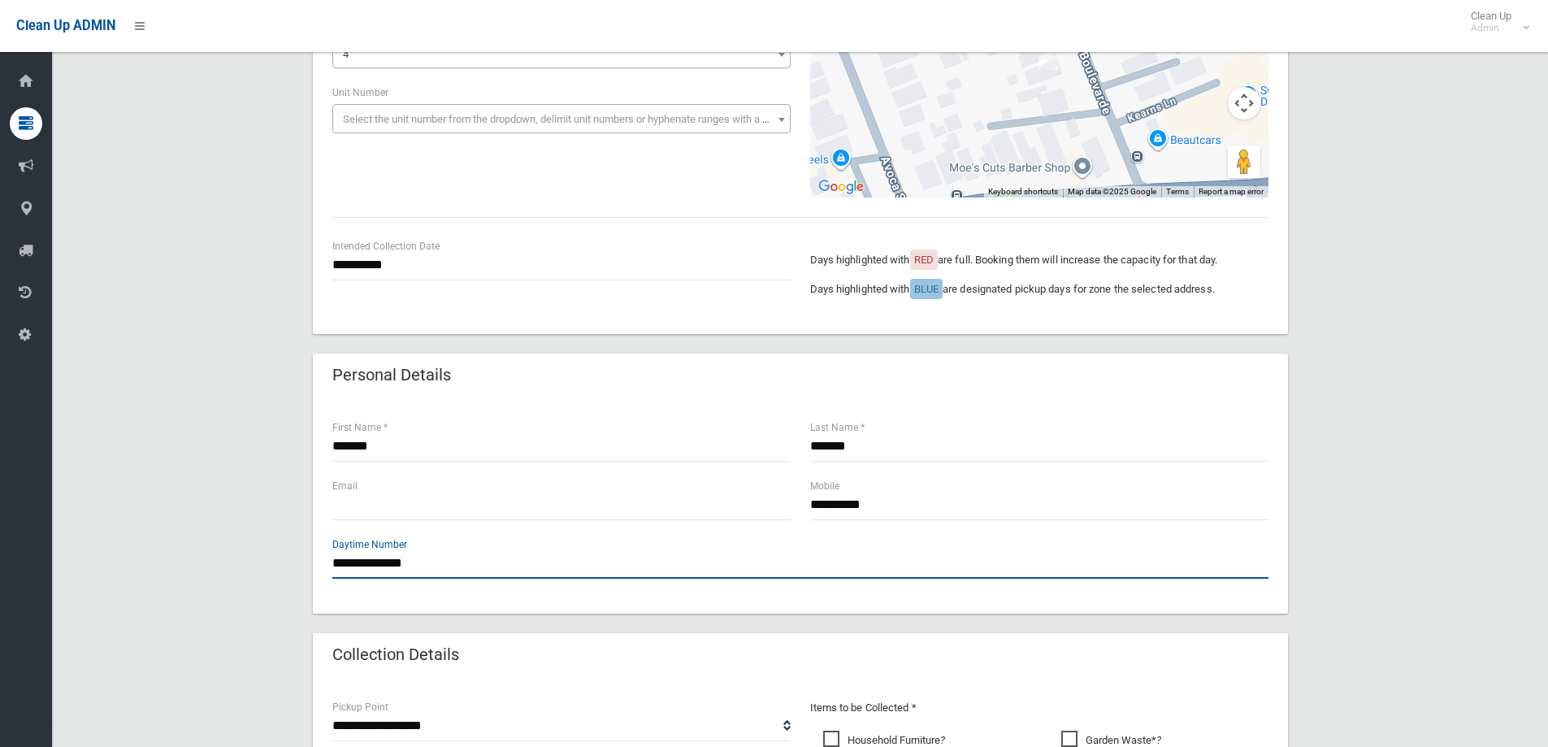
click at [435, 561] on input "**********" at bounding box center [800, 563] width 936 height 30
type input "*"
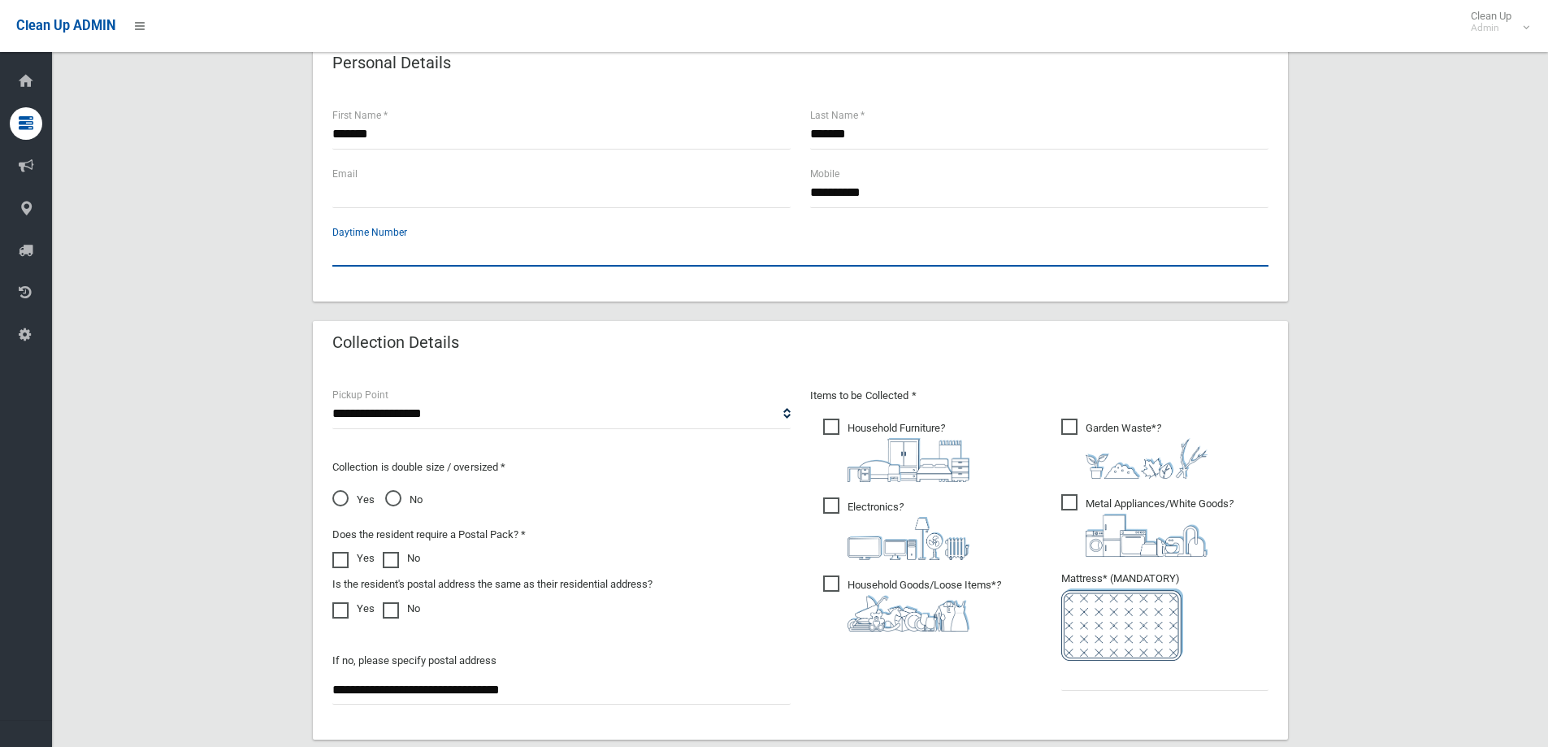
scroll to position [569, 0]
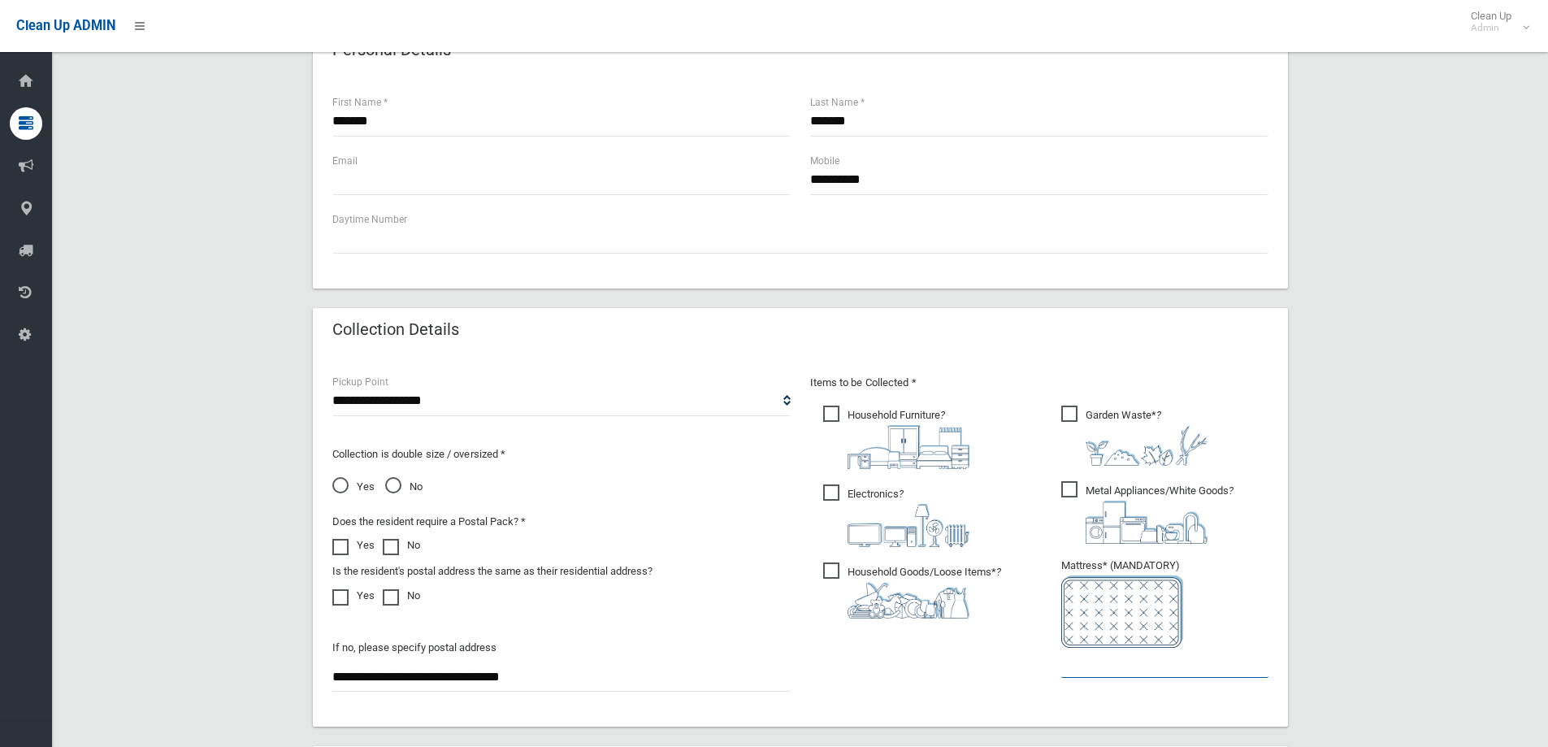
drag, startPoint x: 1094, startPoint y: 665, endPoint x: 1100, endPoint y: 641, distance: 24.2
click at [1094, 662] on input "text" at bounding box center [1164, 663] width 207 height 30
type input "*"
click at [1066, 493] on span "Metal Appliances/White Goods ?" at bounding box center [1147, 512] width 172 height 63
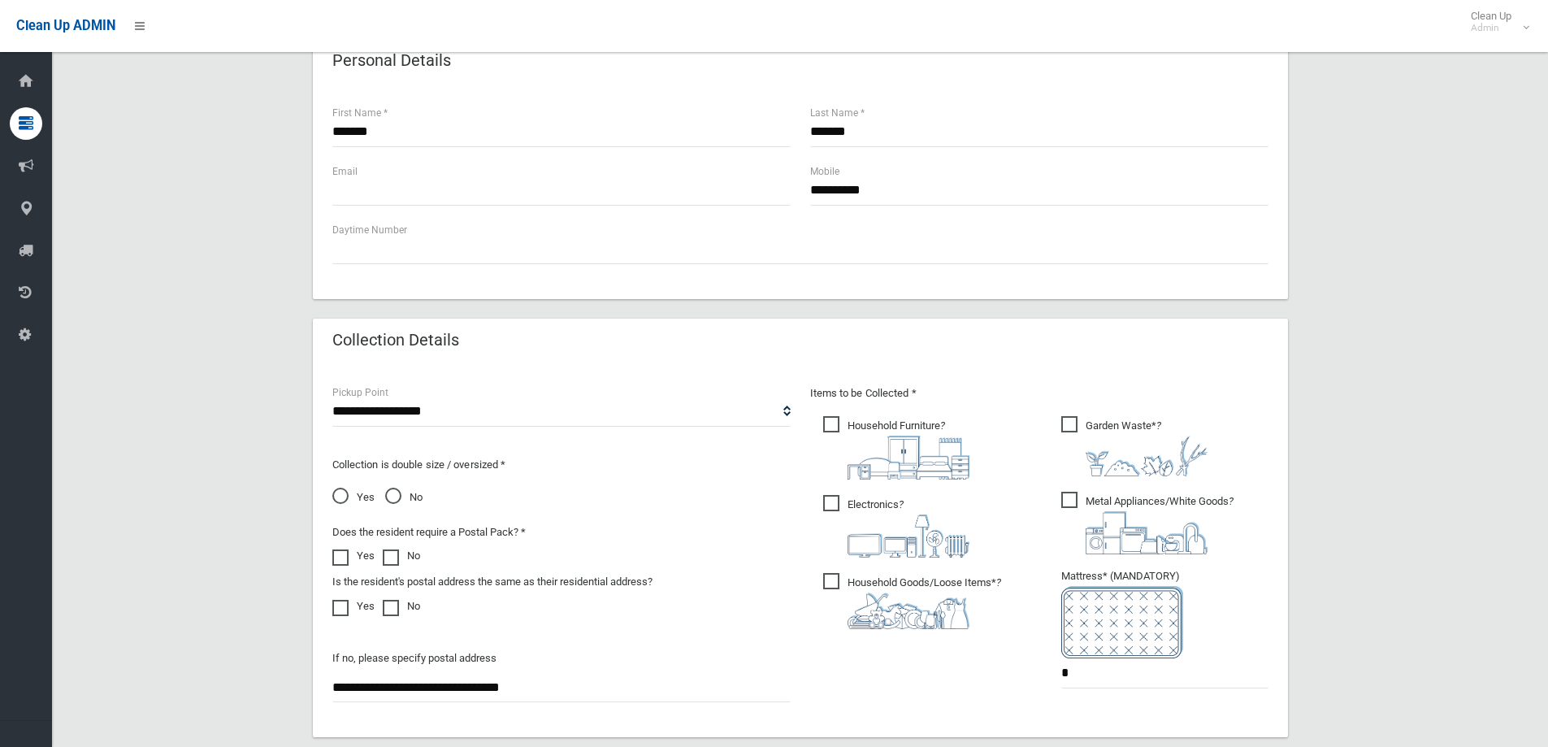
scroll to position [812, 0]
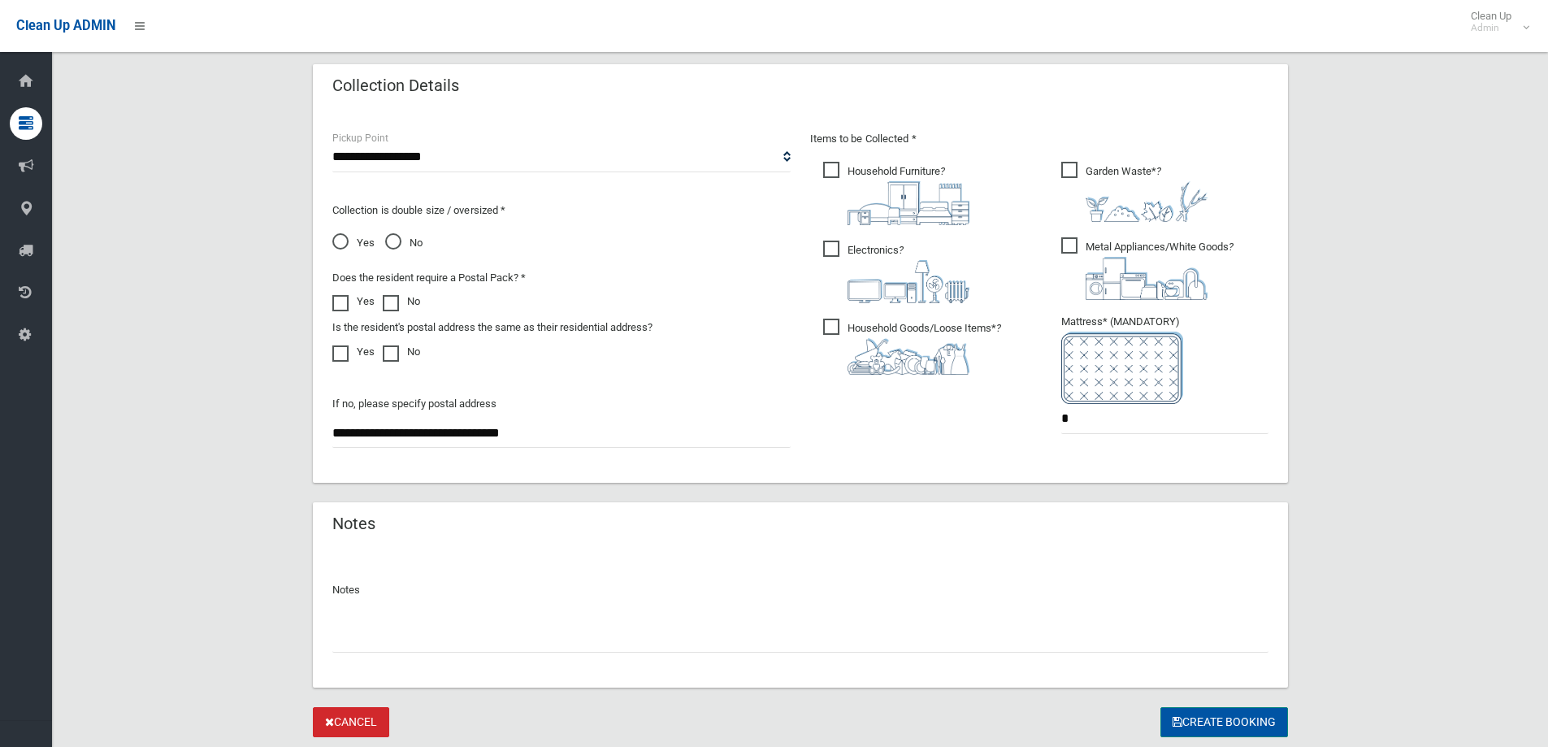
drag, startPoint x: 1199, startPoint y: 727, endPoint x: 1189, endPoint y: 733, distance: 11.3
click at [1197, 727] on button "Create Booking" at bounding box center [1224, 722] width 128 height 30
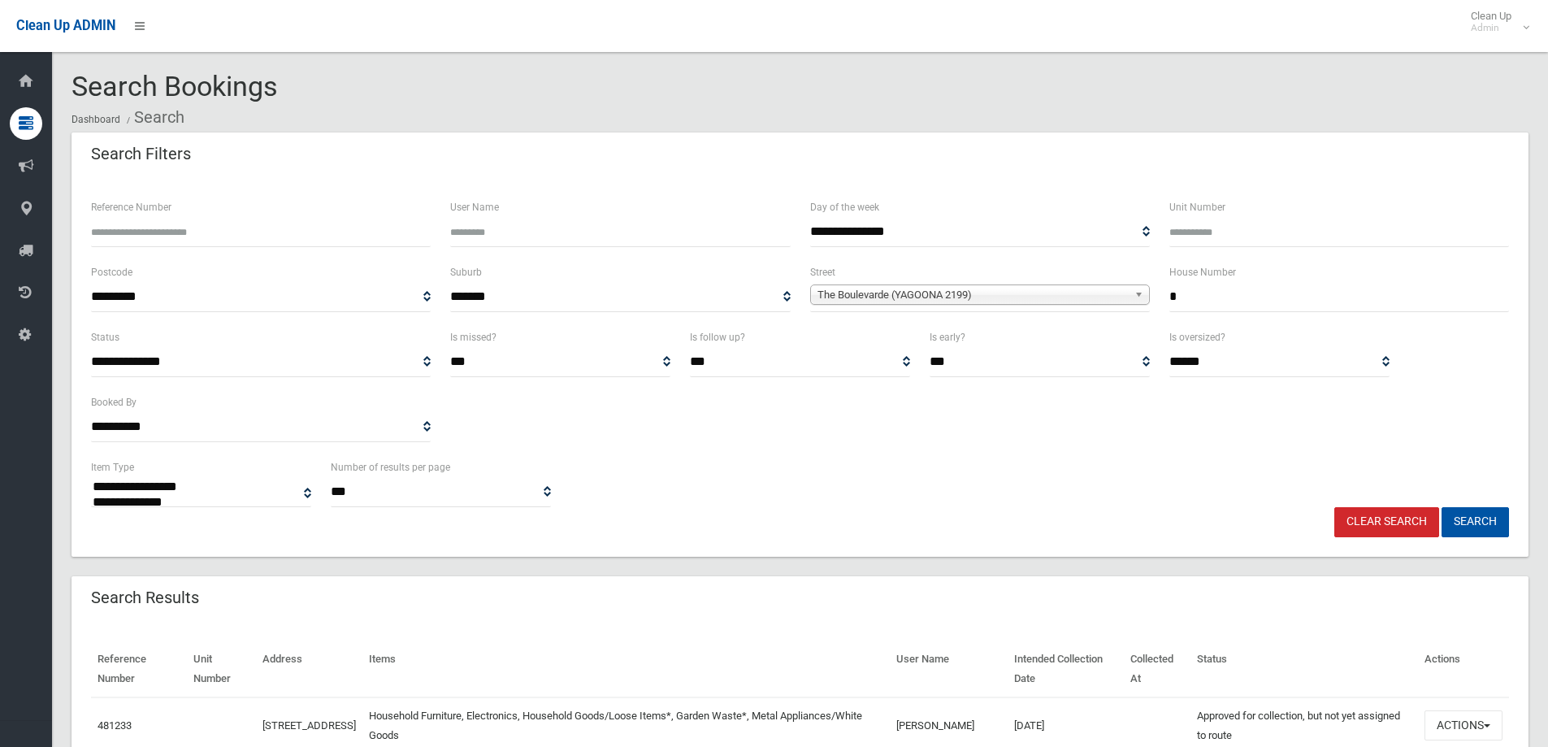
select select
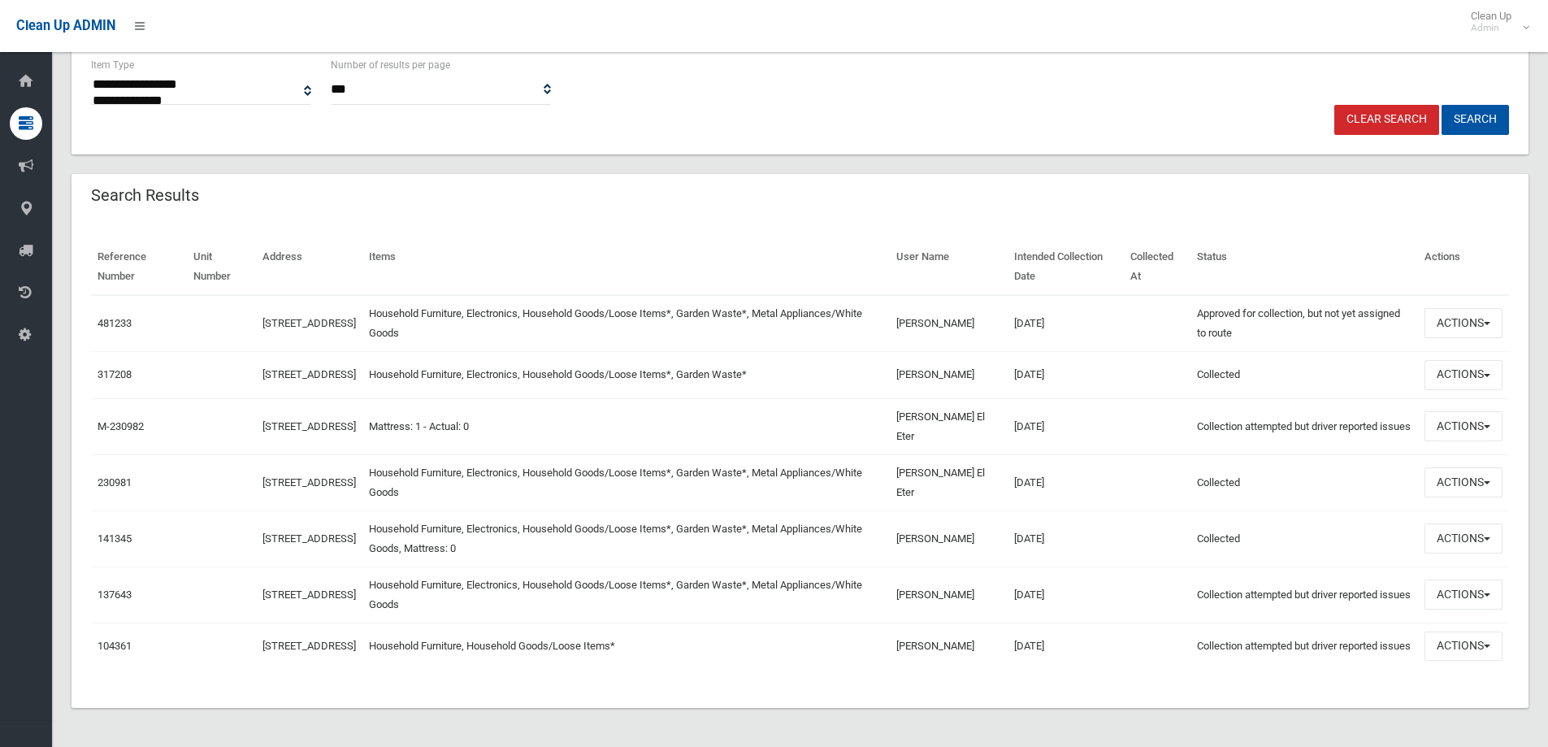
scroll to position [406, 0]
click at [1467, 376] on button "Actions" at bounding box center [1463, 375] width 78 height 30
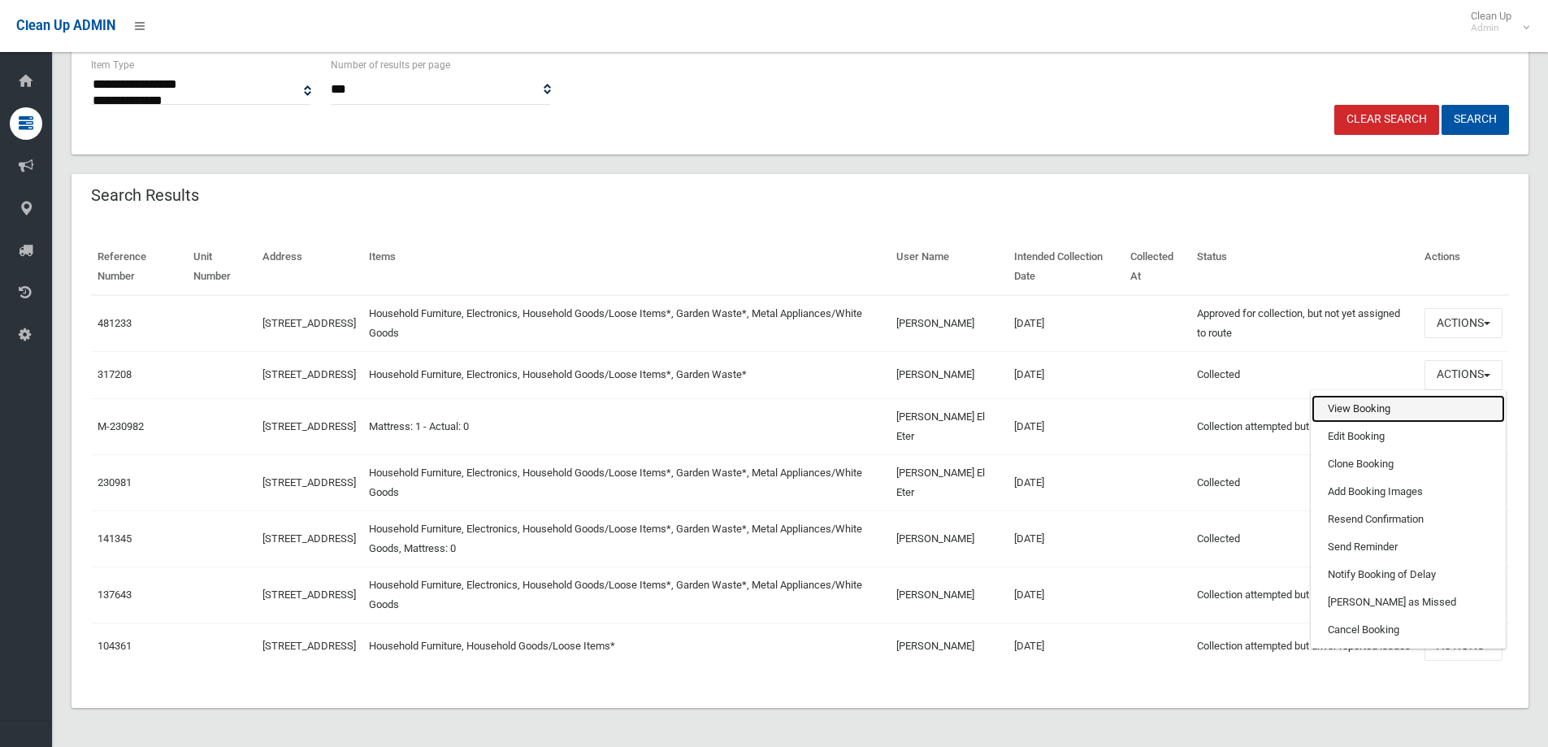
click at [1353, 408] on link "View Booking" at bounding box center [1407, 409] width 193 height 28
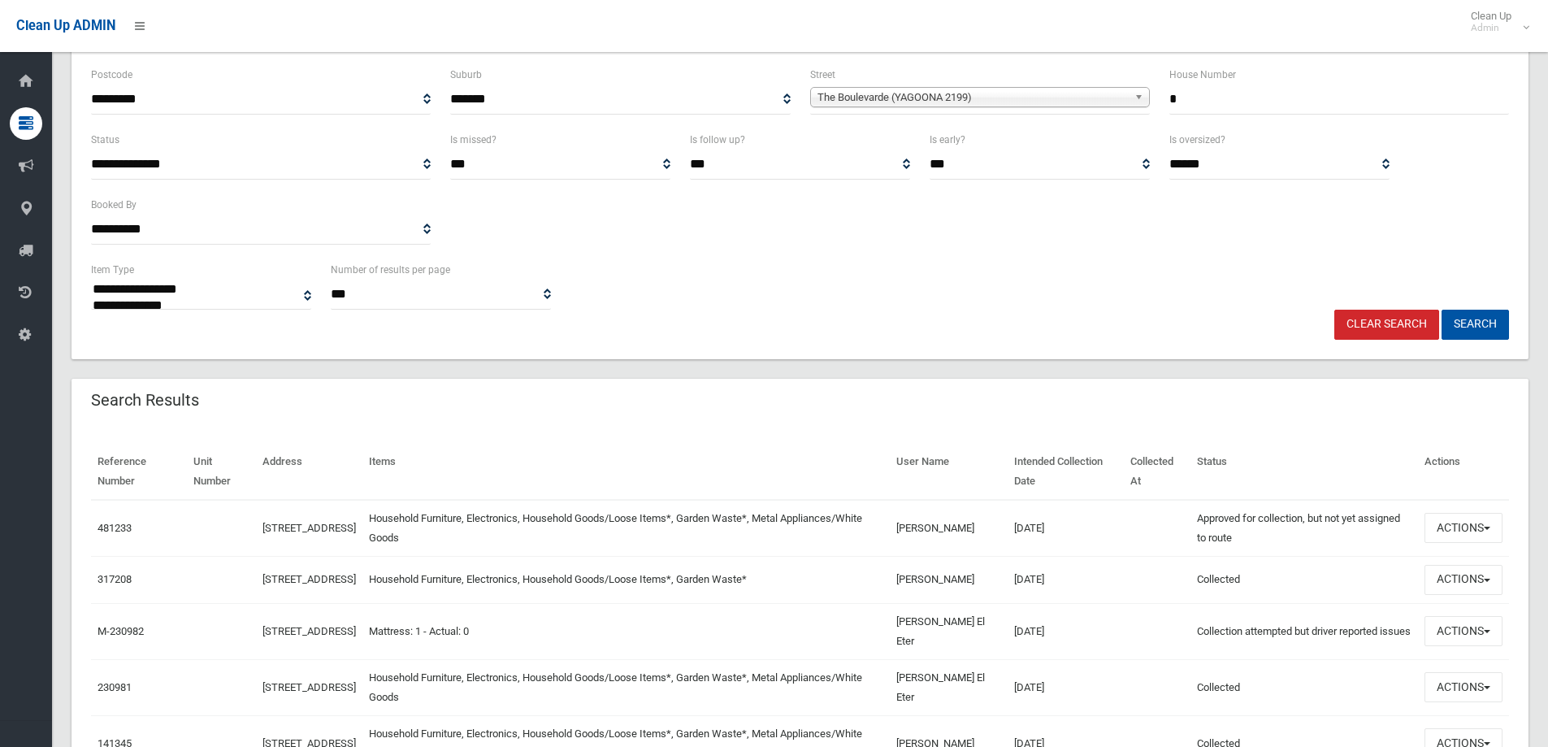
scroll to position [0, 0]
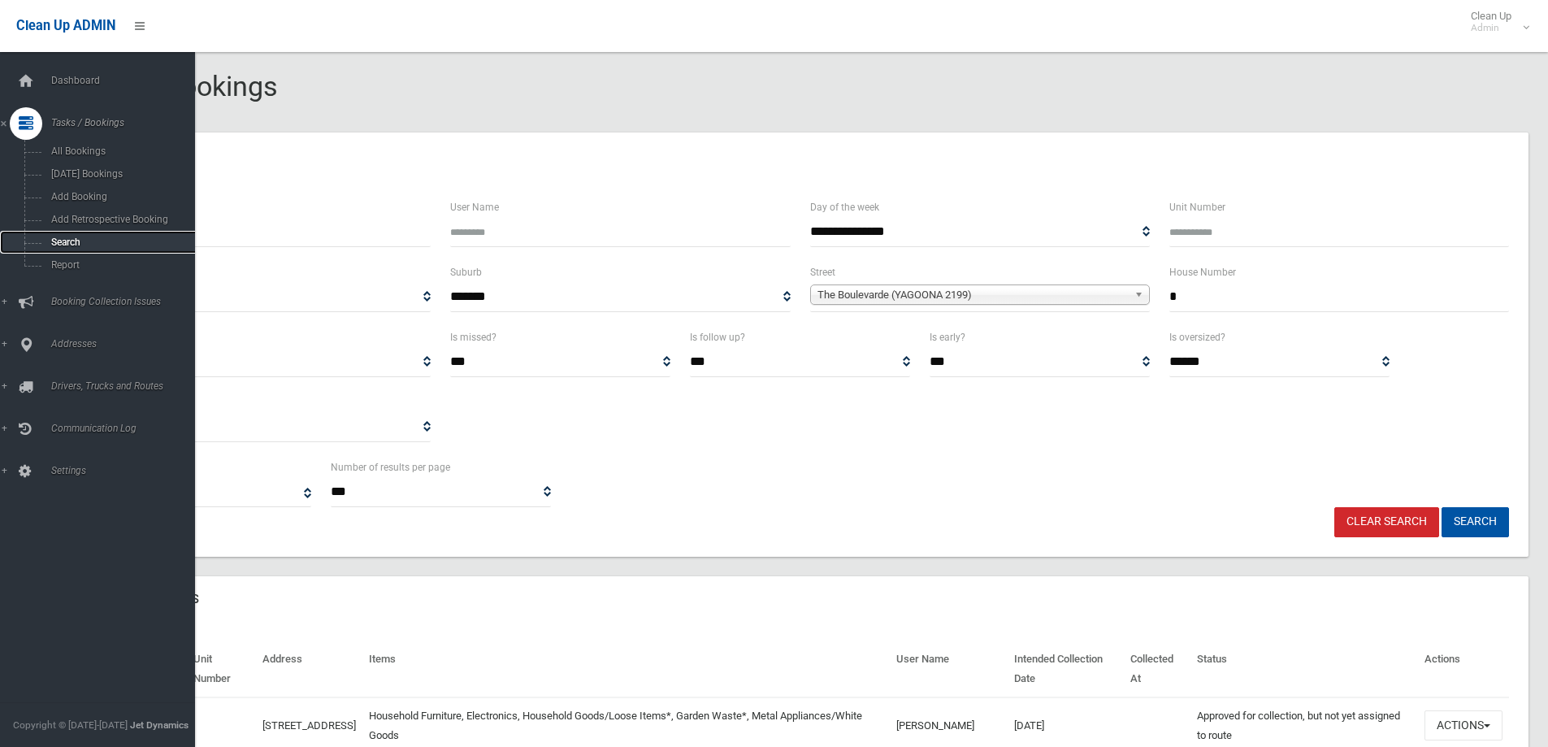
click at [62, 242] on span "Search" at bounding box center [119, 241] width 147 height 11
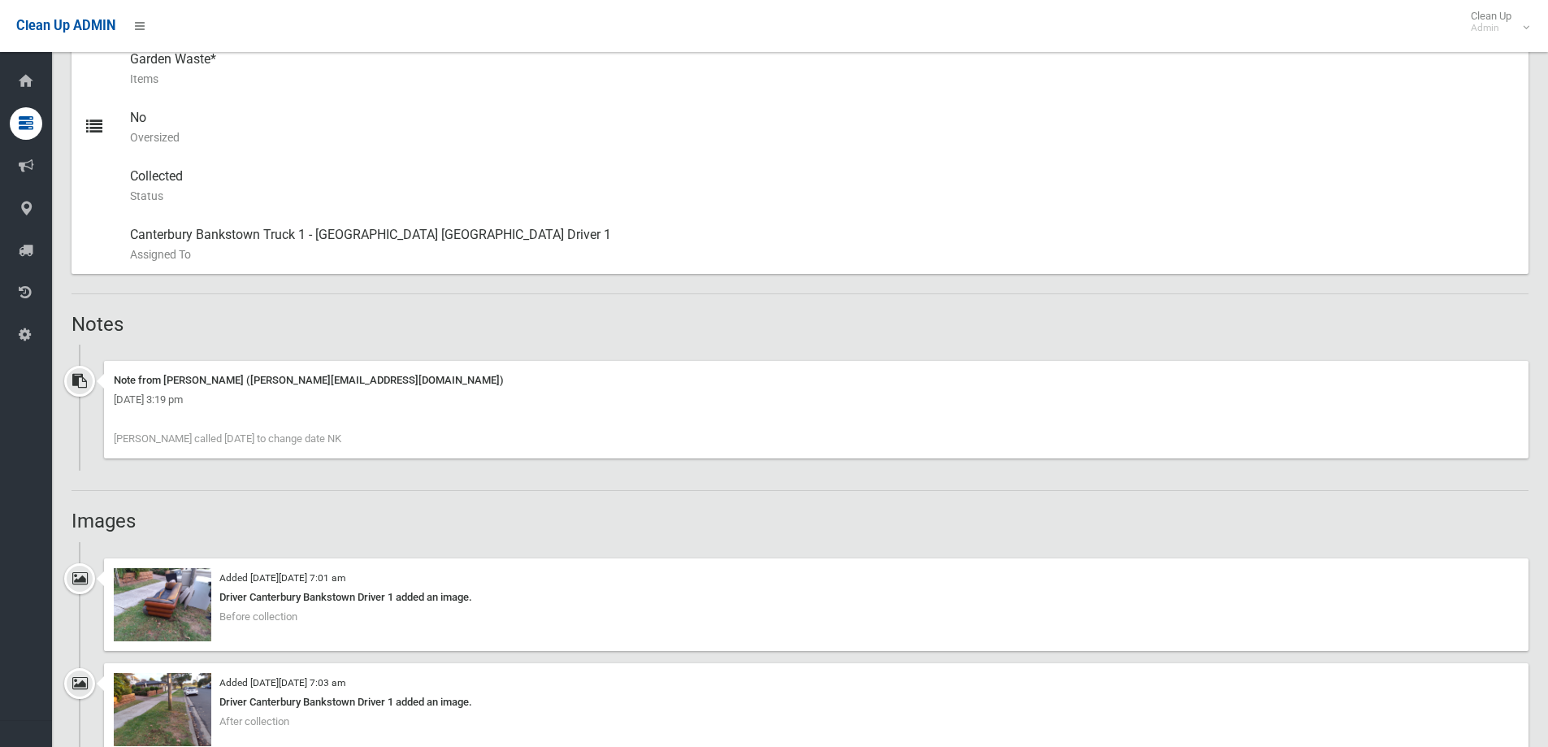
scroll to position [1056, 0]
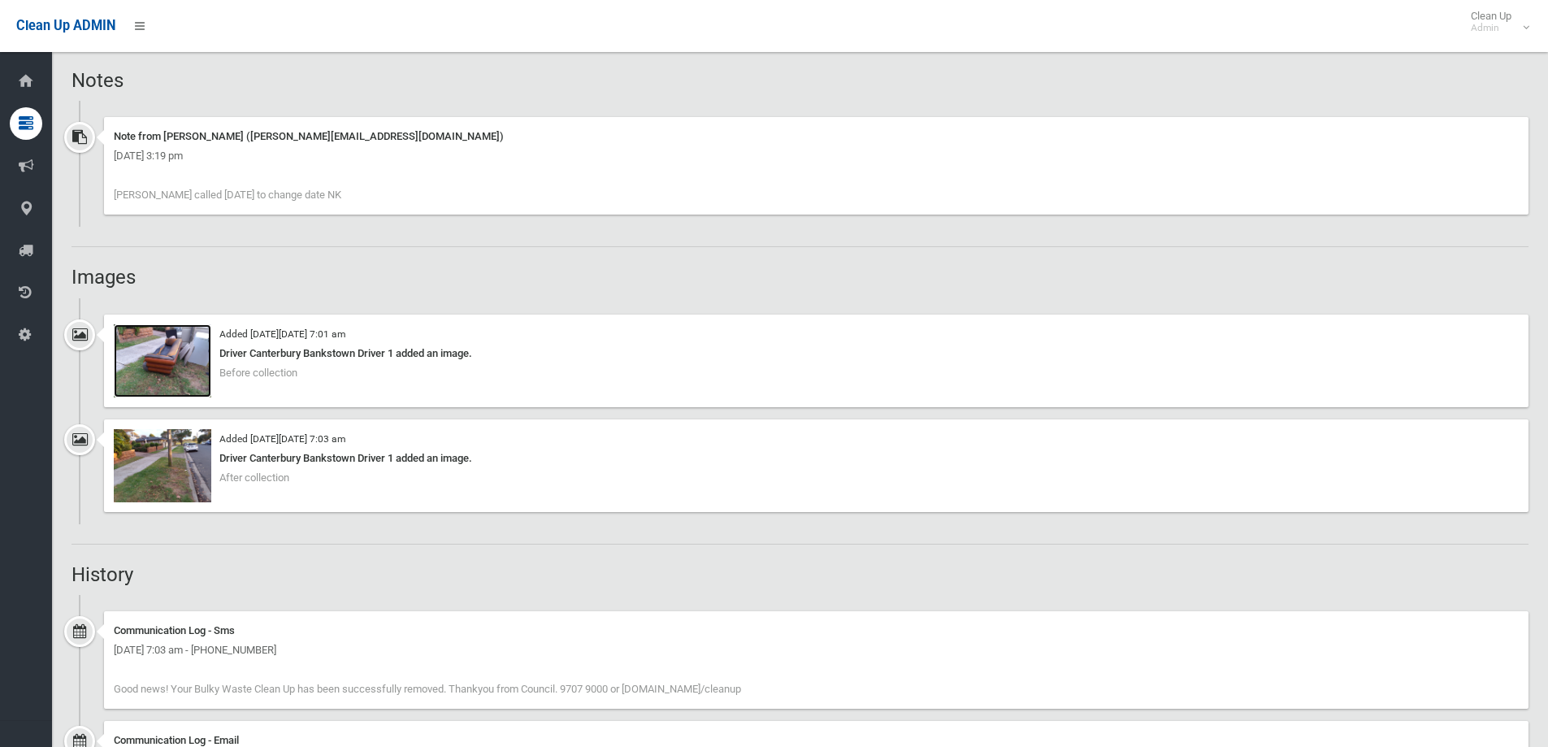
click at [165, 365] on img at bounding box center [162, 360] width 97 height 73
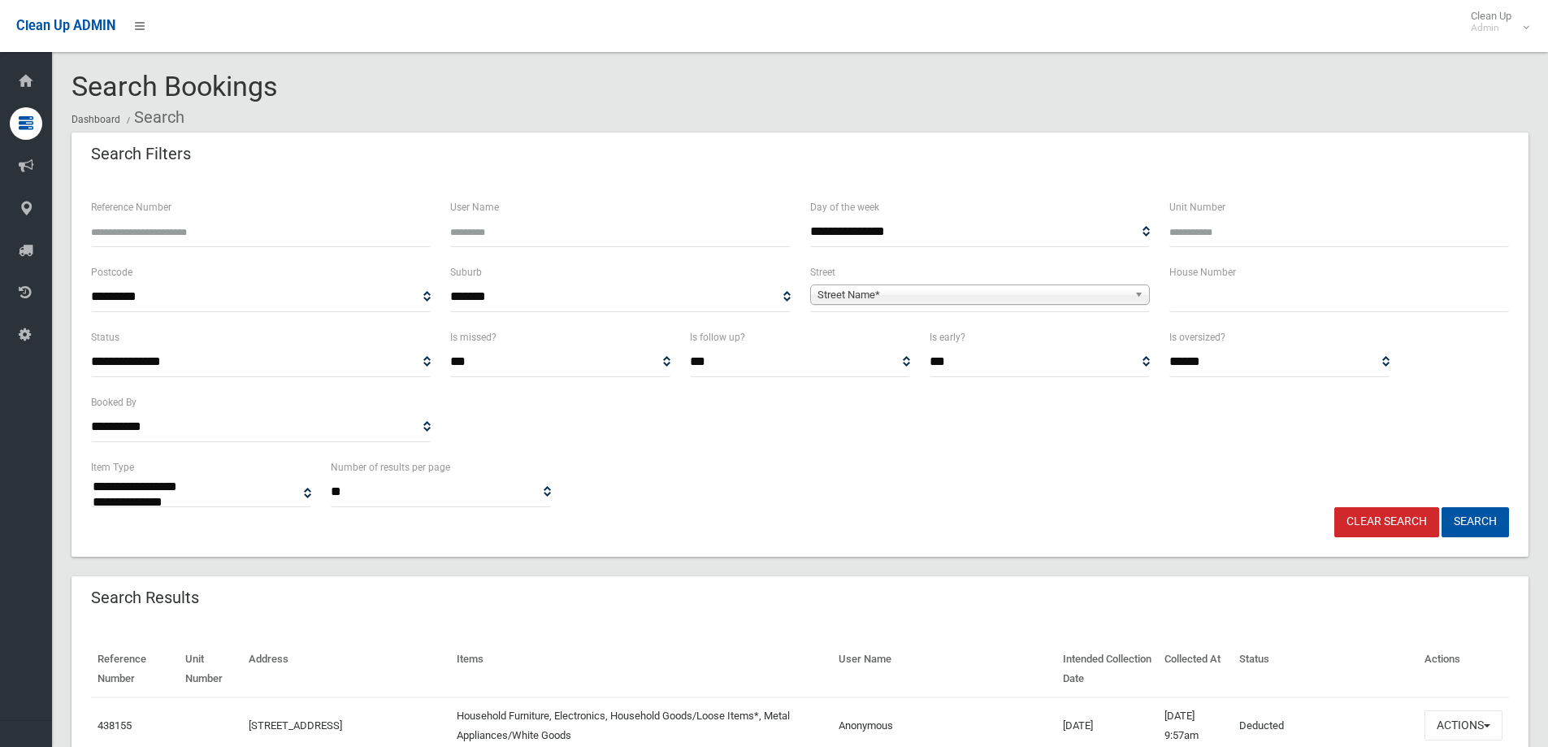
select select
click at [1198, 300] on input "text" at bounding box center [1339, 297] width 340 height 30
type input "**"
drag, startPoint x: 935, startPoint y: 293, endPoint x: 947, endPoint y: 297, distance: 12.8
click at [938, 293] on span "Street Name*" at bounding box center [972, 294] width 310 height 19
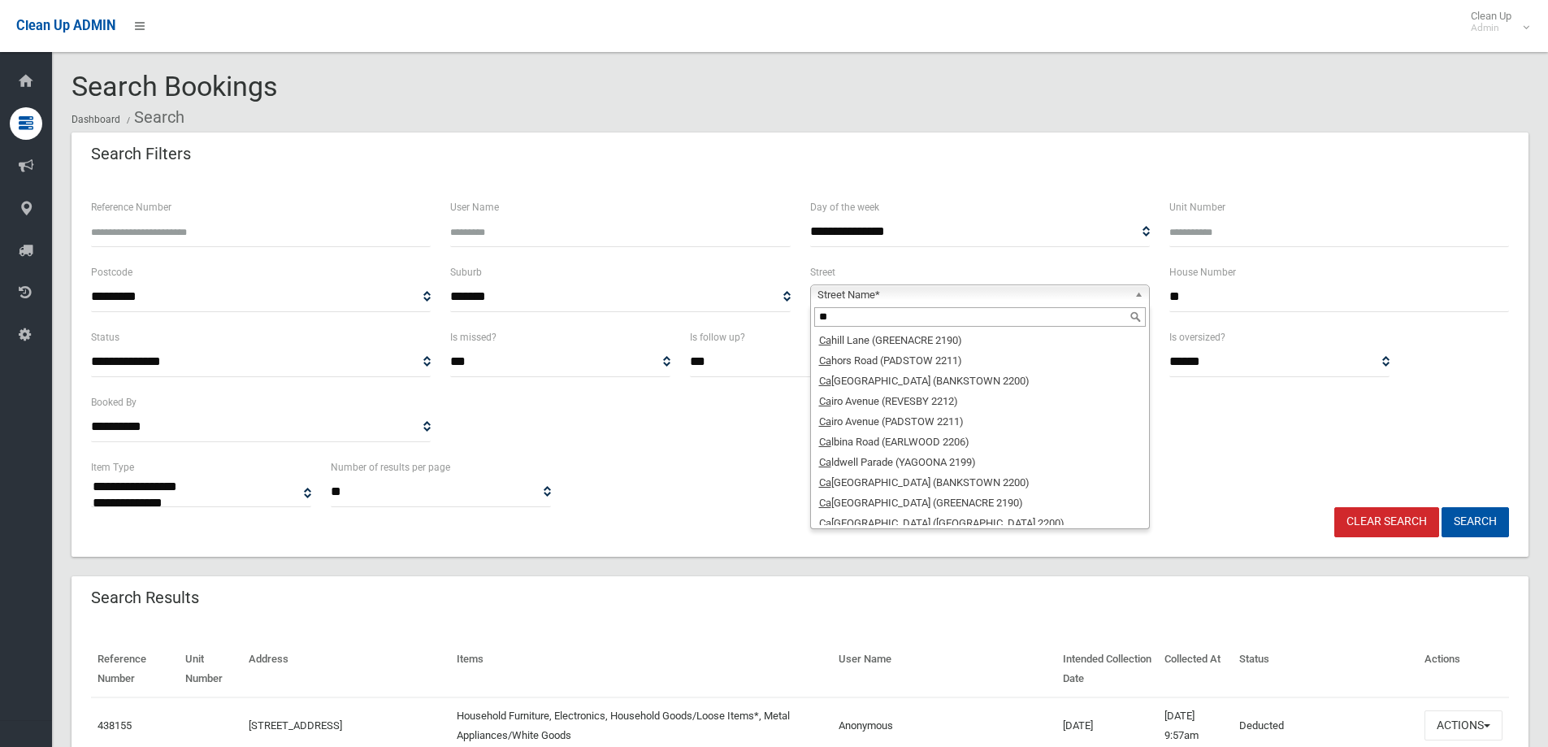
click at [833, 318] on input "**" at bounding box center [979, 316] width 331 height 19
type input "*"
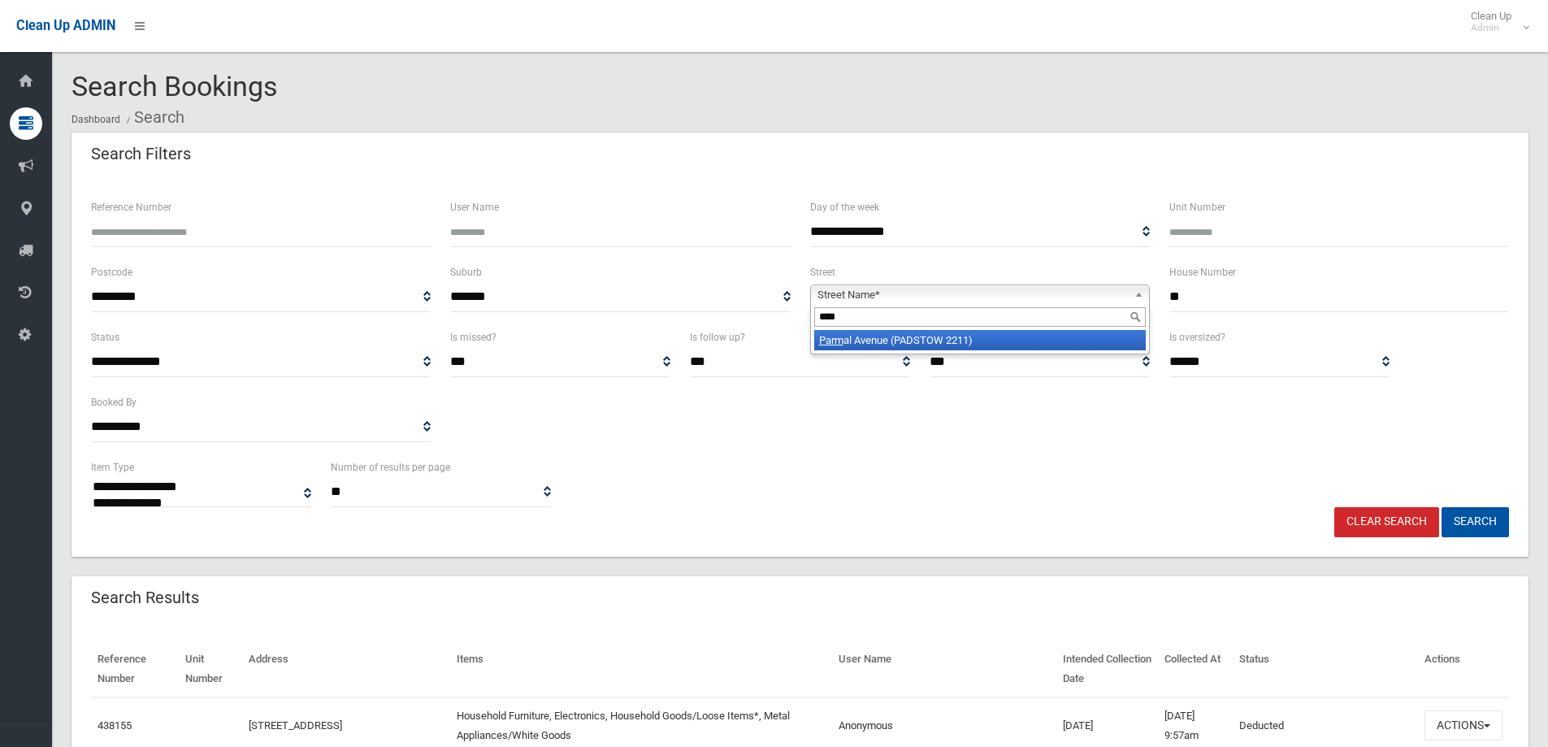
type input "****"
click at [895, 336] on li "Parm al Avenue (PADSTOW 2211)" at bounding box center [979, 340] width 331 height 20
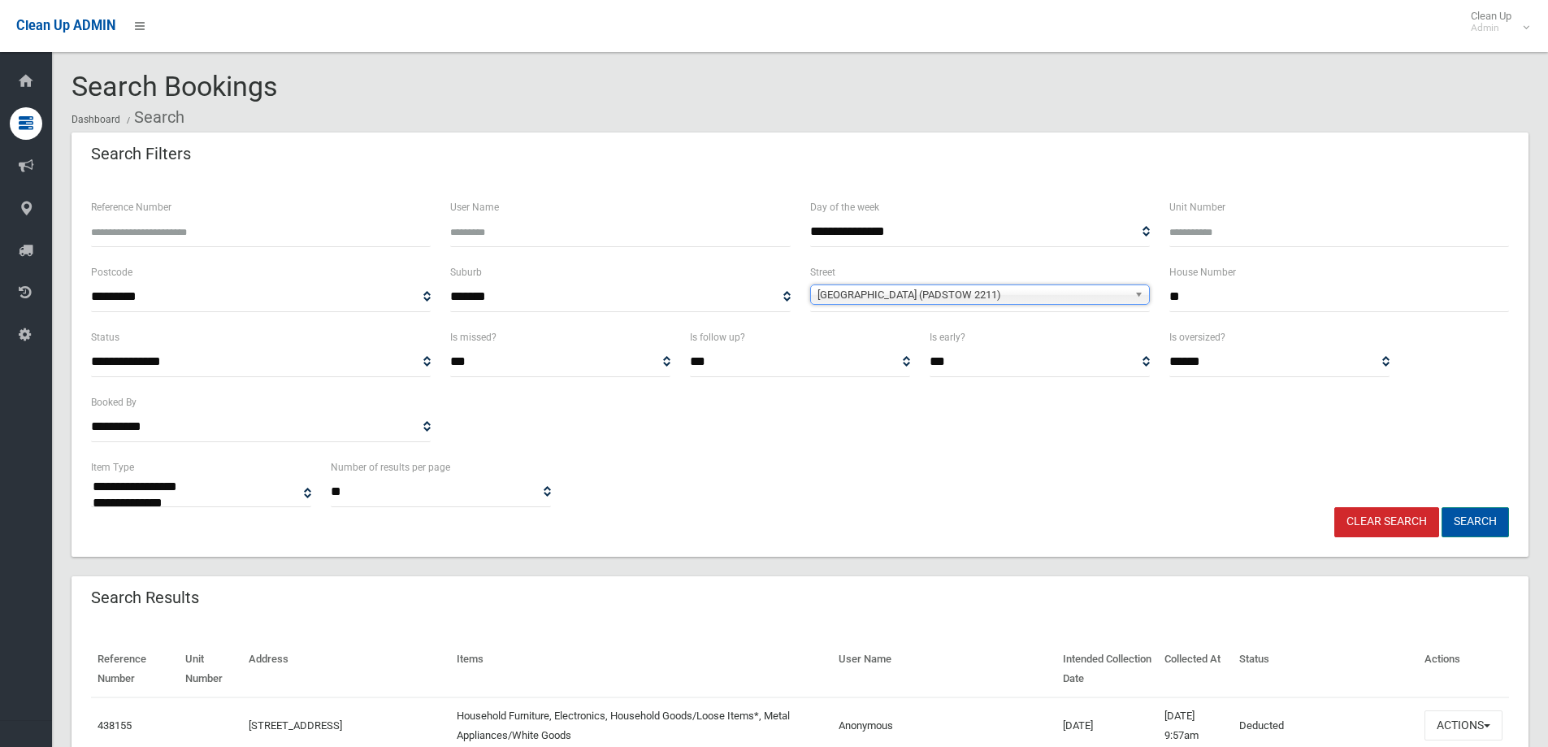
drag, startPoint x: 1471, startPoint y: 517, endPoint x: 1480, endPoint y: 517, distance: 9.7
click at [1472, 517] on button "Search" at bounding box center [1474, 522] width 67 height 30
click at [1469, 524] on button "Search" at bounding box center [1474, 522] width 67 height 30
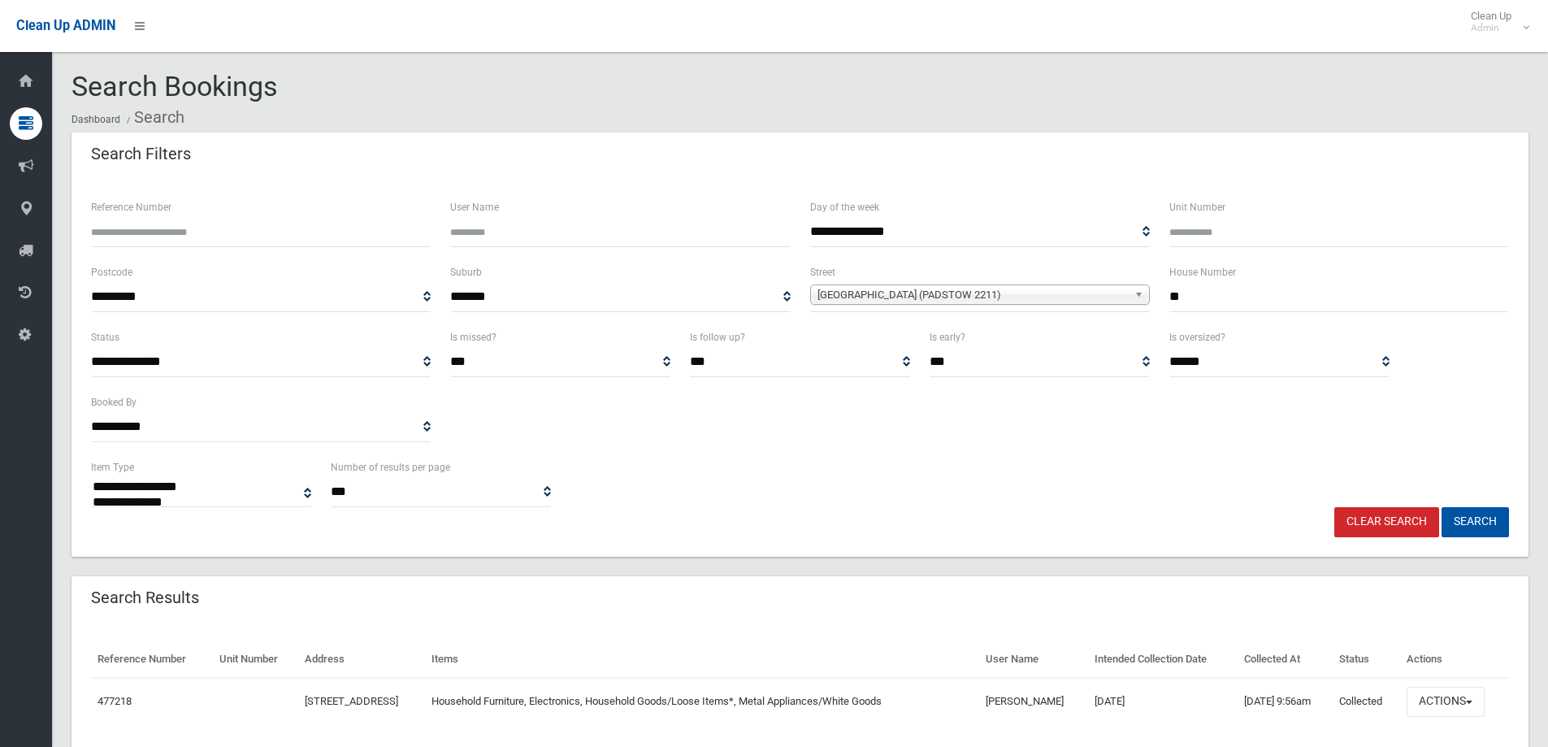
select select
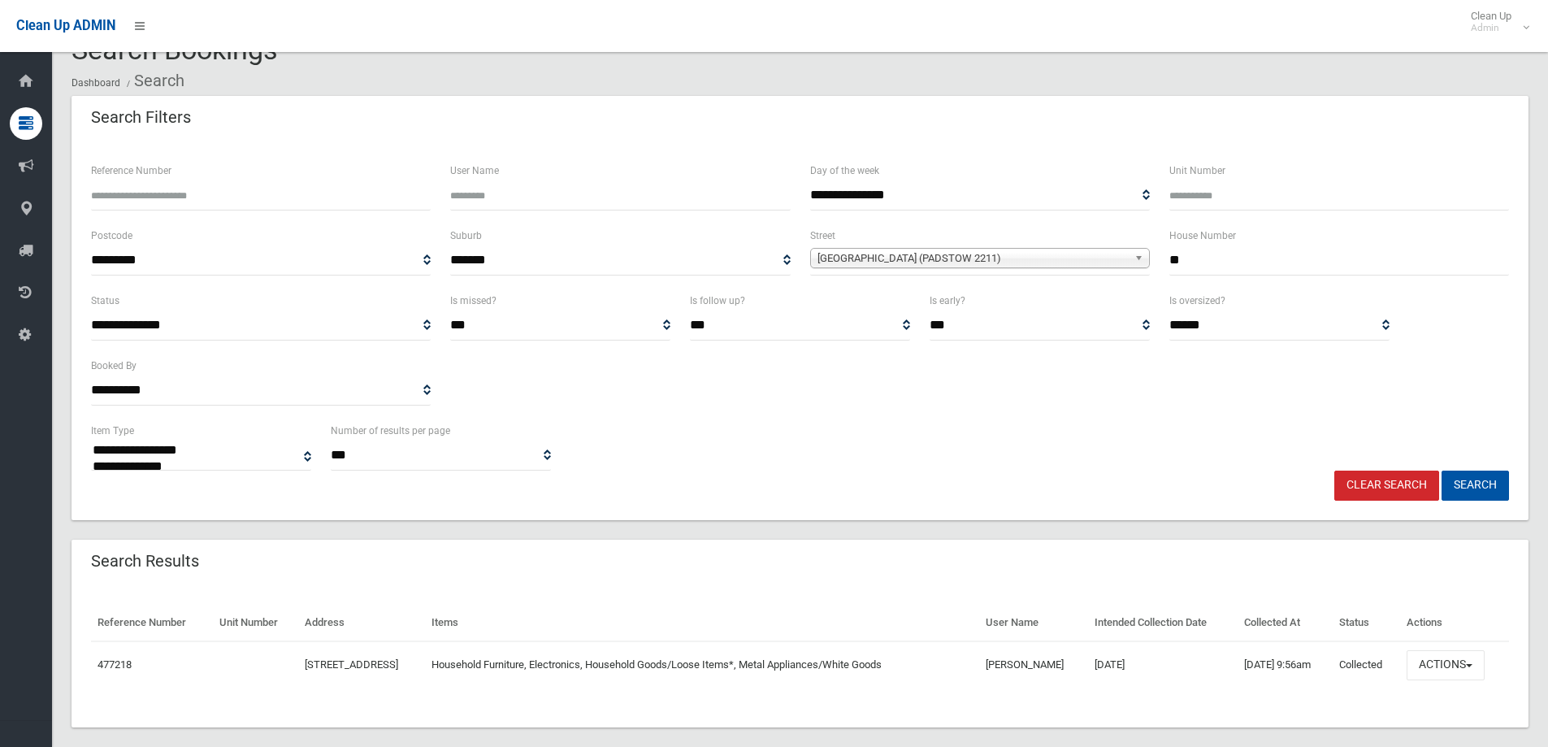
scroll to position [56, 0]
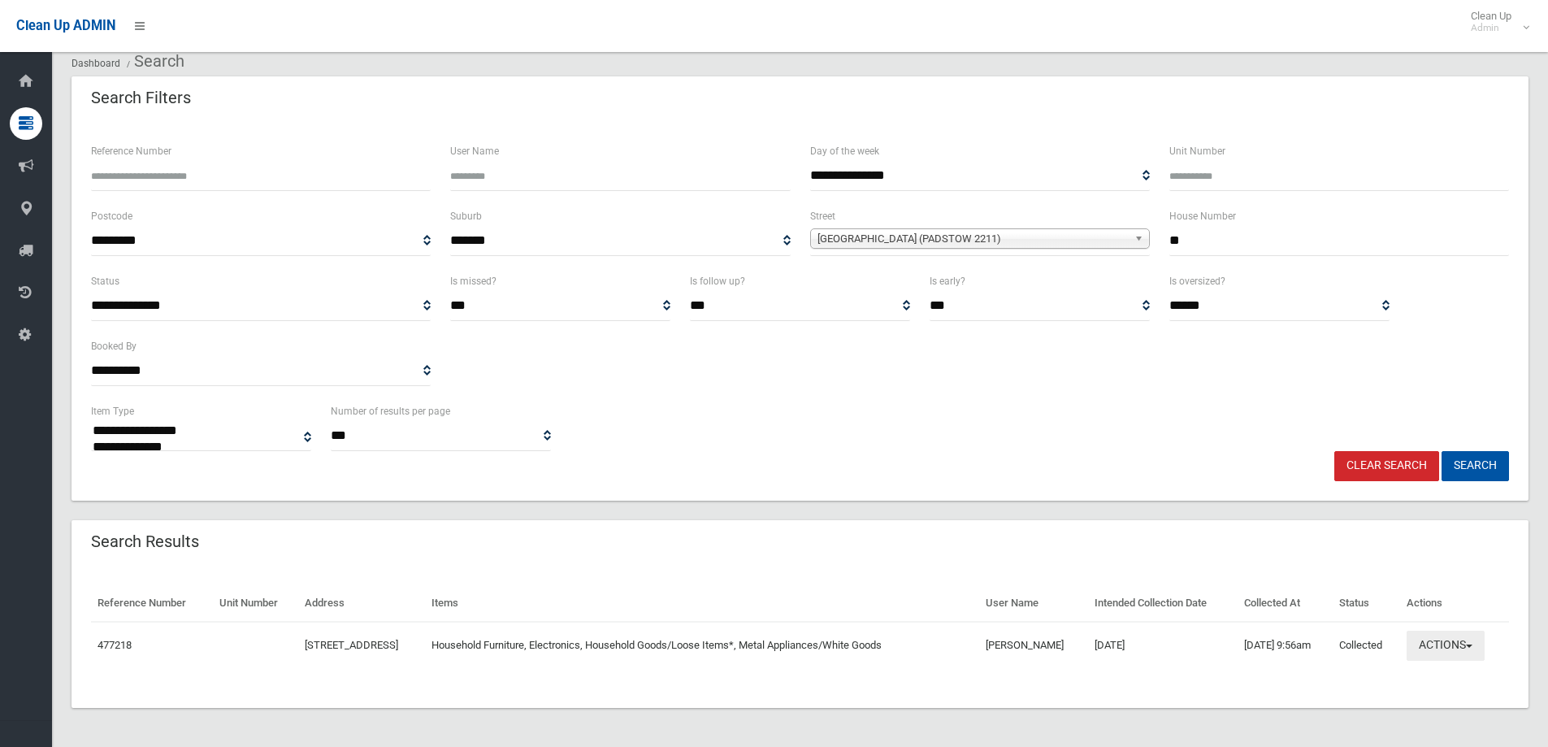
click at [1447, 648] on button "Actions" at bounding box center [1445, 645] width 78 height 30
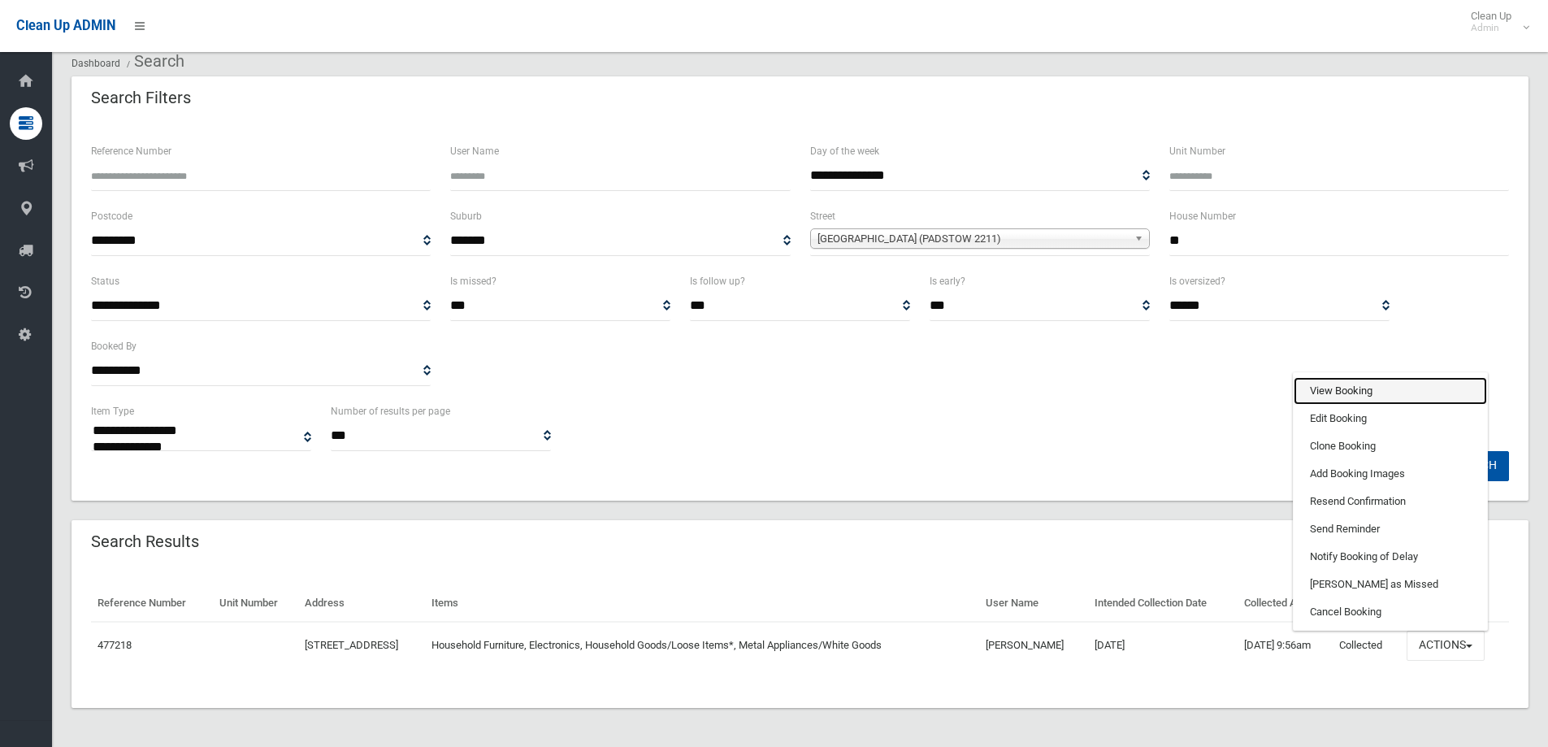
click at [1332, 392] on link "View Booking" at bounding box center [1389, 391] width 193 height 28
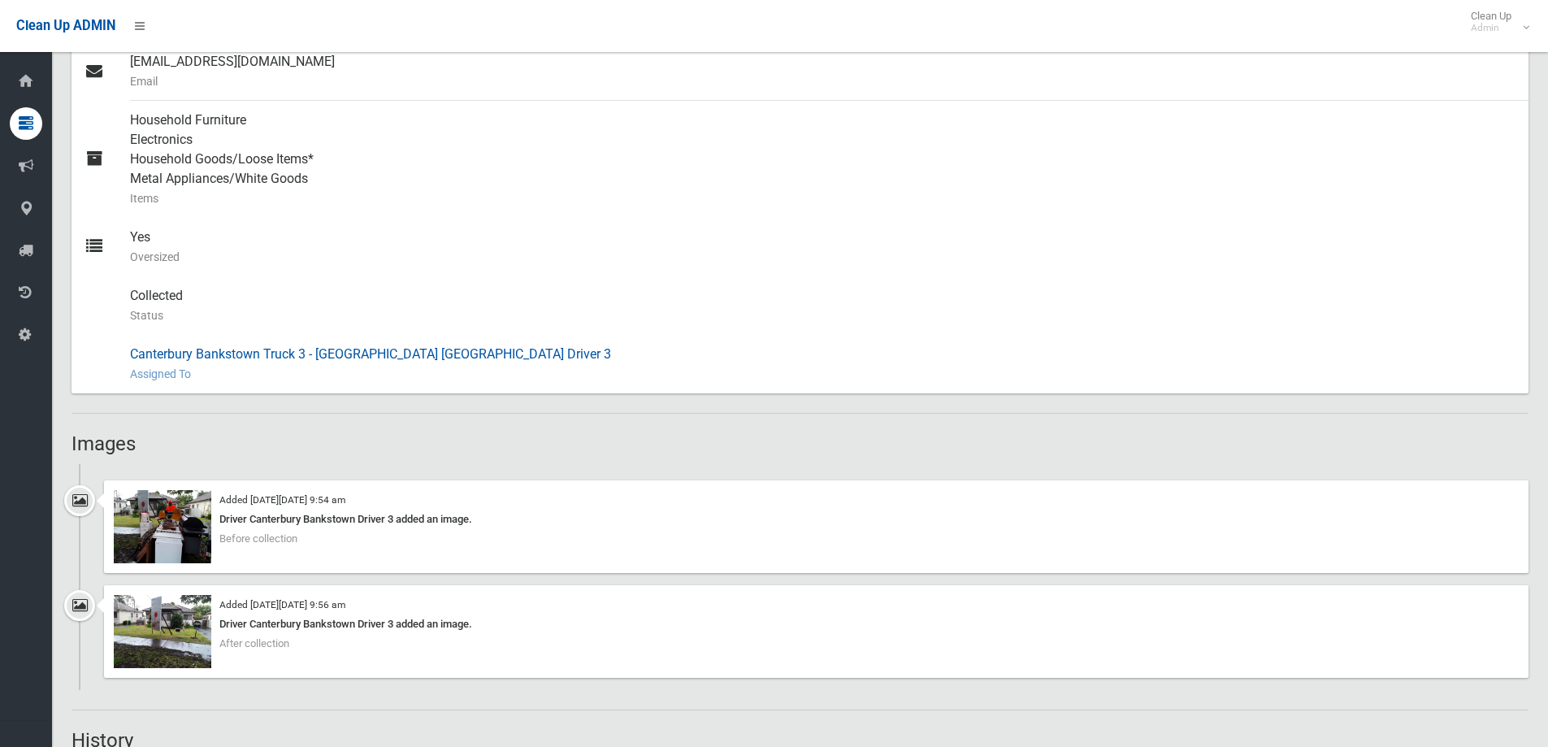
scroll to position [731, 0]
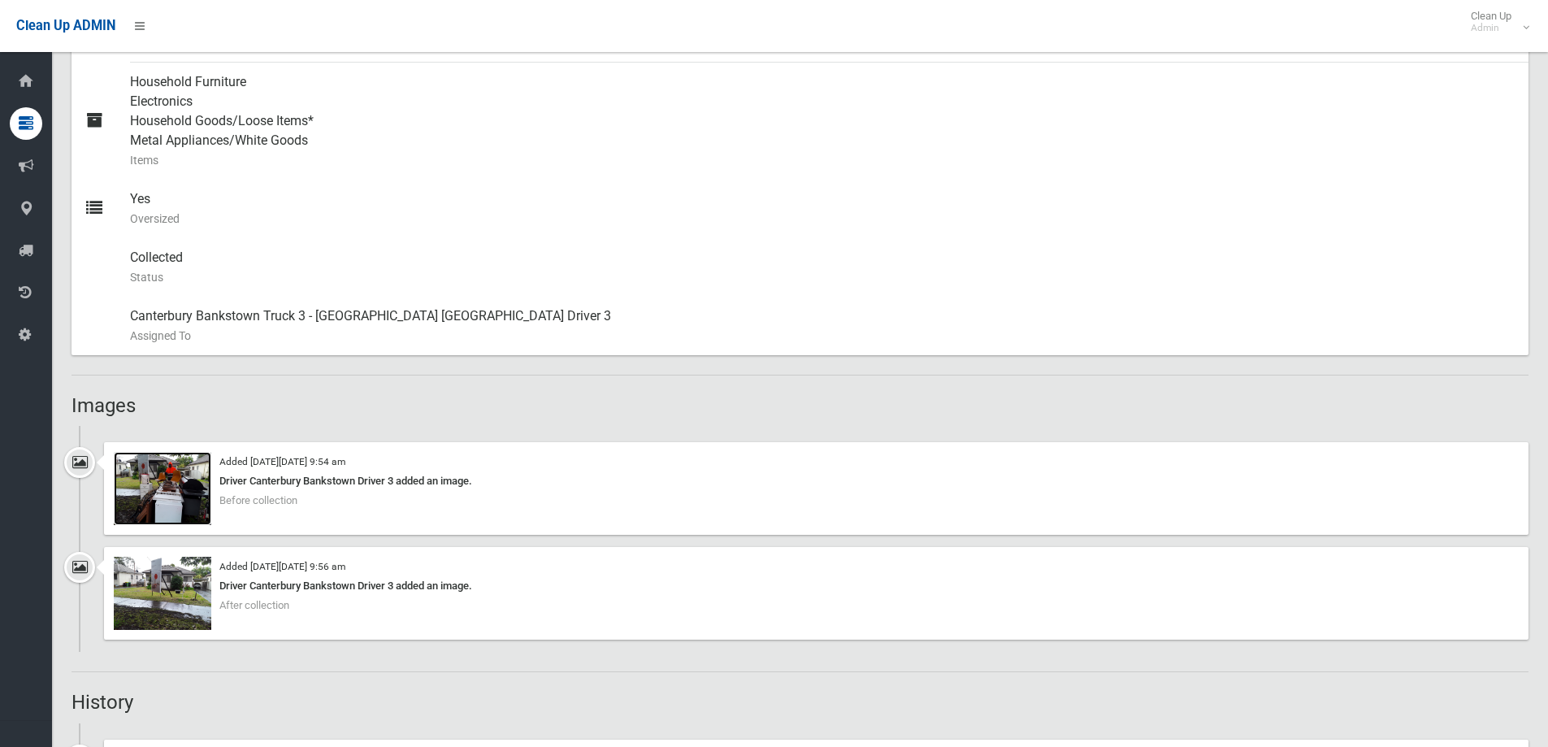
click at [165, 487] on img at bounding box center [162, 488] width 97 height 73
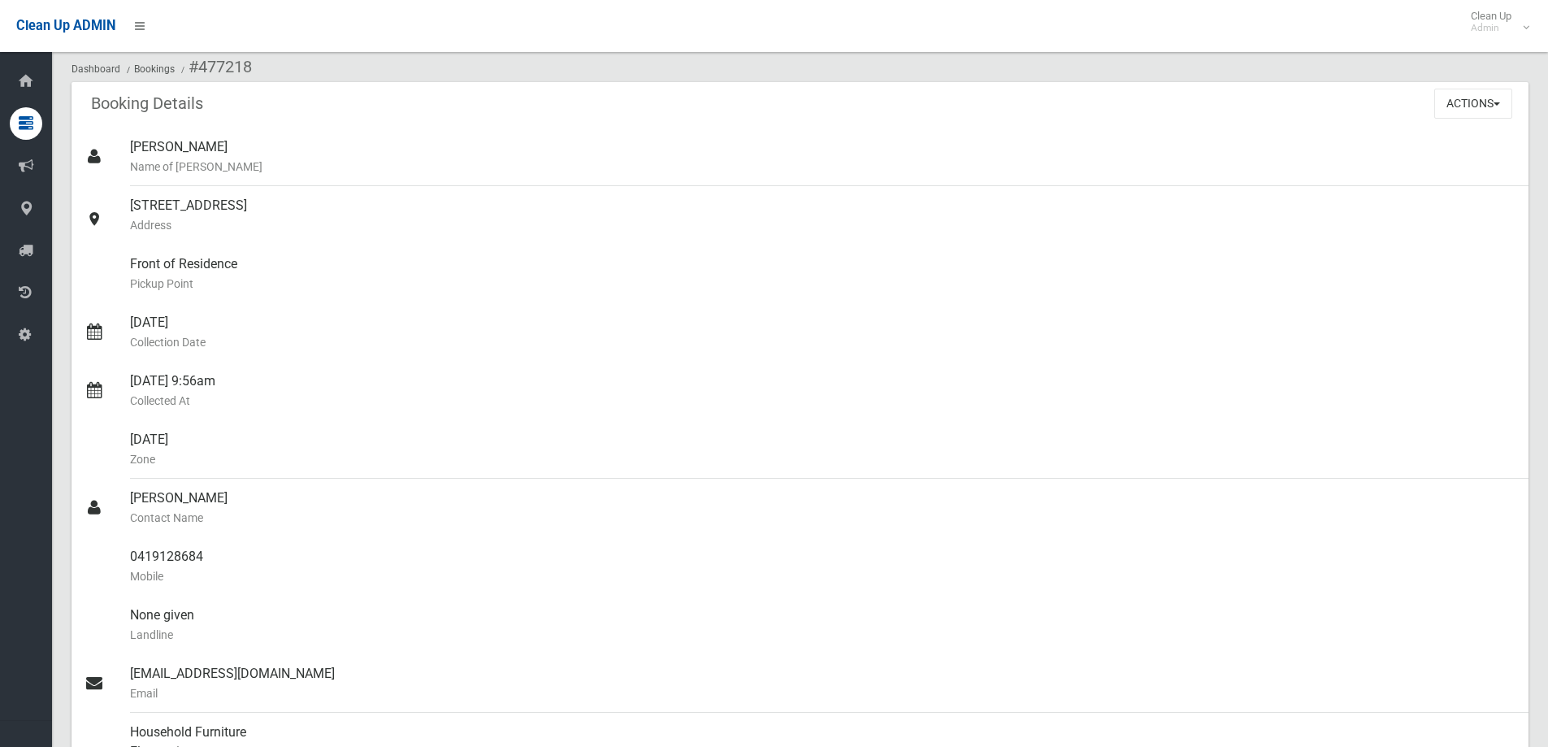
scroll to position [0, 0]
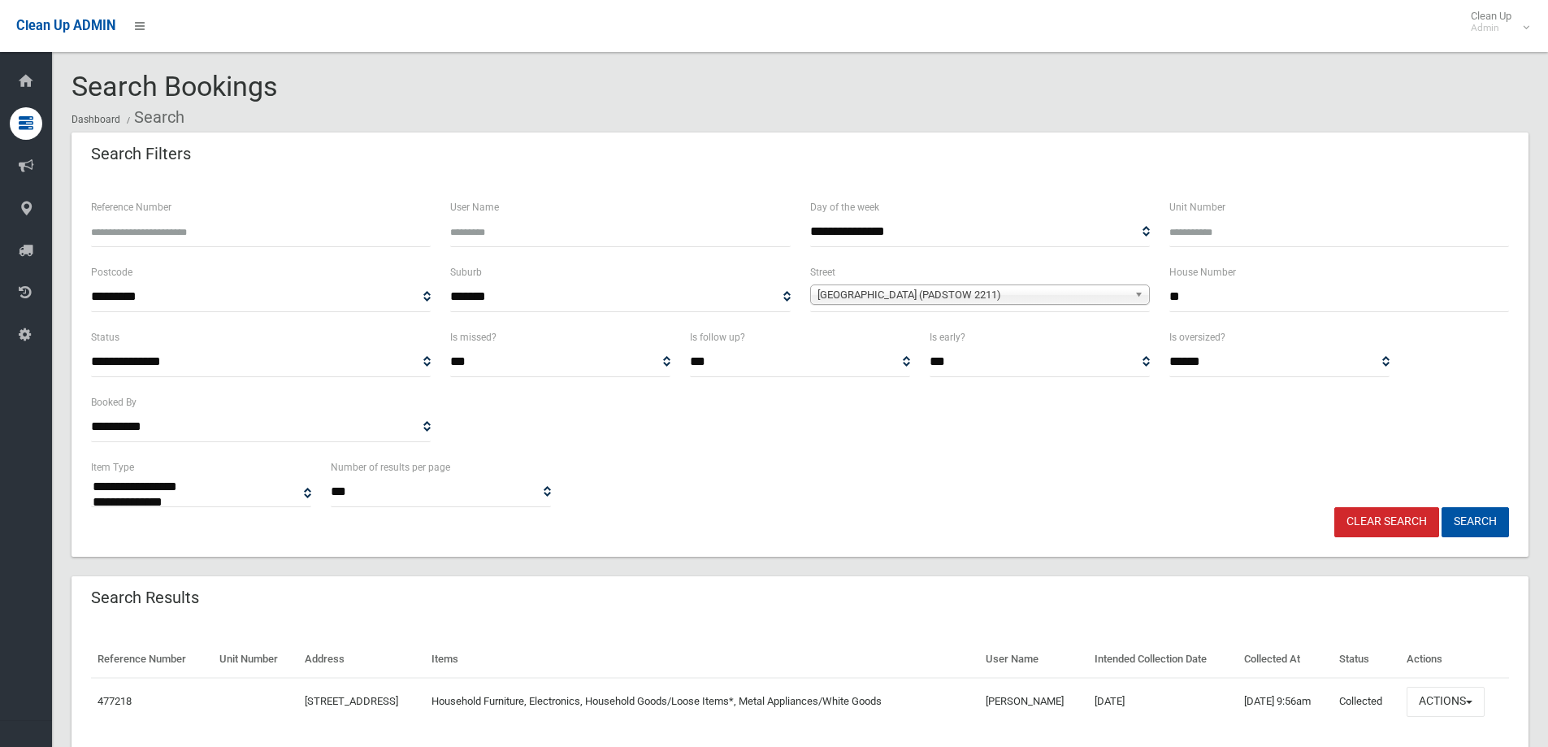
select select
